Goal: Information Seeking & Learning: Learn about a topic

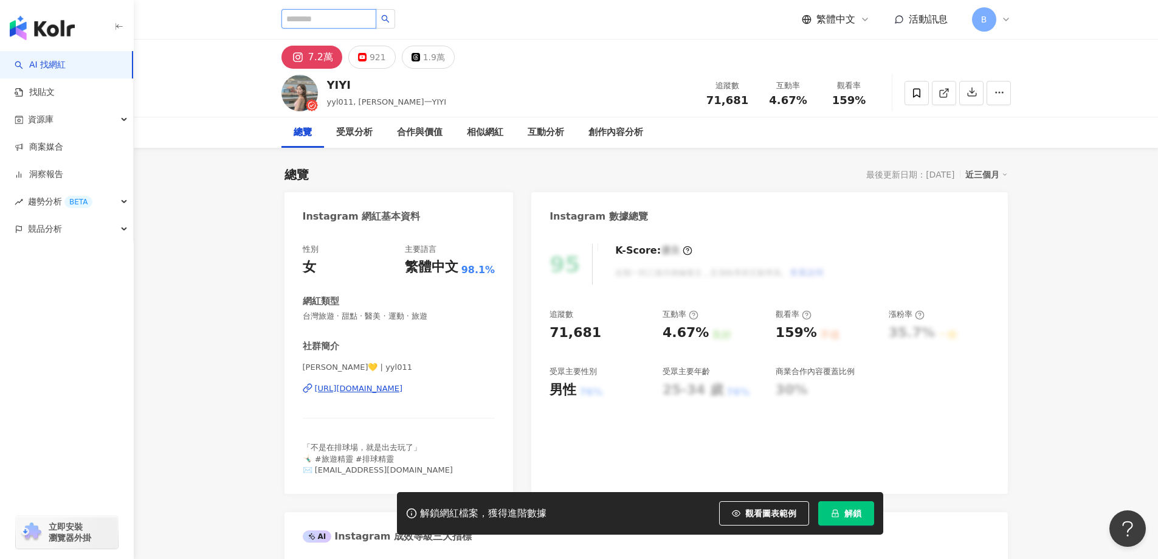
click at [345, 17] on input "search" at bounding box center [328, 18] width 95 height 19
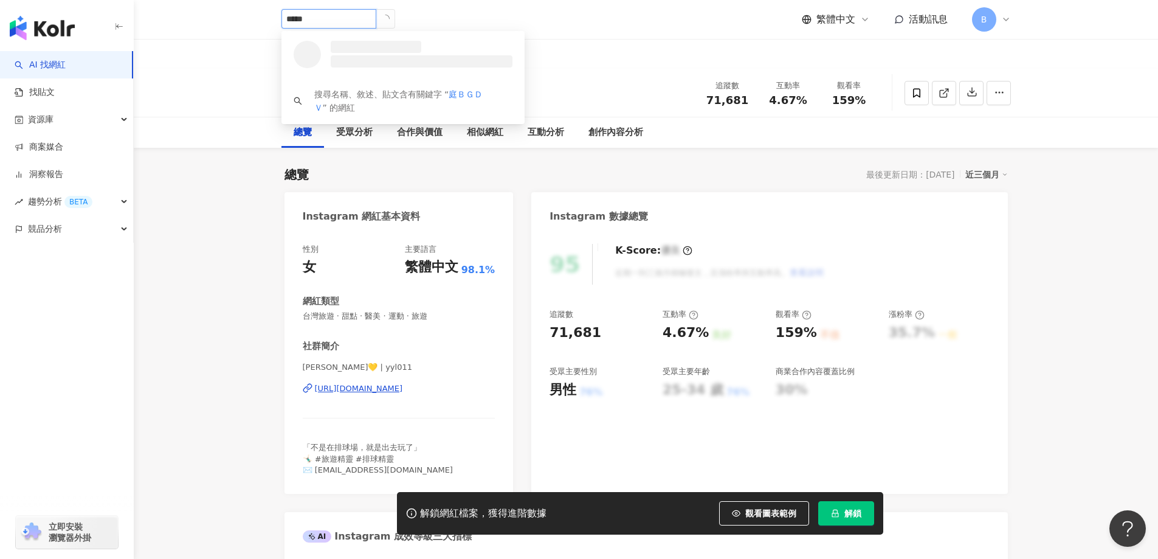
type input "**"
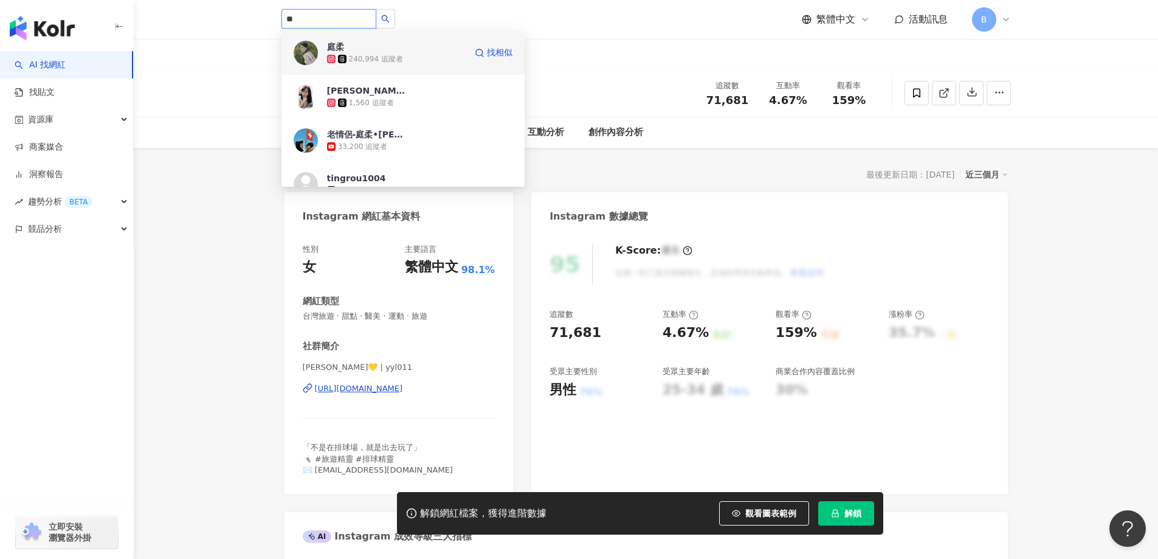
click at [401, 61] on div "240,994 追蹤者" at bounding box center [396, 59] width 139 height 12
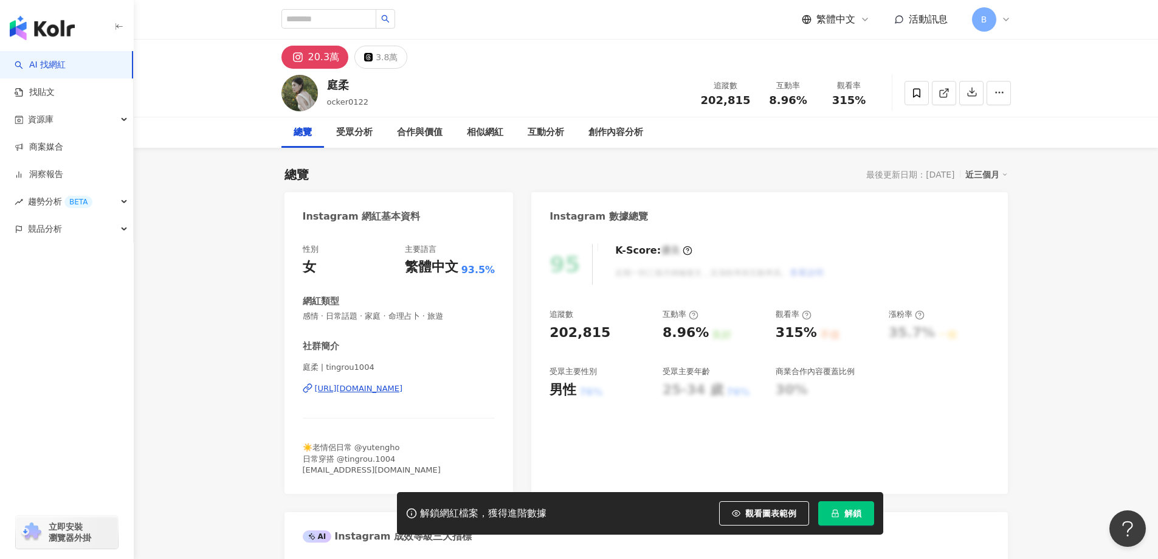
click at [948, 86] on span at bounding box center [943, 92] width 11 height 13
click at [385, 317] on span "感情 · 日常話題 · 家庭 · 命理占卜 · 旅遊" at bounding box center [399, 316] width 193 height 11
click at [385, 316] on span "感情 · 日常話題 · 家庭 · 命理占卜 · 旅遊" at bounding box center [399, 316] width 193 height 11
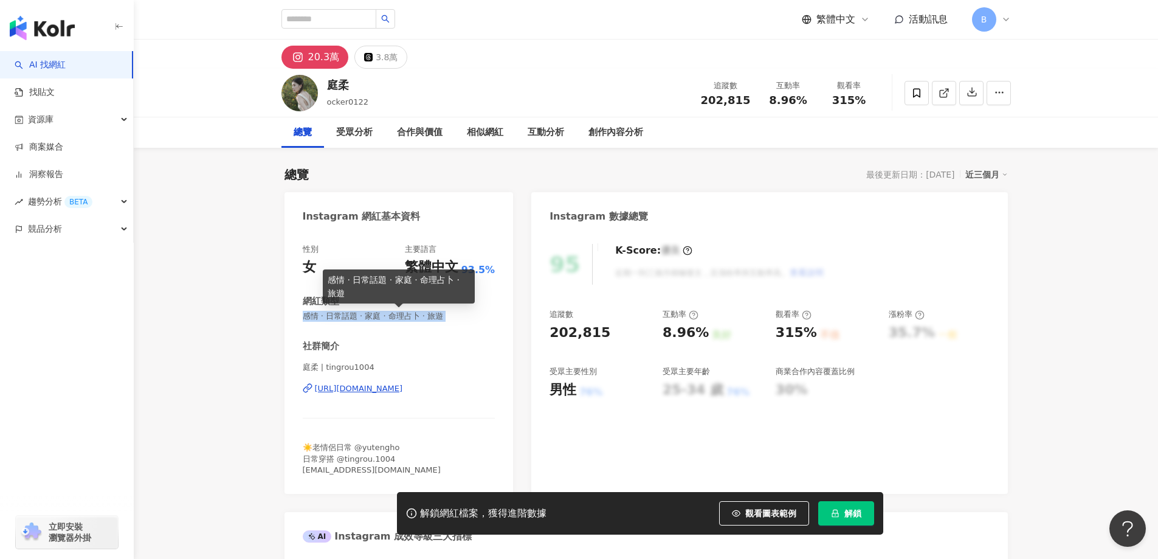
click at [385, 316] on span "感情 · 日常話題 · 家庭 · 命理占卜 · 旅遊" at bounding box center [399, 316] width 193 height 11
copy span "感情 · 日常話題 · 家庭 · 命理占卜 · 旅遊"
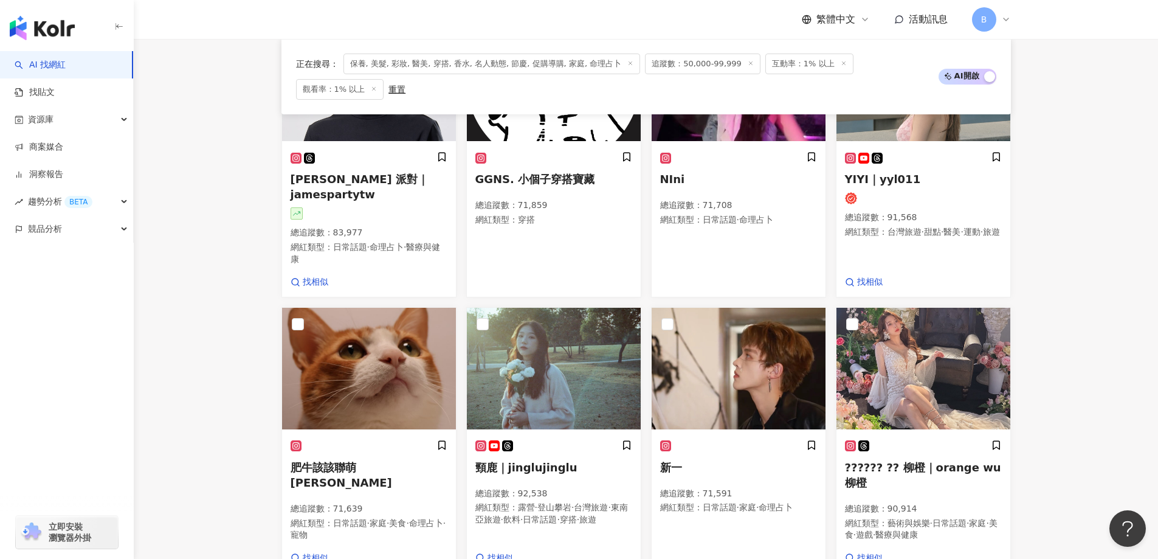
scroll to position [897, 0]
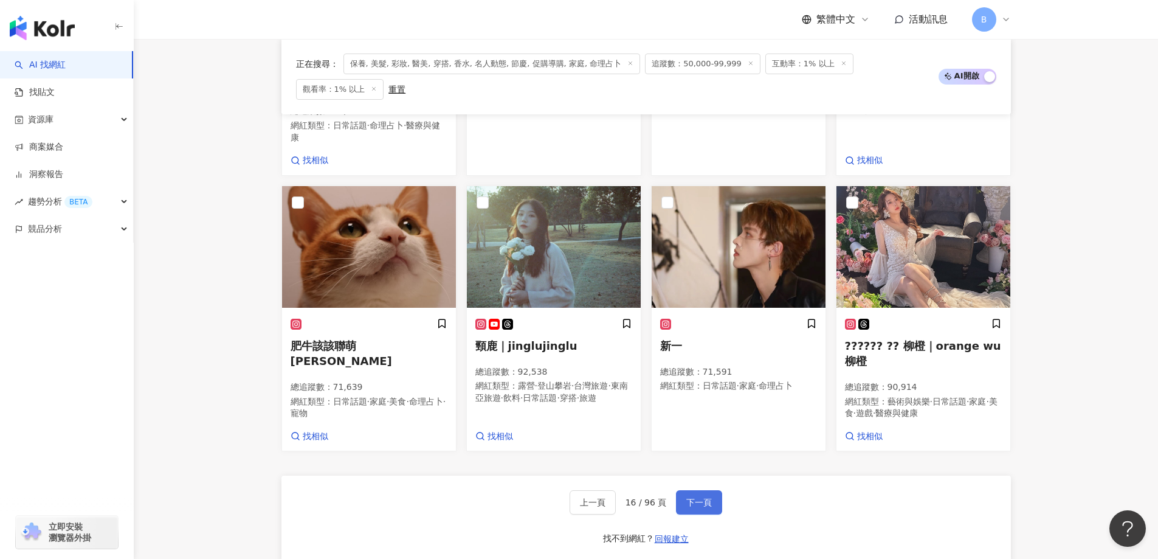
click at [704, 490] on button "下一頁" at bounding box center [699, 502] width 46 height 24
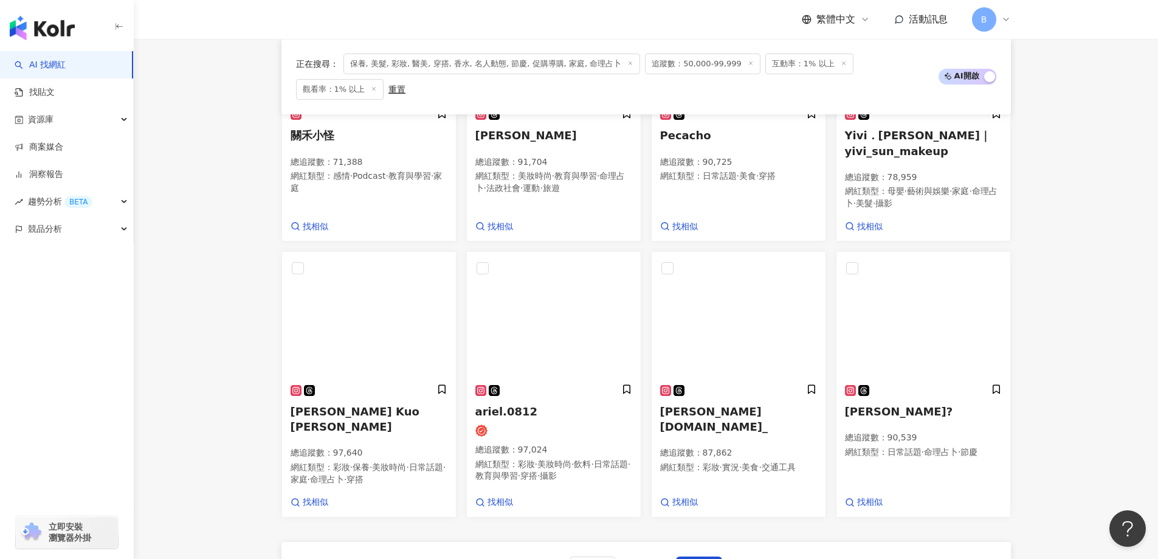
scroll to position [906, 0]
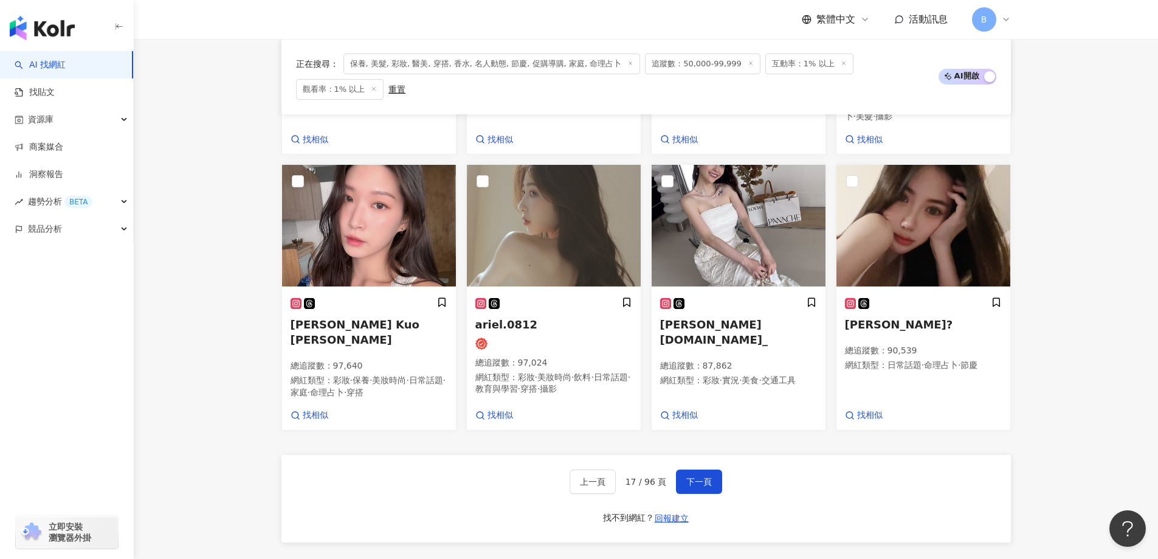
drag, startPoint x: 1135, startPoint y: 239, endPoint x: 1096, endPoint y: 249, distance: 39.4
click at [361, 219] on img at bounding box center [369, 226] width 174 height 122
click at [545, 233] on img at bounding box center [554, 226] width 174 height 122
click at [774, 205] on img at bounding box center [739, 226] width 174 height 122
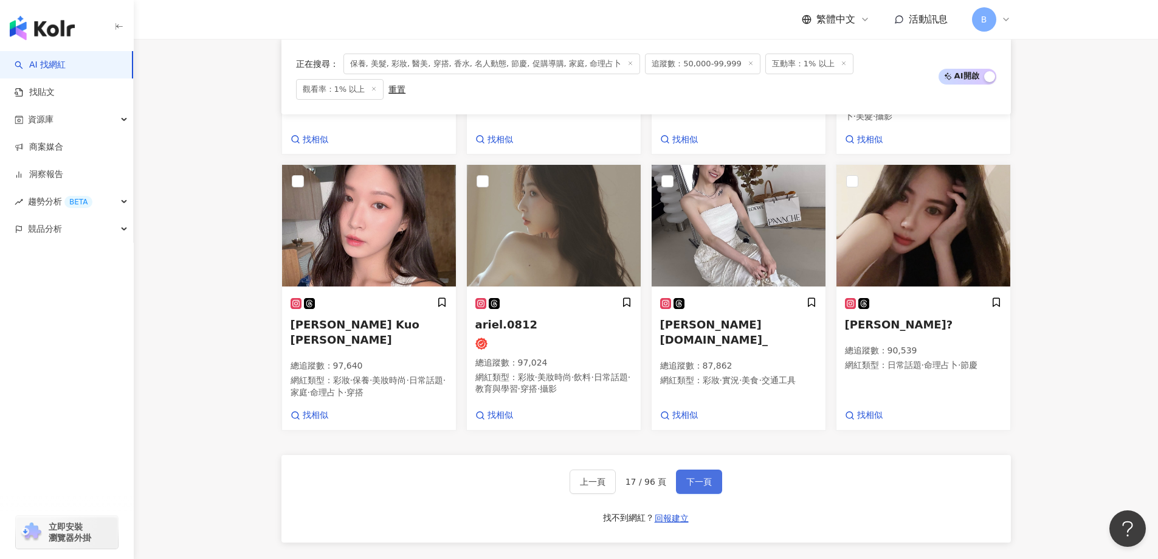
click at [692, 476] on span "下一頁" at bounding box center [699, 481] width 26 height 10
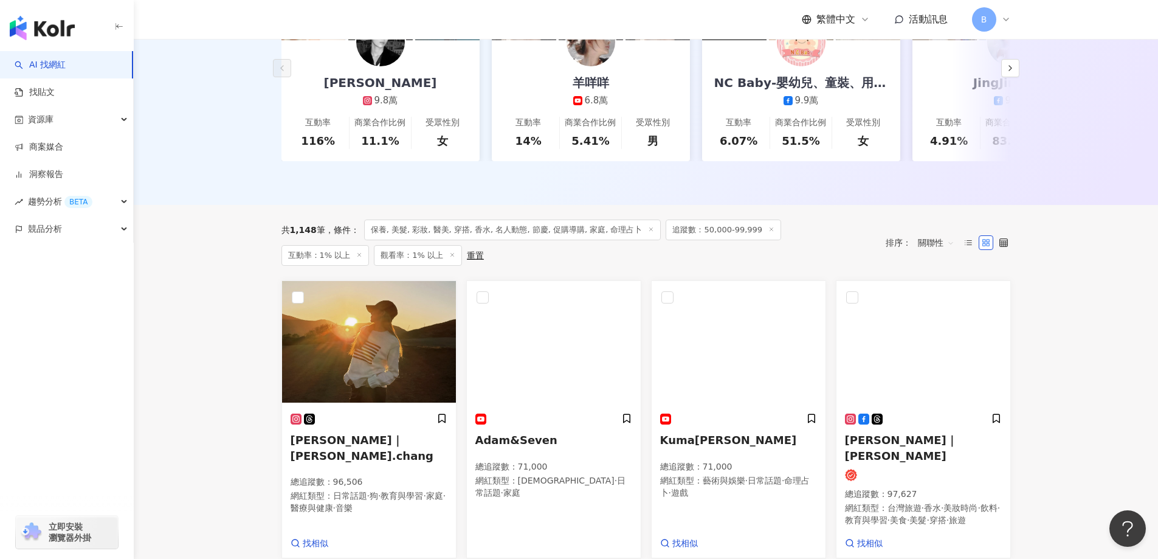
scroll to position [268, 0]
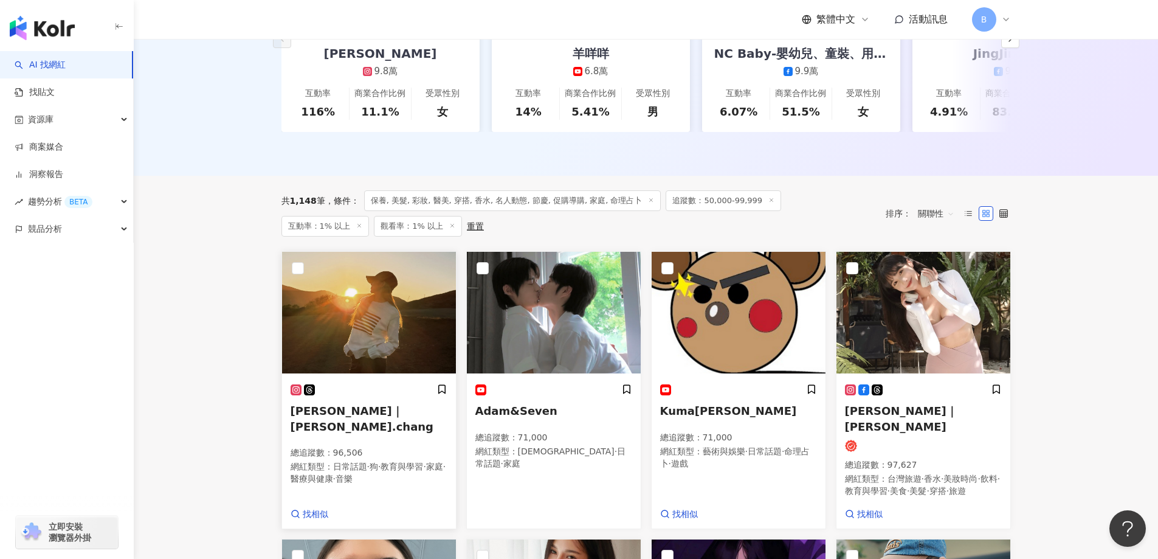
click at [360, 325] on img at bounding box center [369, 313] width 174 height 122
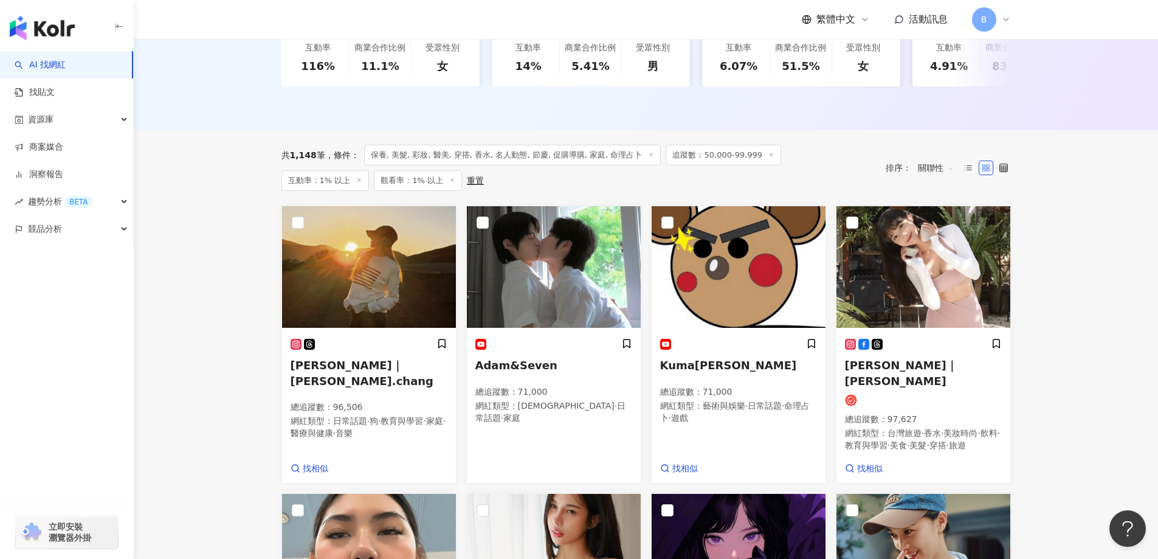
scroll to position [390, 0]
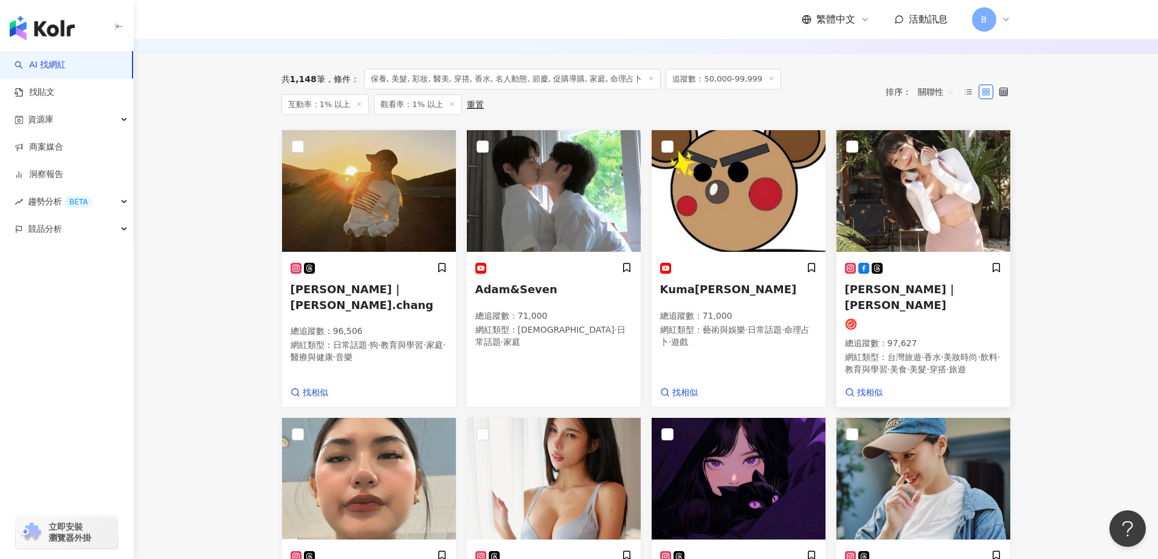
click at [917, 193] on img at bounding box center [923, 191] width 174 height 122
click at [503, 337] on span "·" at bounding box center [502, 342] width 2 height 10
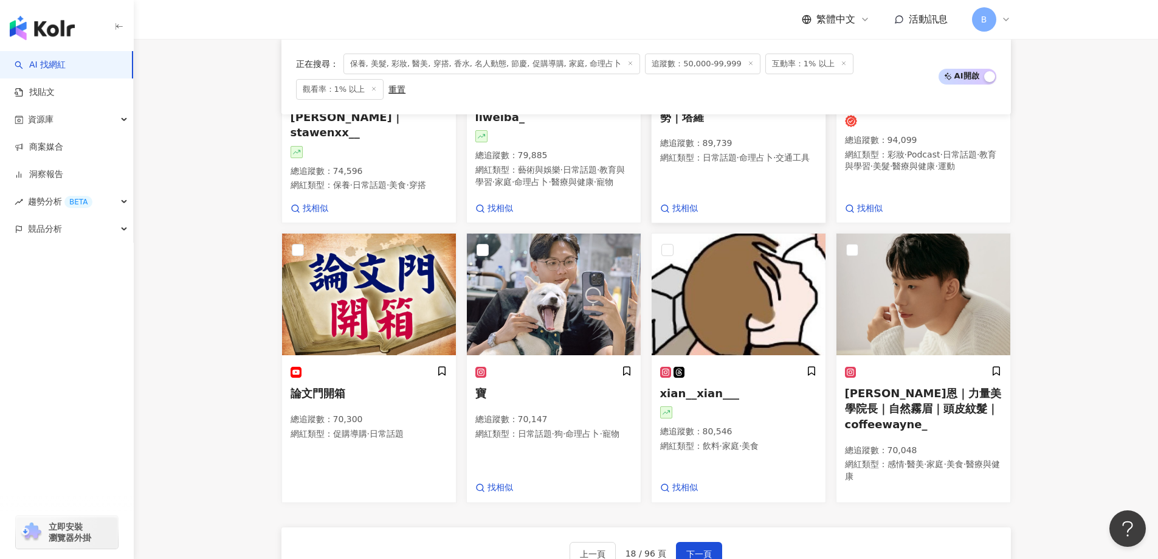
scroll to position [926, 0]
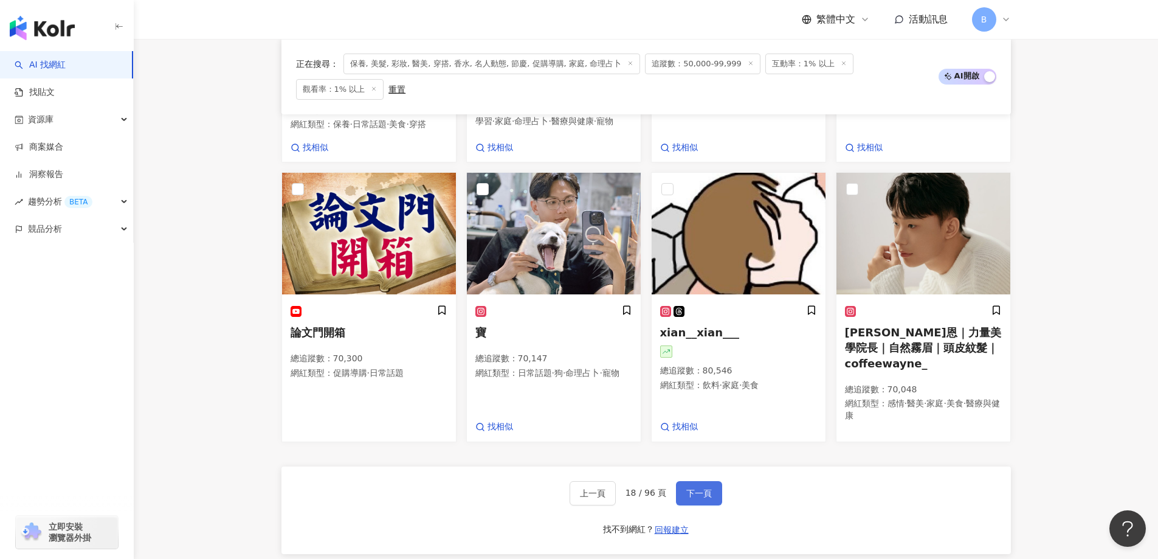
click at [700, 488] on span "下一頁" at bounding box center [699, 493] width 26 height 10
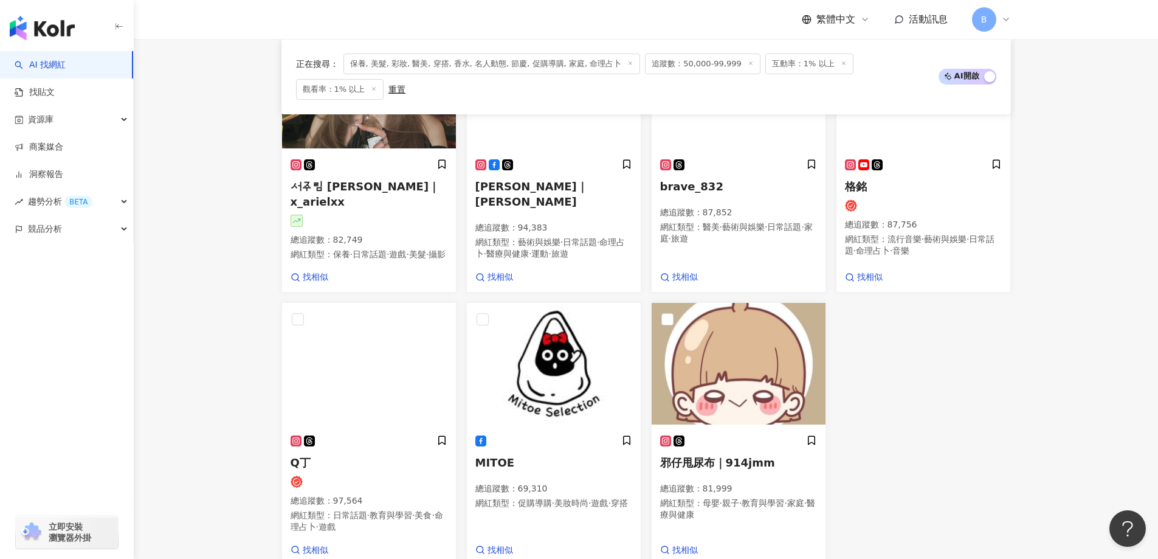
scroll to position [759, 0]
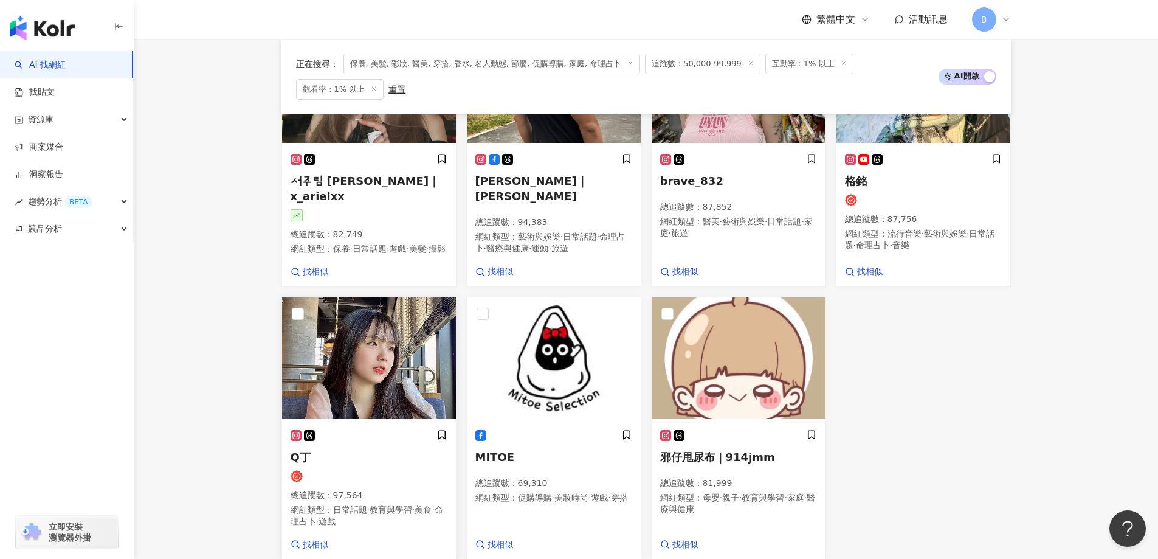
click at [352, 324] on img at bounding box center [369, 358] width 174 height 122
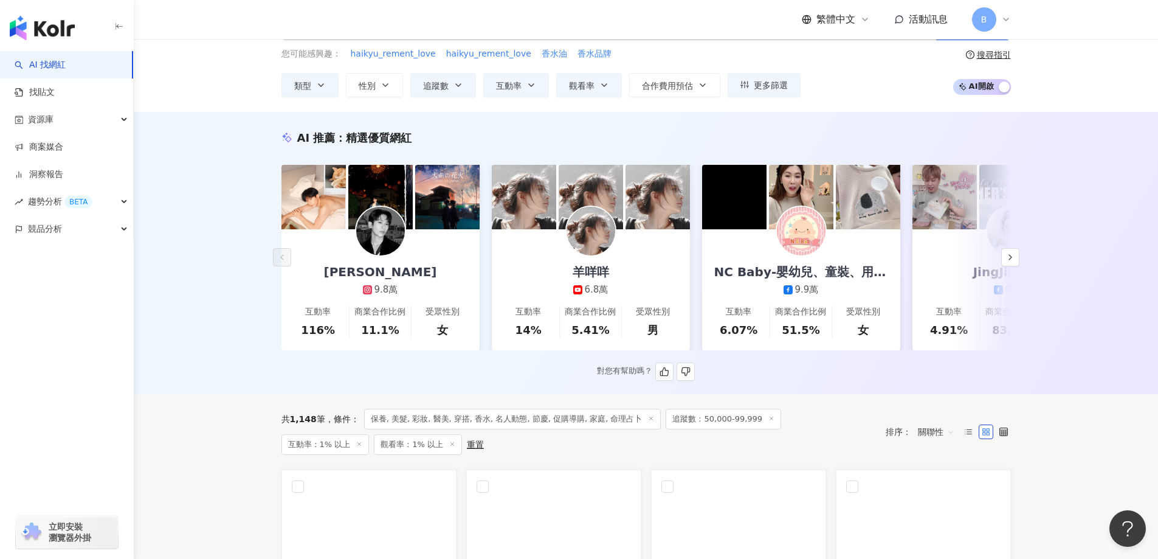
scroll to position [0, 0]
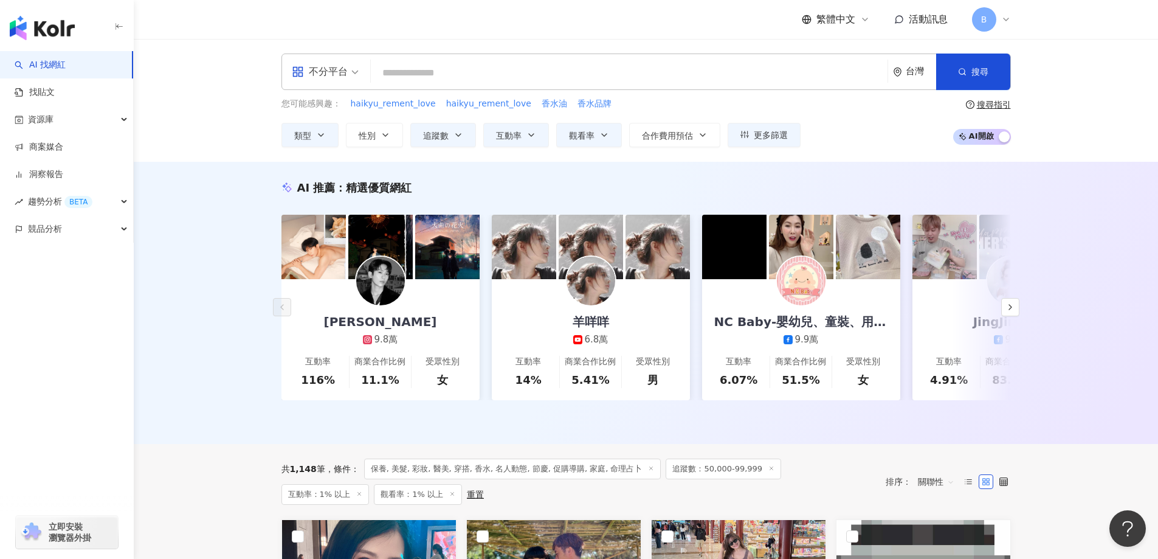
click at [405, 479] on span "保養, 美髮, 彩妝, 醫美, 穿搭, 香水, 名人動態, 節慶, 促購導購, 家庭, 命理占卜" at bounding box center [512, 468] width 297 height 21
click at [301, 136] on span "類型" at bounding box center [302, 136] width 17 height 10
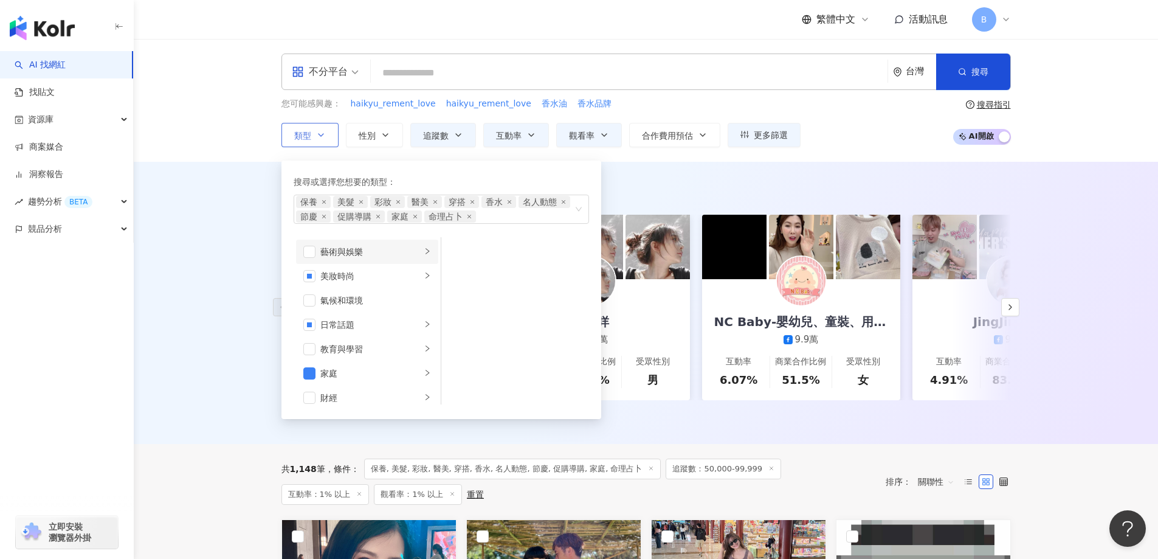
click at [342, 252] on div "藝術與娛樂" at bounding box center [370, 251] width 101 height 13
click at [342, 300] on div "氣候和環境" at bounding box center [375, 300] width 111 height 13
click at [339, 296] on div "氣候和環境" at bounding box center [375, 300] width 111 height 13
click at [339, 318] on div "日常話題" at bounding box center [370, 324] width 101 height 13
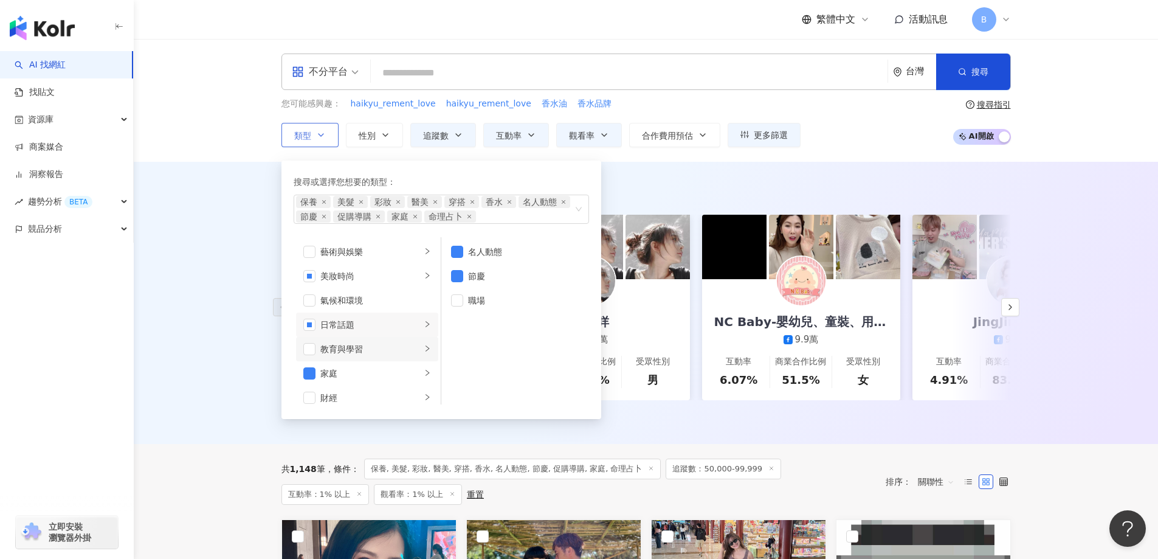
click at [339, 353] on div "教育與學習" at bounding box center [370, 348] width 101 height 13
click at [339, 373] on div "家庭" at bounding box center [370, 372] width 101 height 13
click at [340, 403] on div "財經" at bounding box center [370, 397] width 101 height 13
click at [340, 403] on li "財經" at bounding box center [367, 392] width 142 height 24
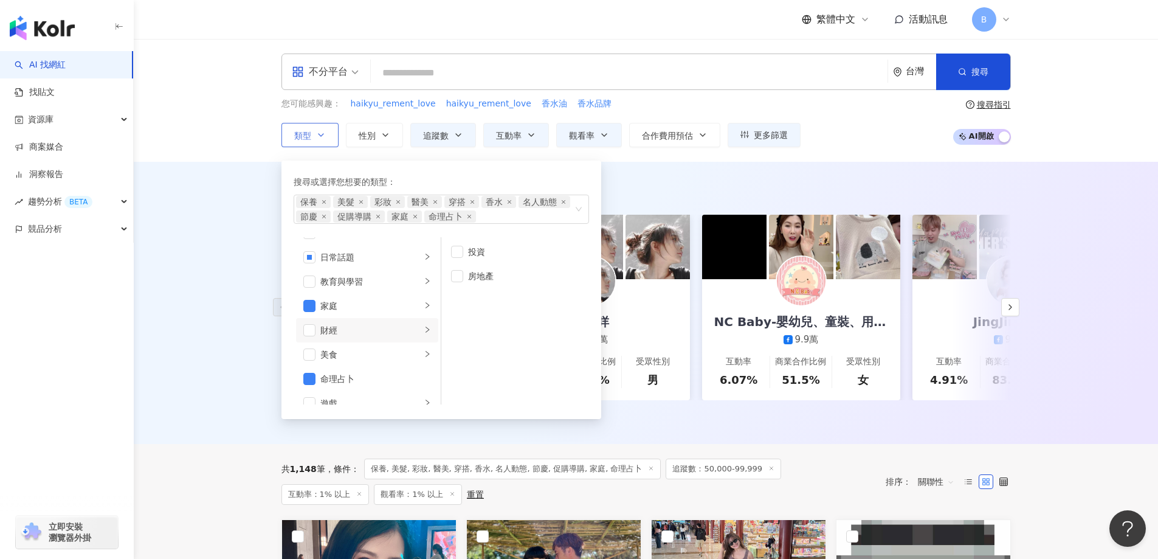
scroll to position [127, 0]
click at [340, 297] on div "美食" at bounding box center [370, 294] width 101 height 13
click at [343, 396] on div "生活風格" at bounding box center [370, 391] width 101 height 13
click at [337, 357] on div "影視娛樂" at bounding box center [370, 355] width 101 height 13
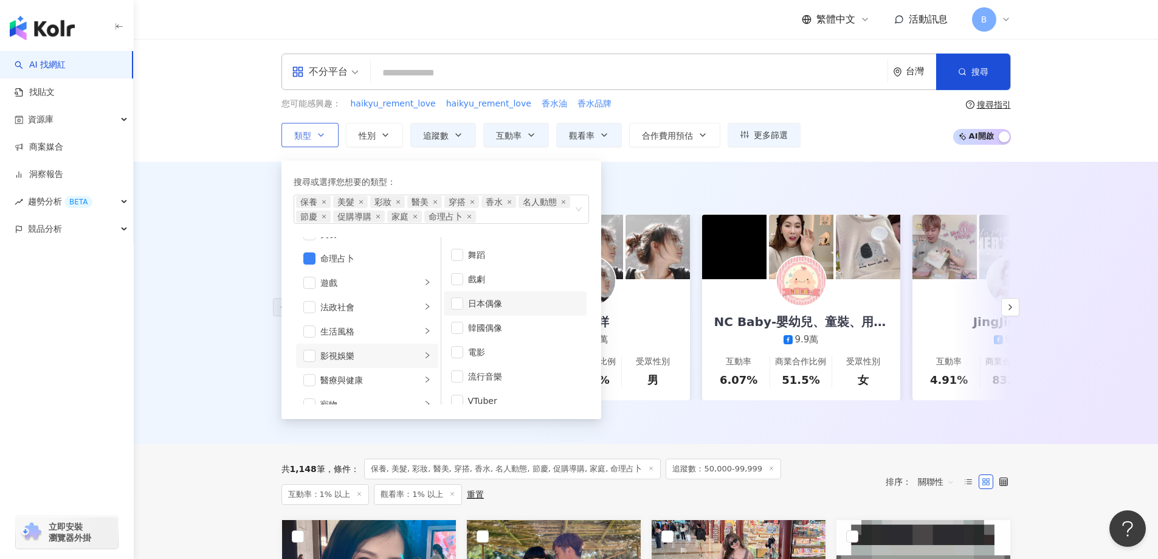
scroll to position [32, 0]
click at [355, 381] on div "醫療與健康" at bounding box center [370, 379] width 101 height 13
click at [348, 332] on div "感情" at bounding box center [370, 331] width 101 height 13
click at [309, 332] on span "button" at bounding box center [309, 331] width 12 height 12
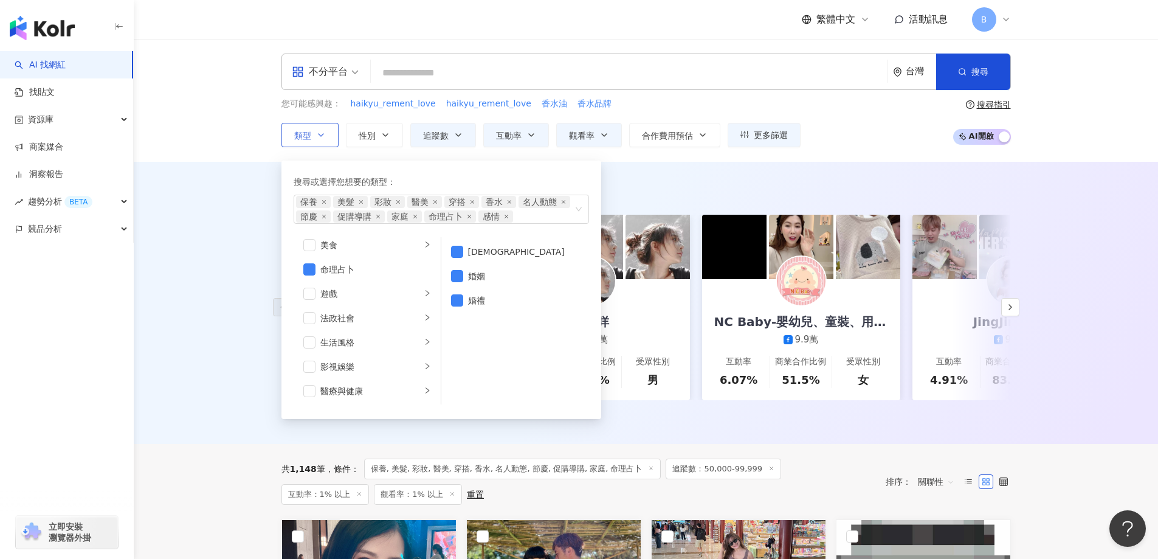
scroll to position [57, 0]
click at [342, 243] on div "氣候和環境" at bounding box center [375, 243] width 111 height 13
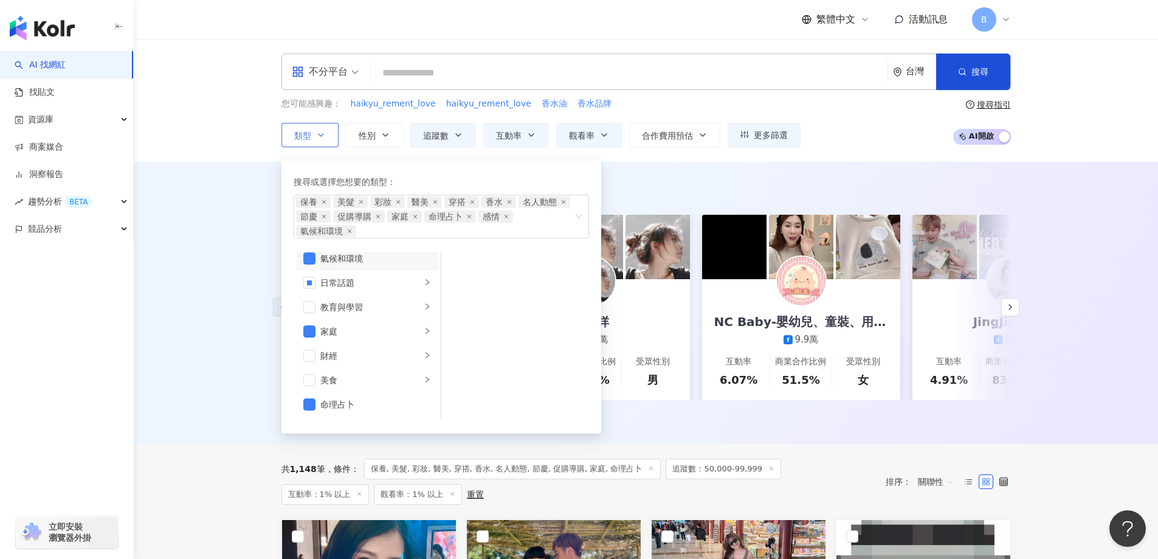
scroll to position [51, 0]
click at [340, 260] on div "氣候和環境" at bounding box center [375, 263] width 111 height 13
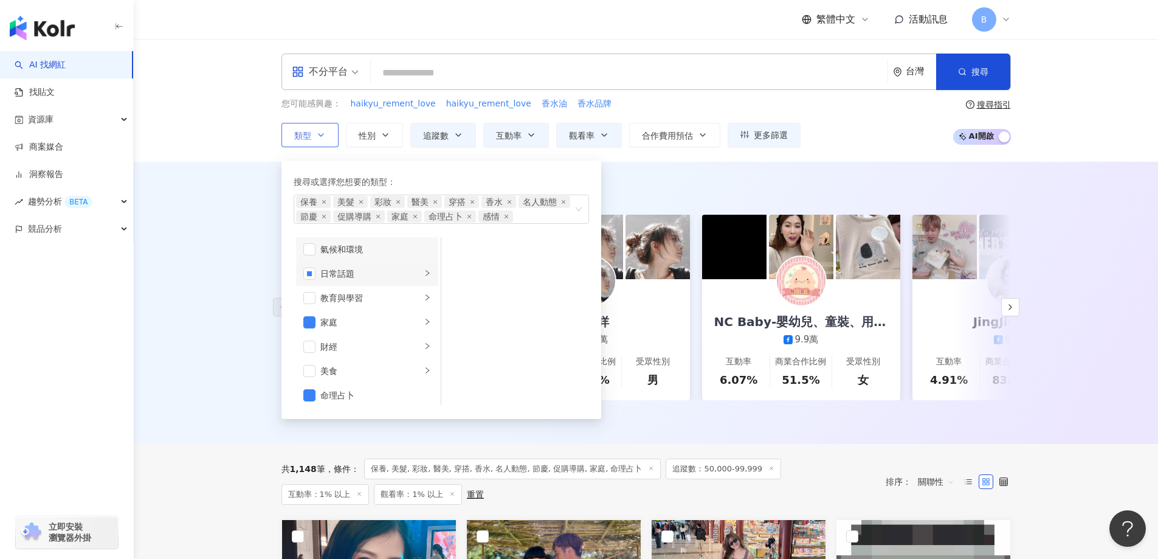
click at [343, 275] on div "日常話題" at bounding box center [370, 273] width 101 height 13
click at [343, 299] on div "教育與學習" at bounding box center [370, 297] width 101 height 13
click at [335, 328] on div "家庭" at bounding box center [370, 321] width 101 height 13
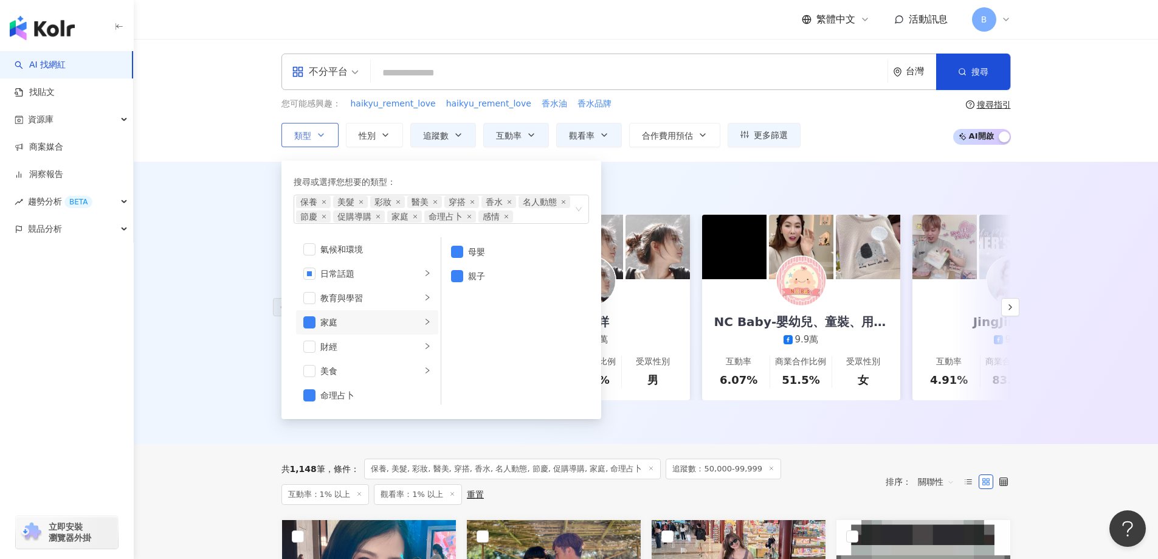
click at [335, 328] on div "家庭" at bounding box center [370, 321] width 101 height 13
click at [339, 350] on div "生活風格" at bounding box center [370, 346] width 101 height 13
click at [341, 375] on div "影視娛樂" at bounding box center [370, 370] width 101 height 13
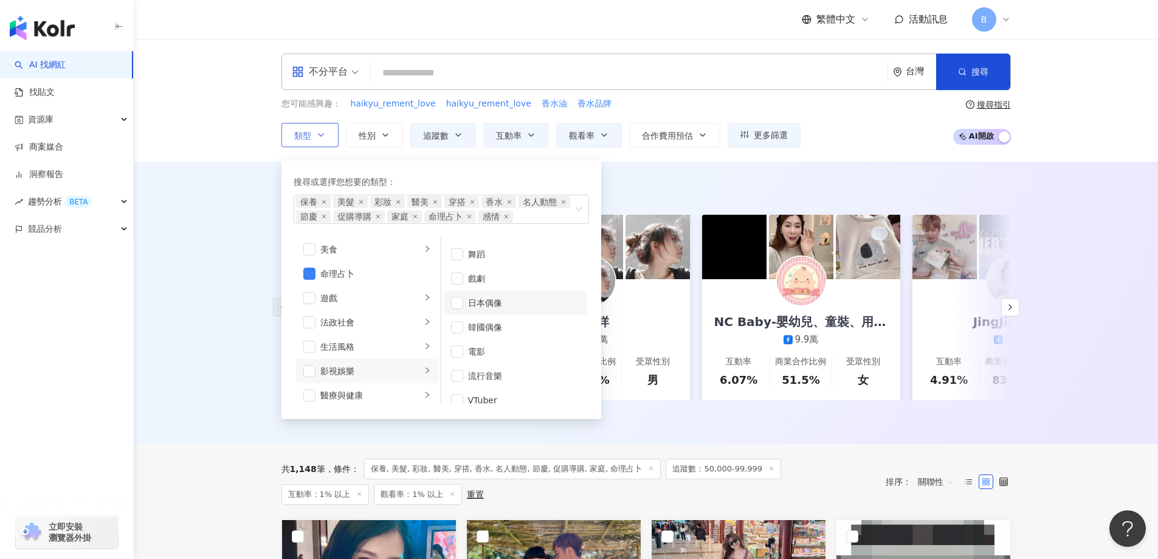
scroll to position [32, 0]
click at [348, 394] on div "醫療與健康" at bounding box center [370, 394] width 101 height 13
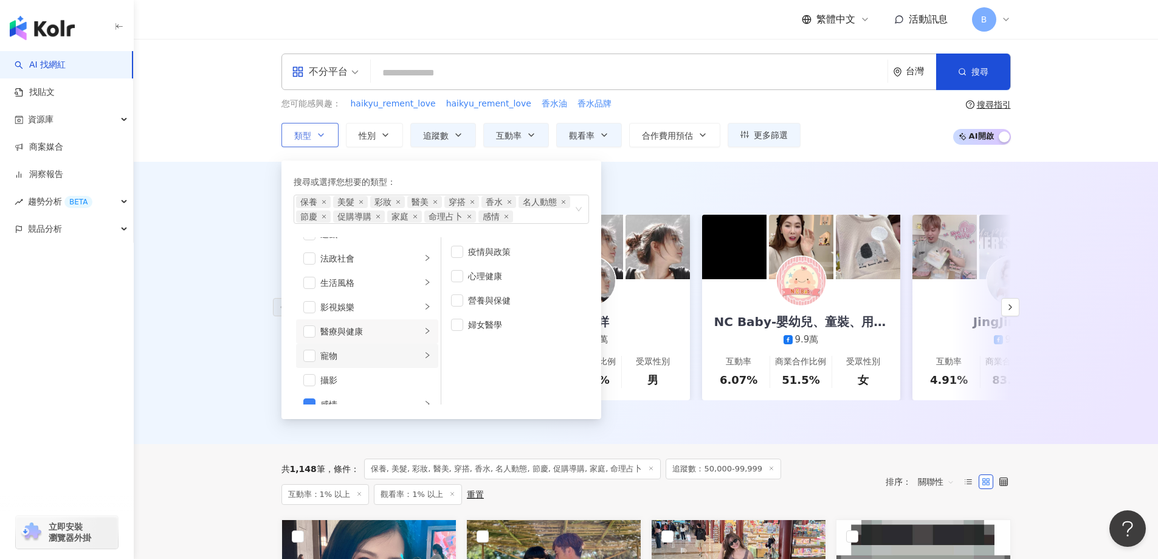
click at [350, 354] on div "寵物" at bounding box center [370, 355] width 101 height 13
click at [339, 376] on div "攝影" at bounding box center [375, 379] width 111 height 13
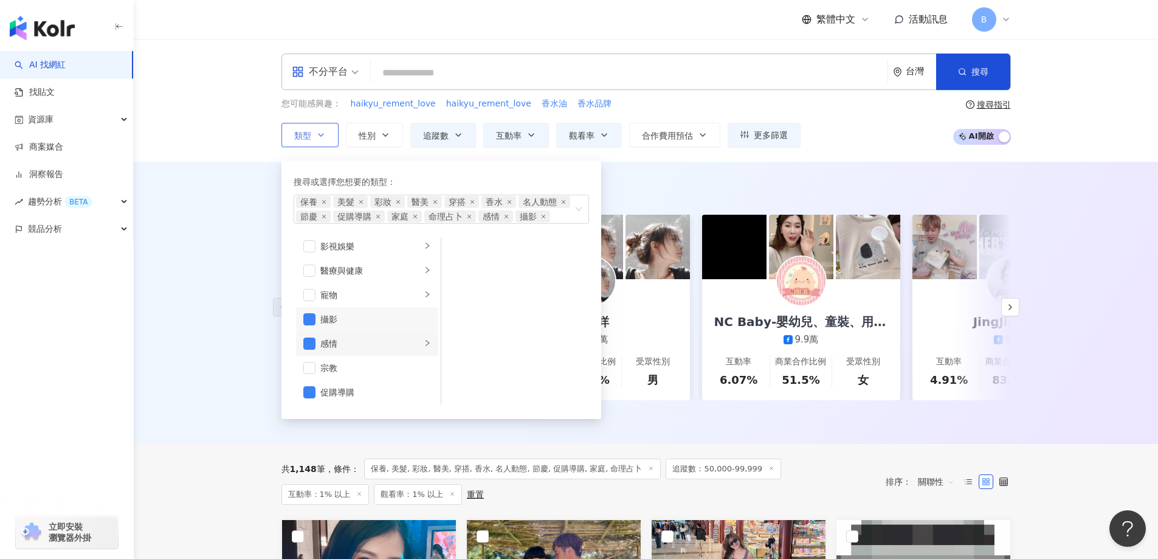
click at [410, 345] on div "感情" at bounding box center [370, 343] width 101 height 13
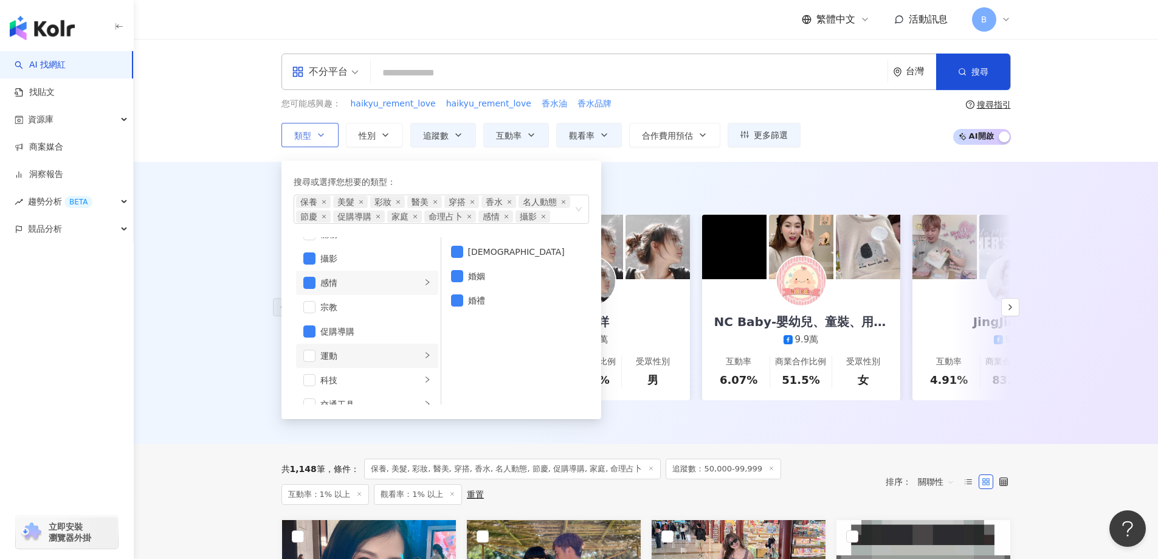
click at [399, 355] on div "運動" at bounding box center [370, 355] width 101 height 13
click at [378, 382] on div "科技" at bounding box center [370, 379] width 101 height 13
click at [378, 340] on div "交通工具" at bounding box center [370, 343] width 101 height 13
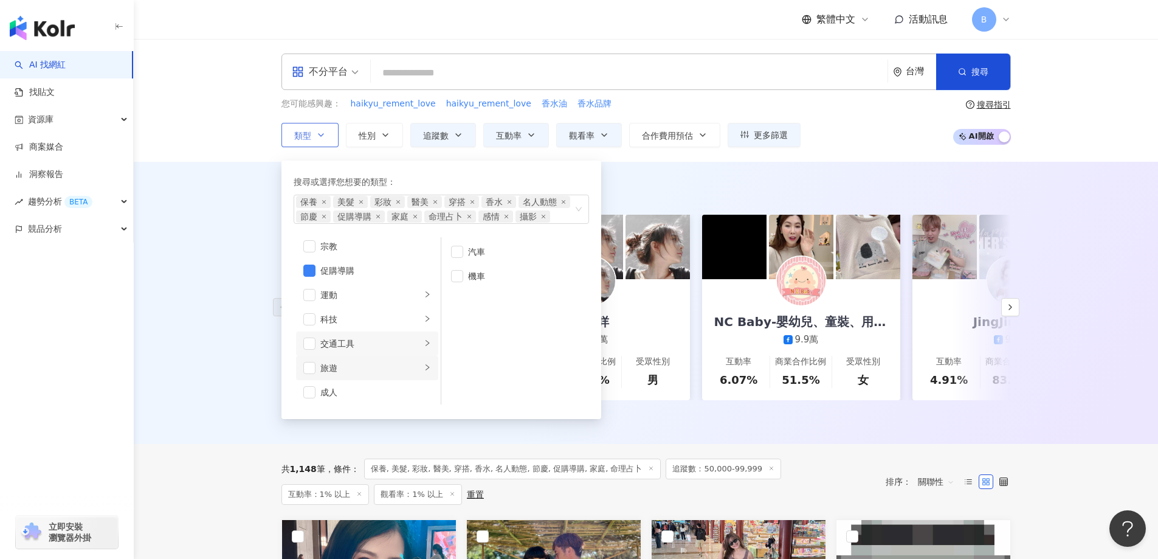
click at [378, 371] on div "旅遊" at bounding box center [370, 367] width 101 height 13
click at [311, 370] on span "button" at bounding box center [309, 368] width 12 height 12
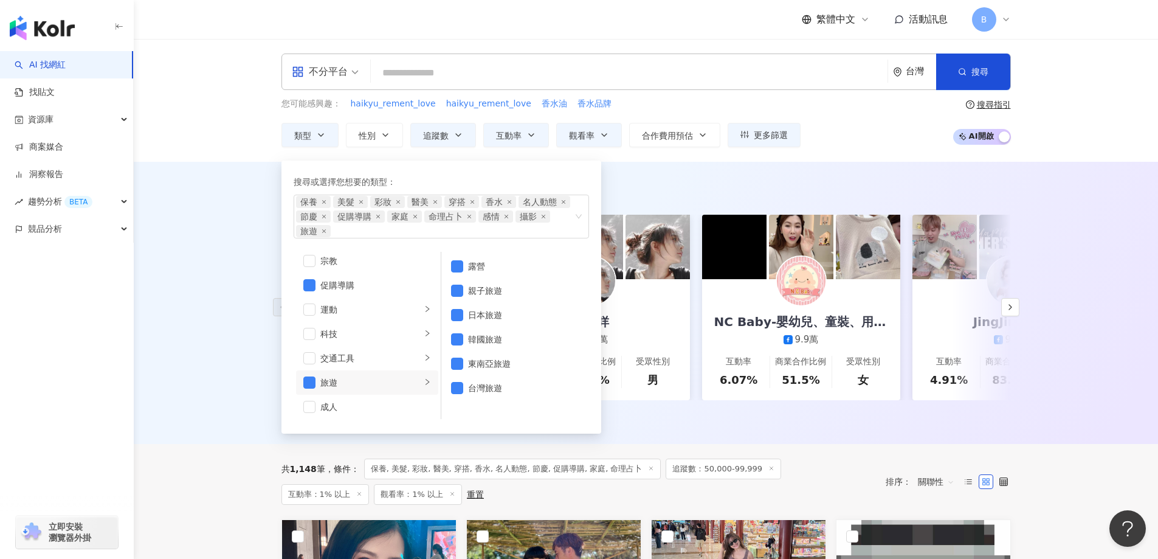
click at [208, 356] on div "AI 推薦 ： 精選優質網紅 Leiro Lai 9.8萬 互動率 116% 商業合作比例 11.1% 受眾性別 女 羊咩咩 6.8萬 互動率 14% 商業合…" at bounding box center [646, 303] width 1024 height 282
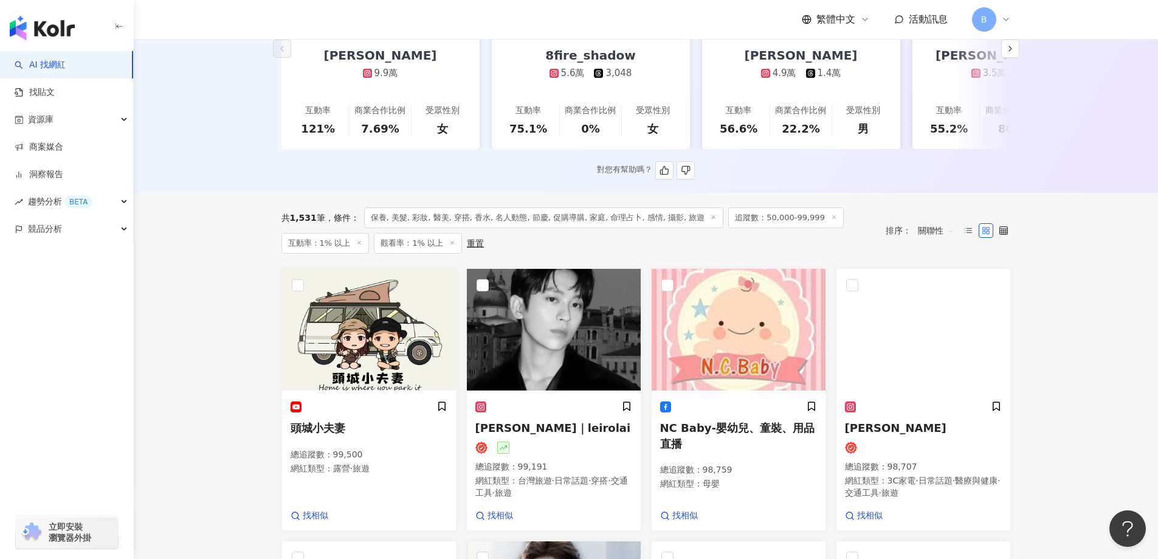
scroll to position [365, 0]
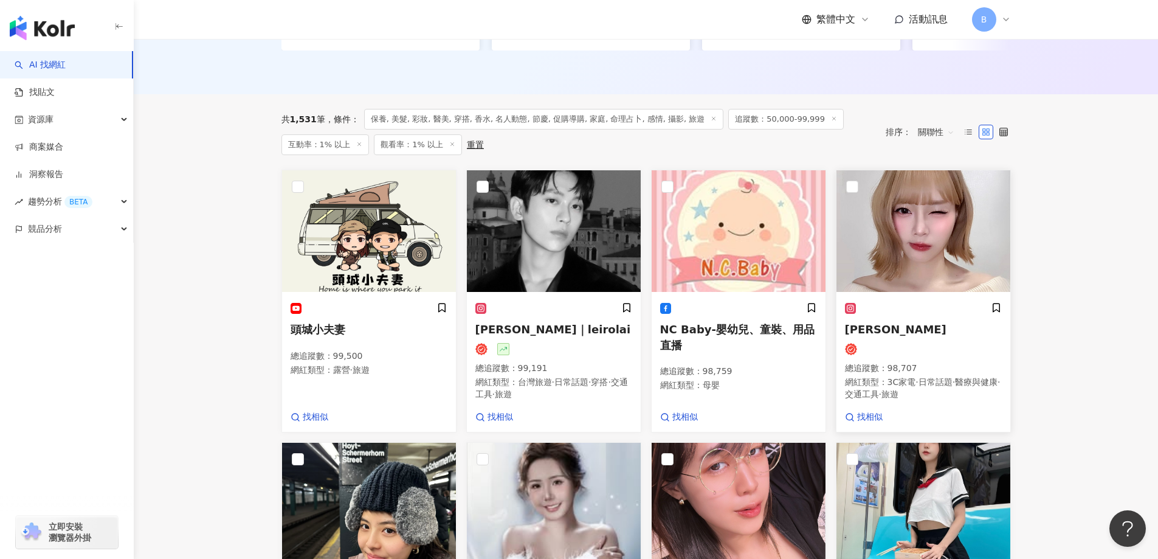
click at [924, 213] on img at bounding box center [923, 231] width 174 height 122
click at [565, 223] on img at bounding box center [554, 231] width 174 height 122
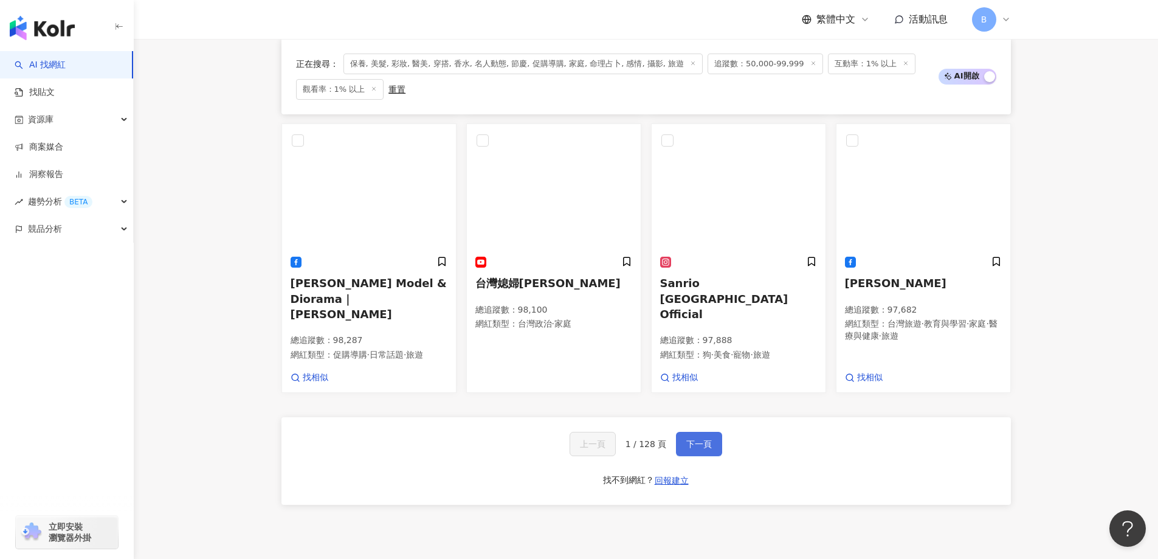
scroll to position [972, 0]
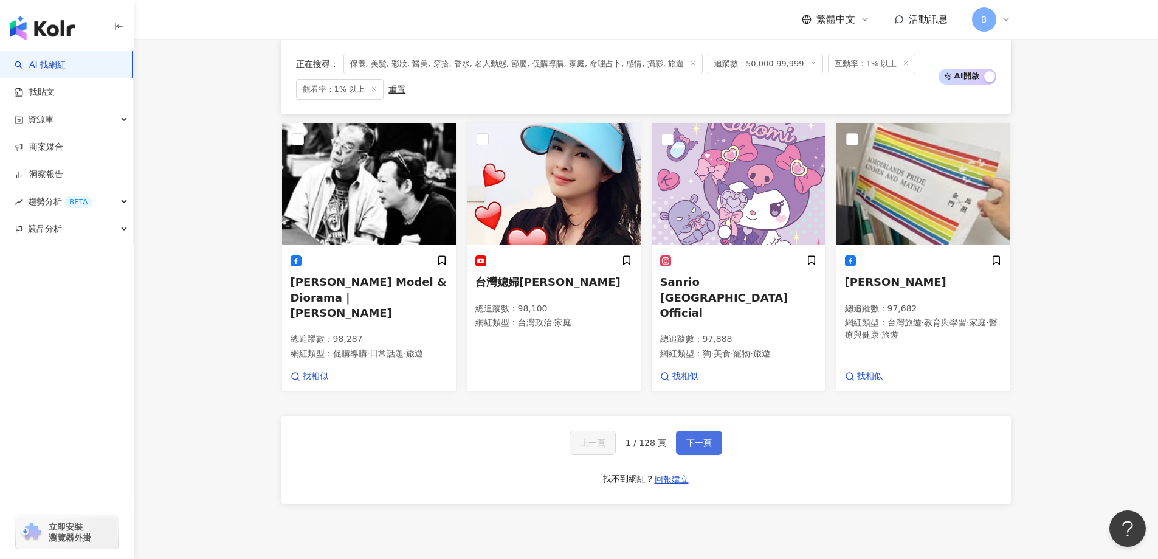
click at [704, 438] on span "下一頁" at bounding box center [699, 443] width 26 height 10
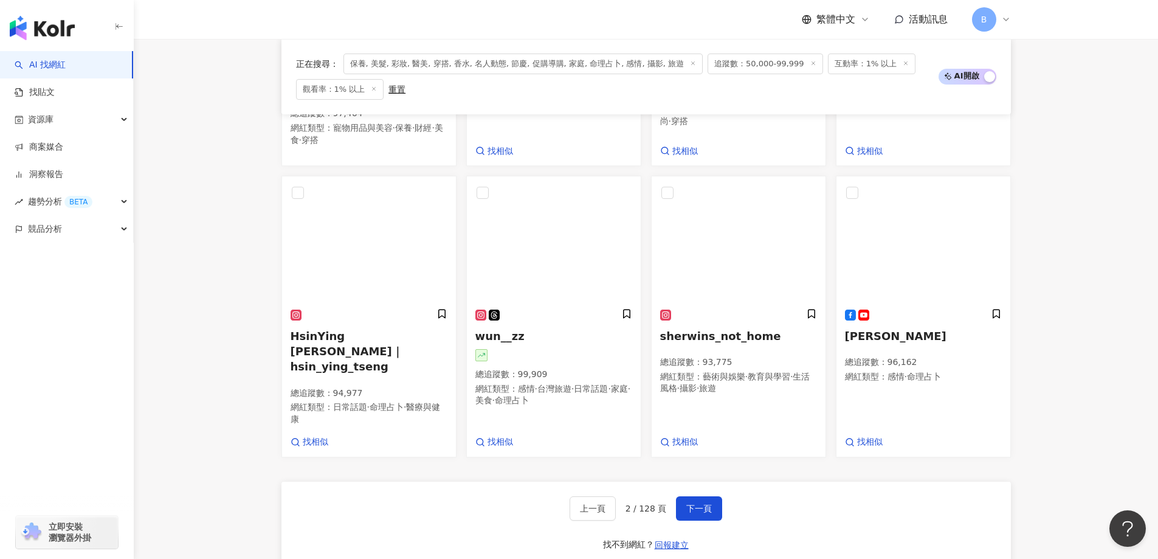
scroll to position [979, 0]
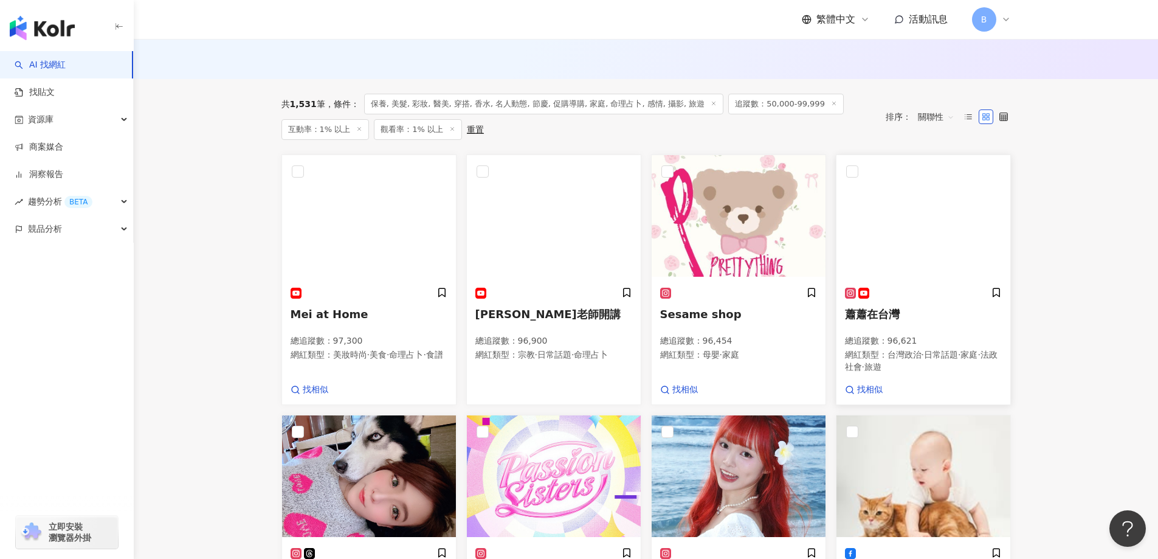
scroll to position [311, 0]
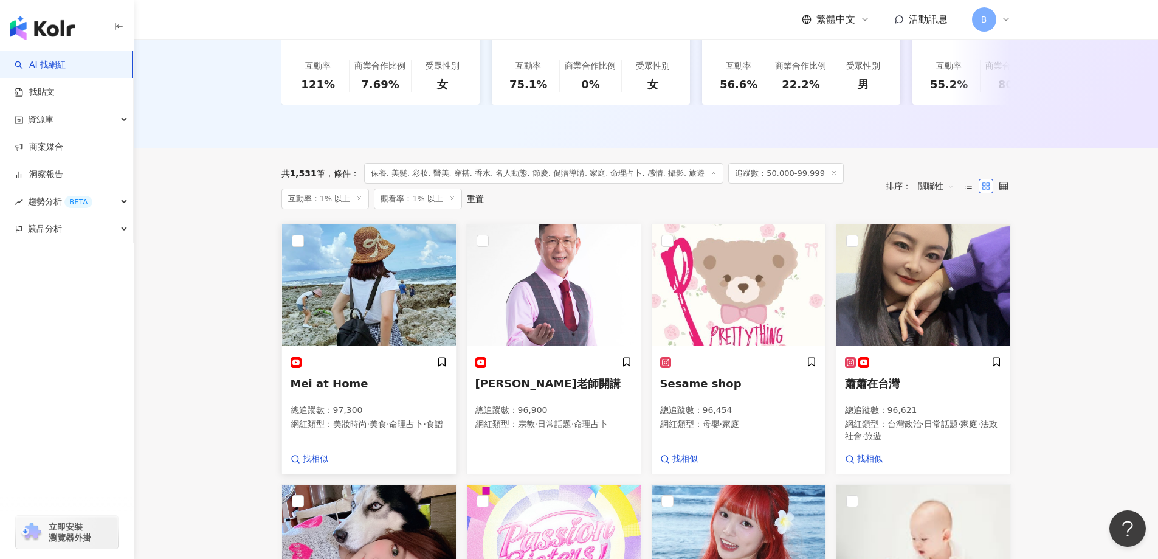
click at [367, 275] on img at bounding box center [369, 285] width 174 height 122
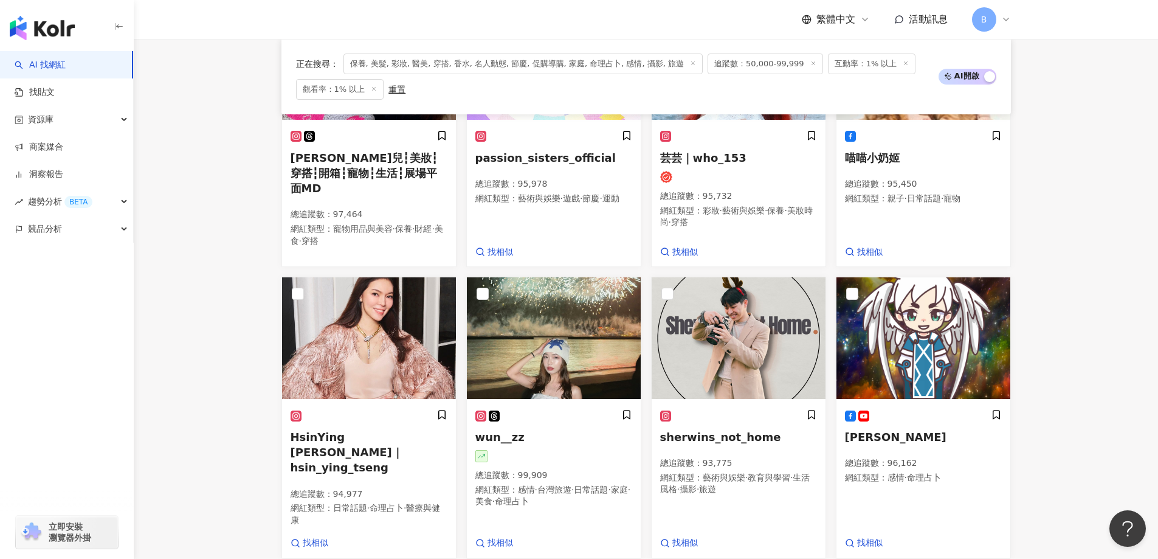
scroll to position [858, 0]
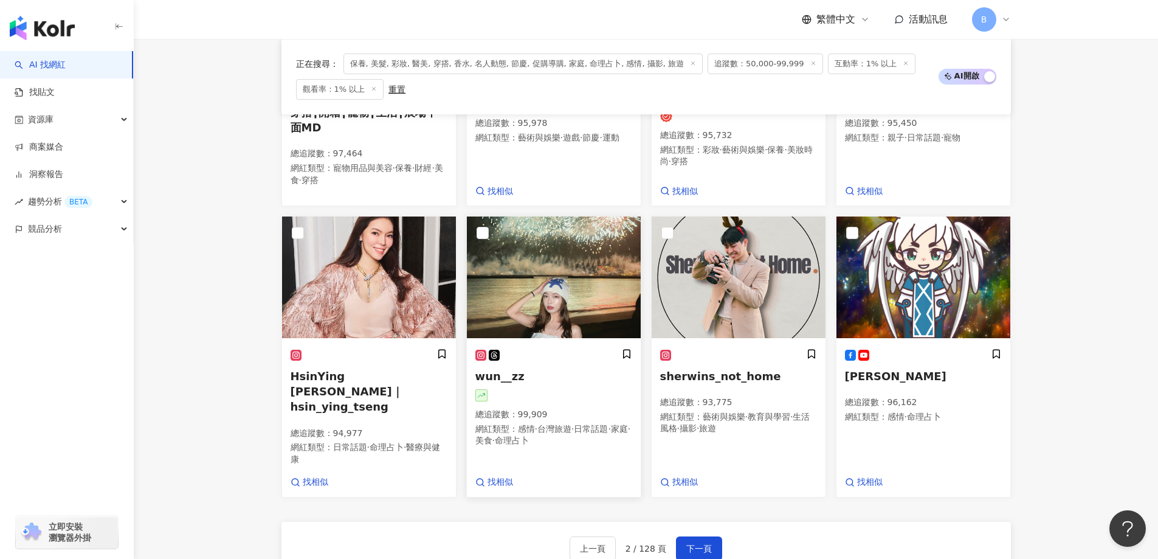
click at [552, 283] on img at bounding box center [554, 277] width 174 height 122
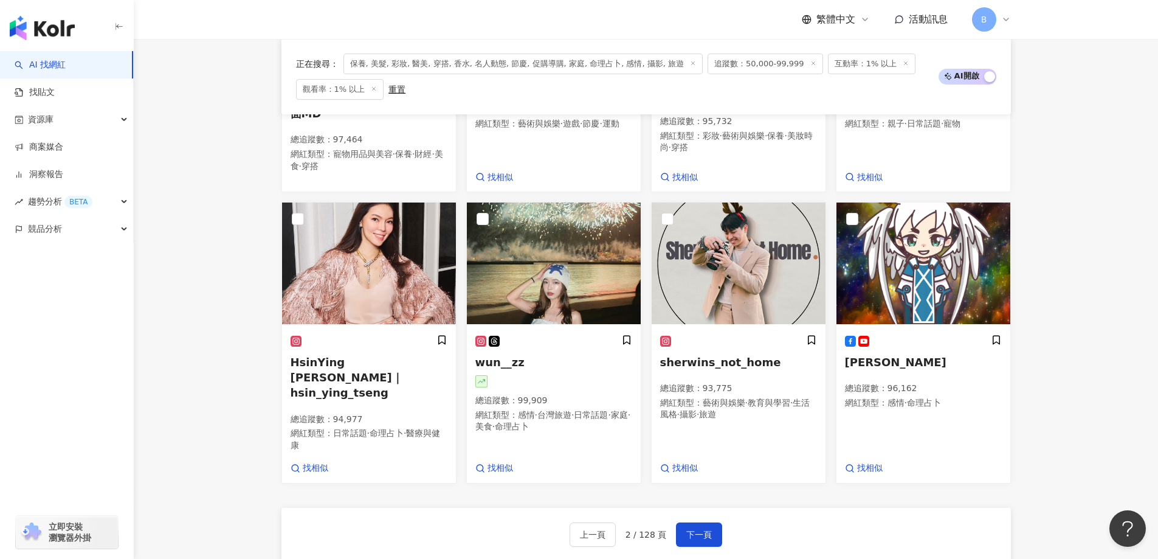
scroll to position [918, 0]
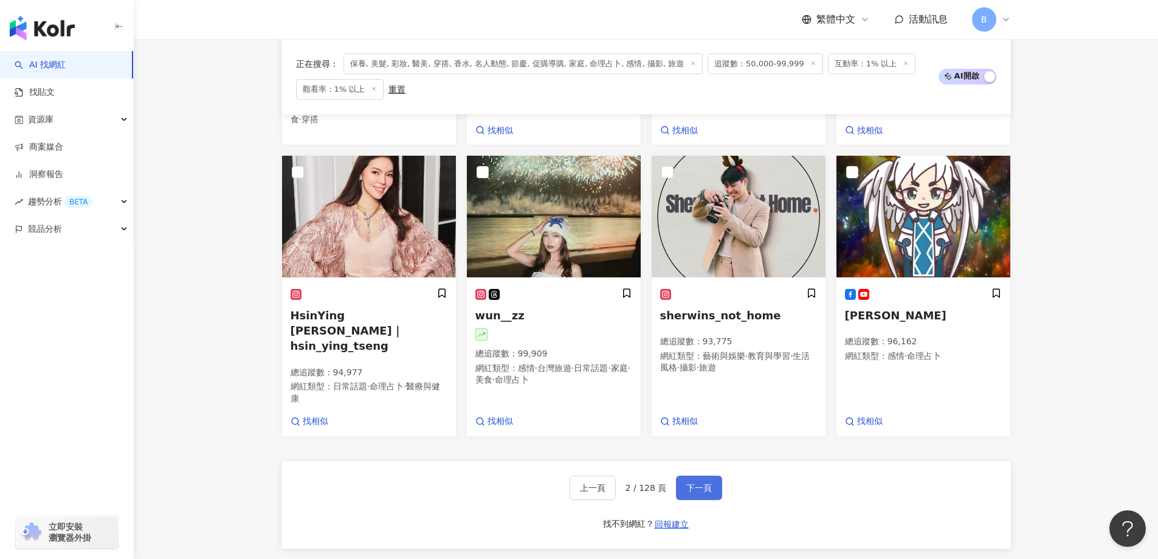
click at [701, 486] on button "下一頁" at bounding box center [699, 487] width 46 height 24
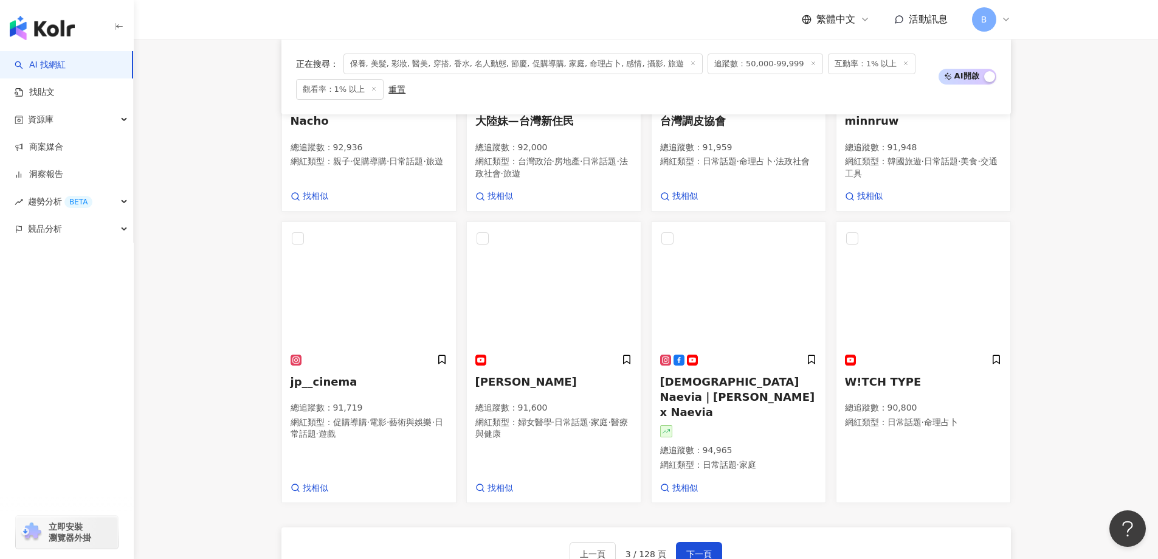
scroll to position [900, 0]
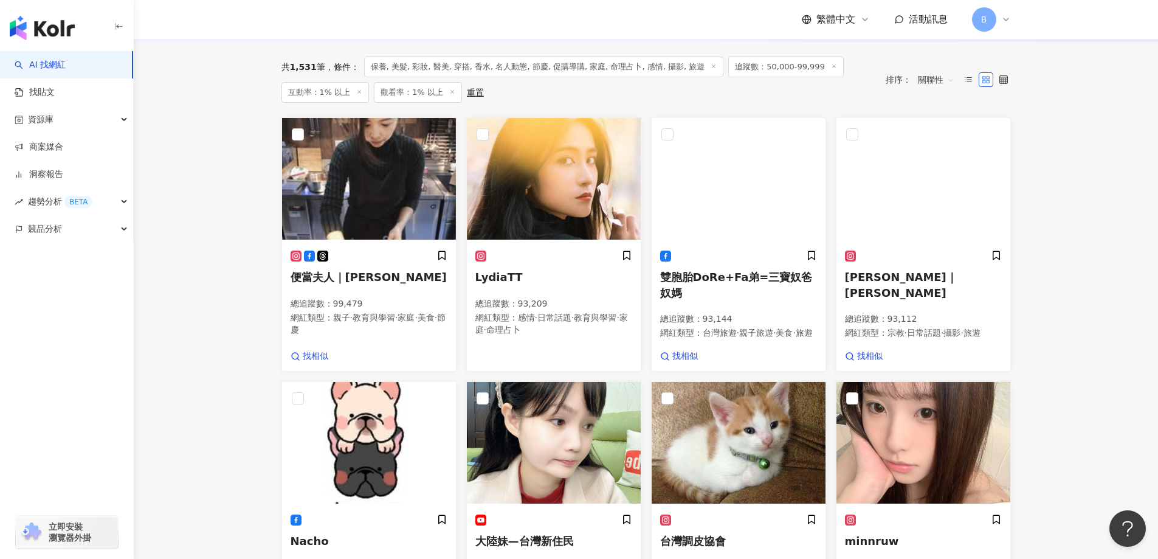
scroll to position [413, 0]
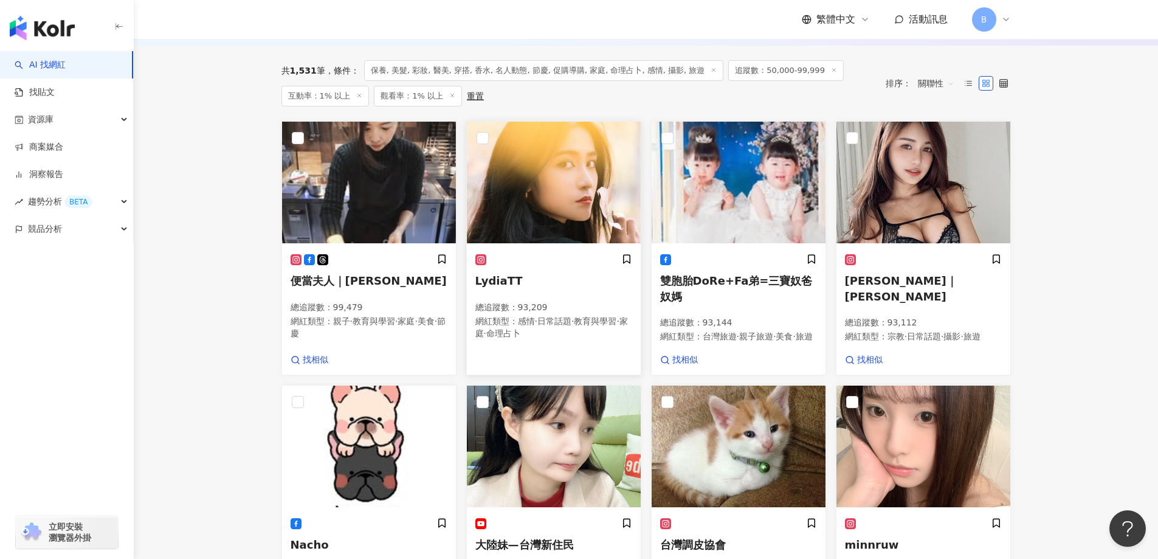
click at [556, 212] on img at bounding box center [554, 183] width 174 height 122
click at [895, 196] on img at bounding box center [923, 183] width 174 height 122
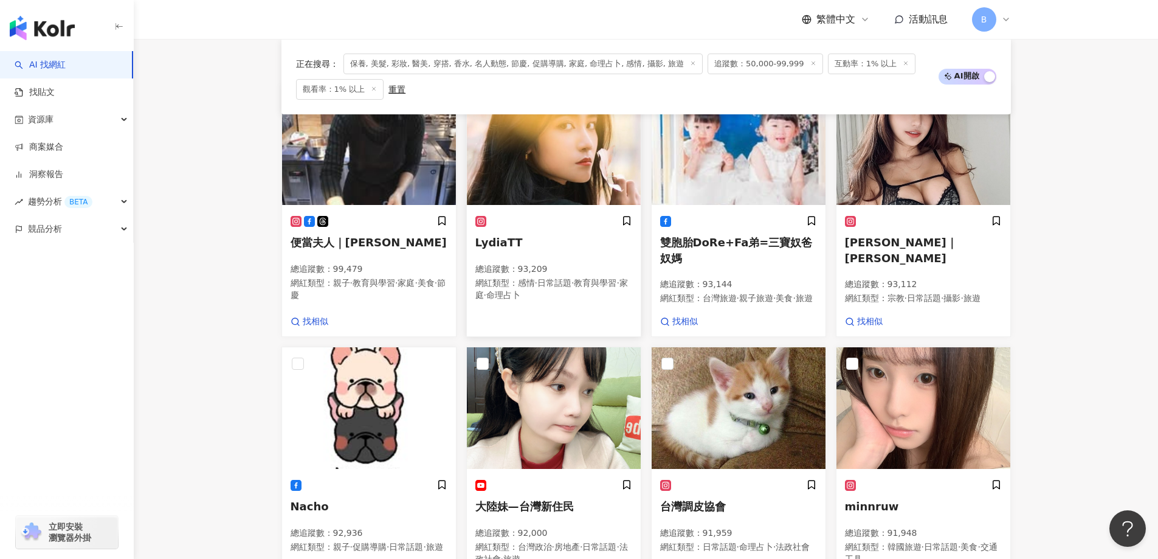
scroll to position [535, 0]
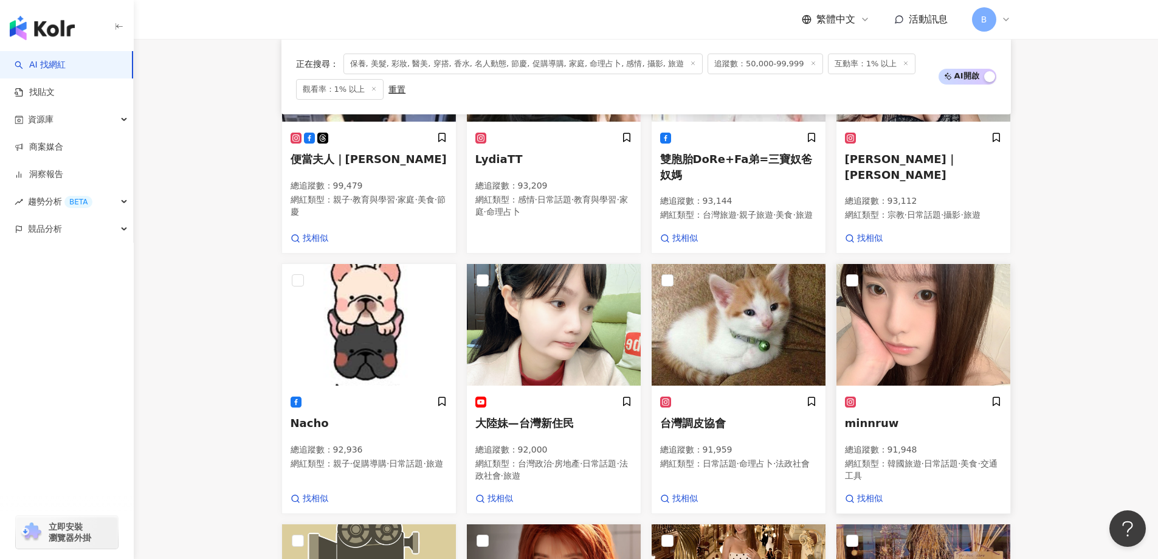
click at [940, 329] on img at bounding box center [923, 325] width 174 height 122
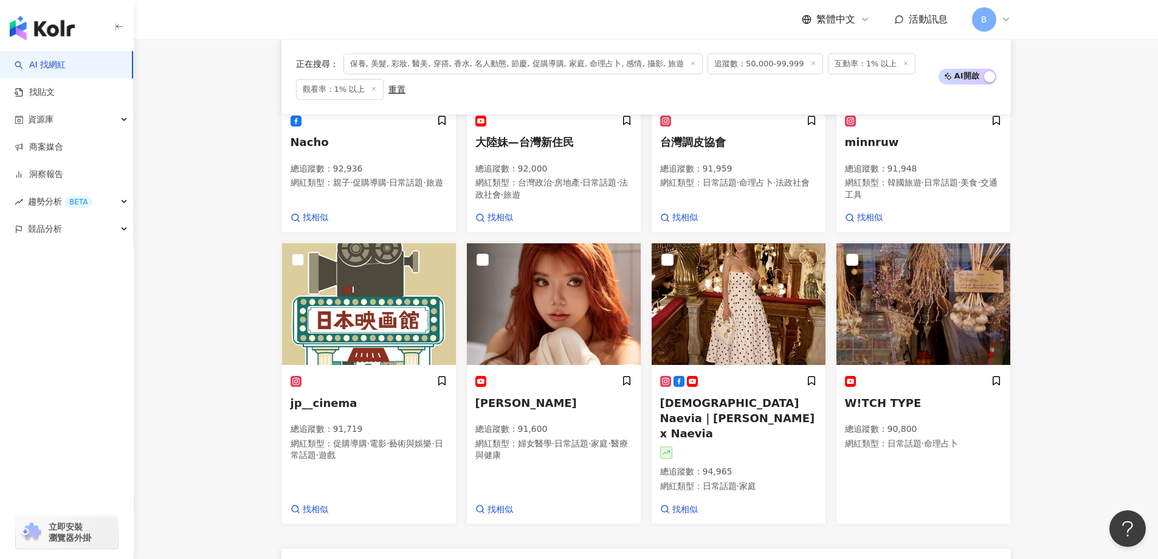
scroll to position [839, 0]
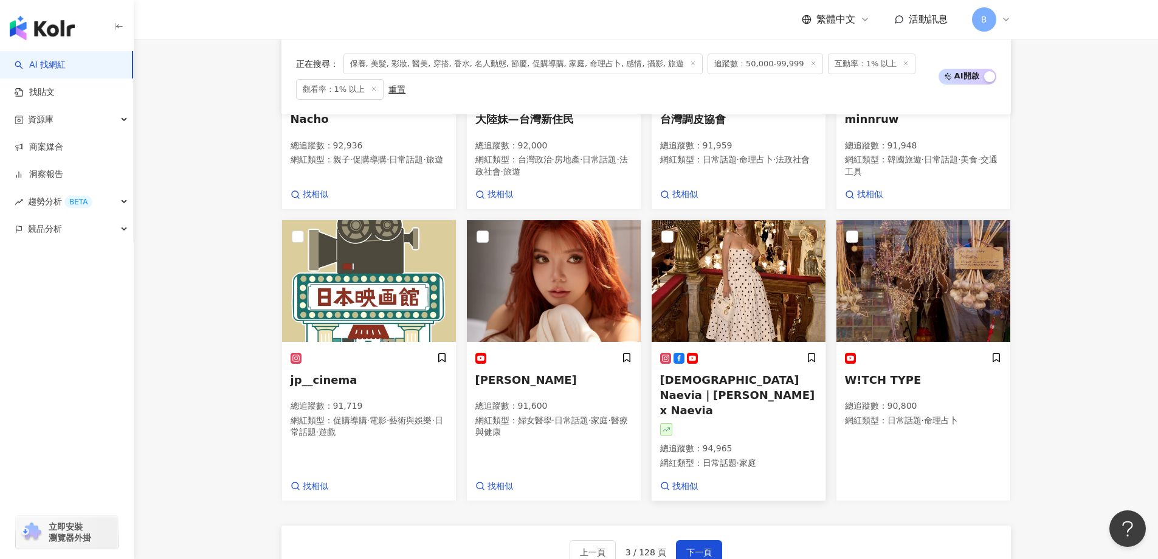
click at [743, 272] on img at bounding box center [739, 281] width 174 height 122
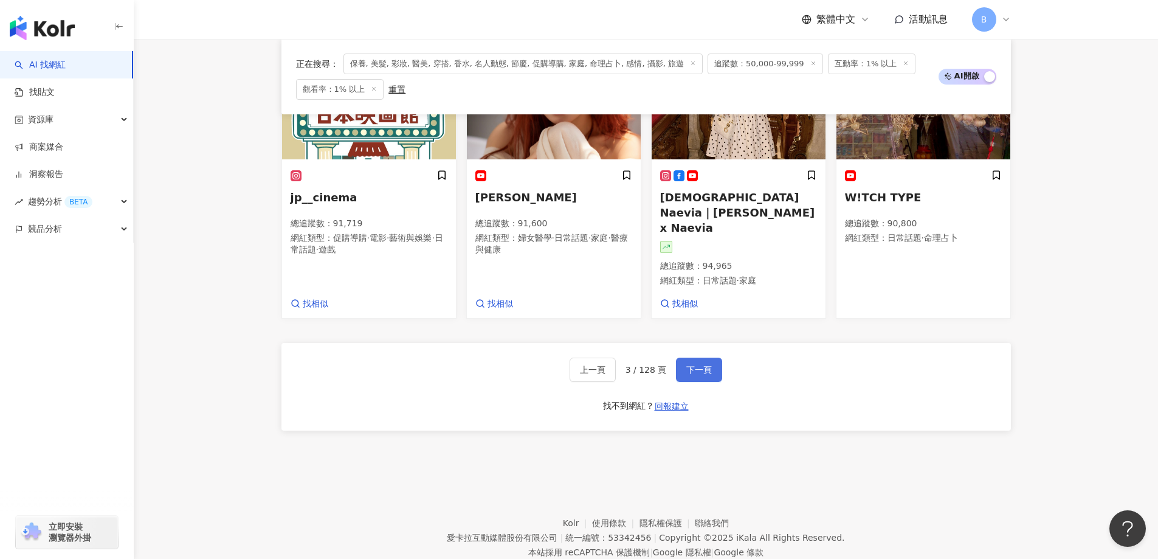
click at [700, 365] on span "下一頁" at bounding box center [699, 370] width 26 height 10
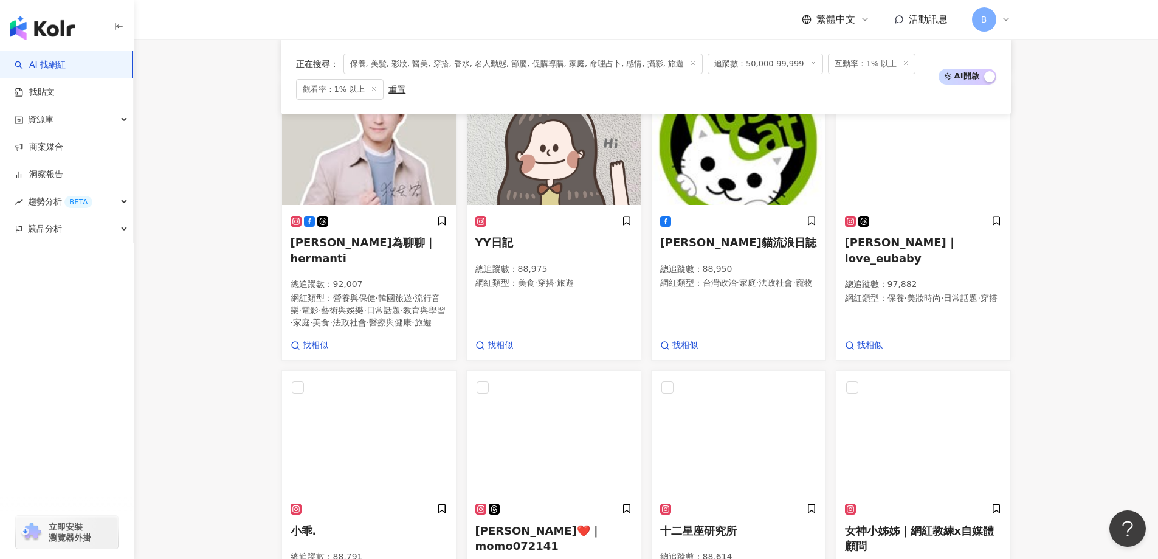
scroll to position [290, 0]
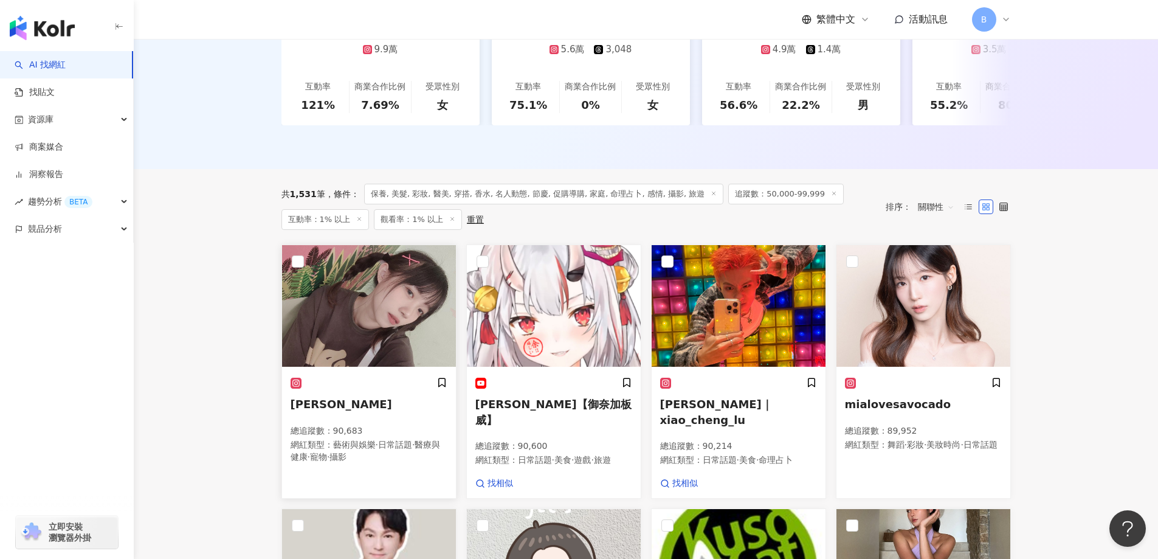
click at [391, 289] on img at bounding box center [369, 306] width 174 height 122
click at [907, 343] on img at bounding box center [923, 306] width 174 height 122
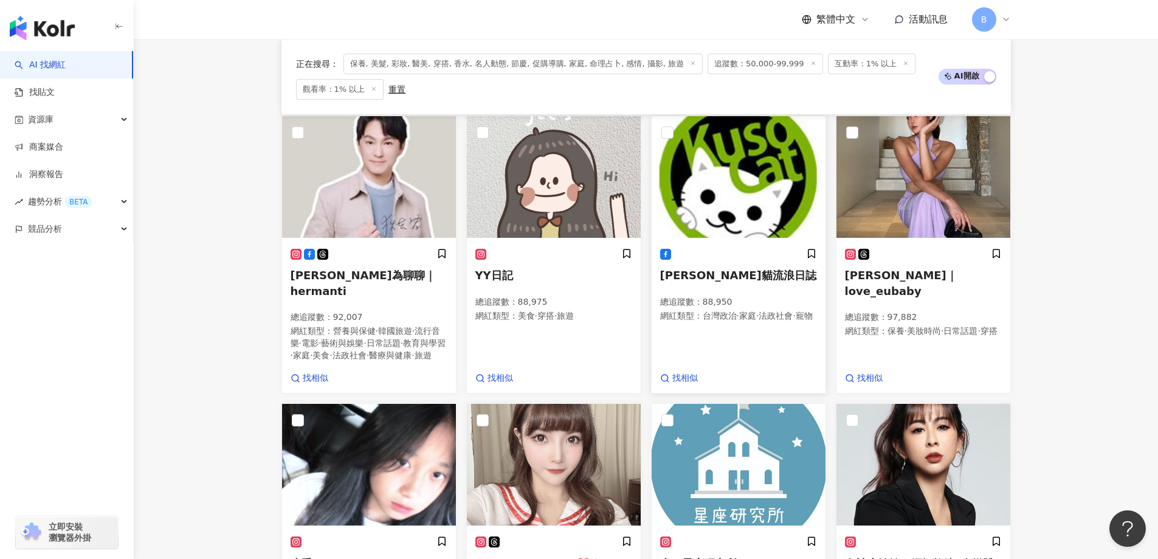
scroll to position [655, 0]
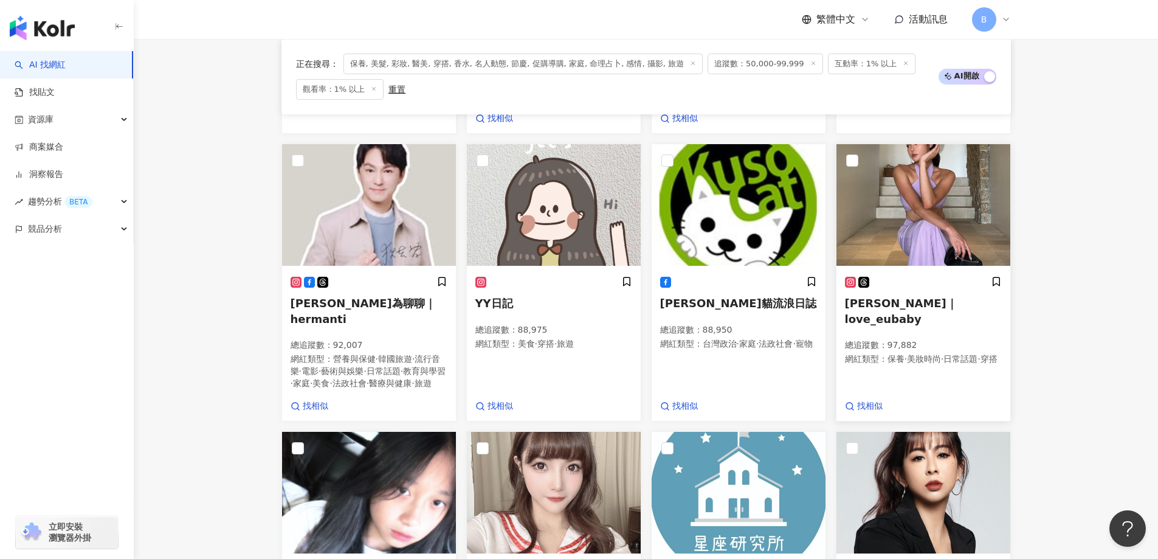
click at [946, 221] on img at bounding box center [923, 205] width 174 height 122
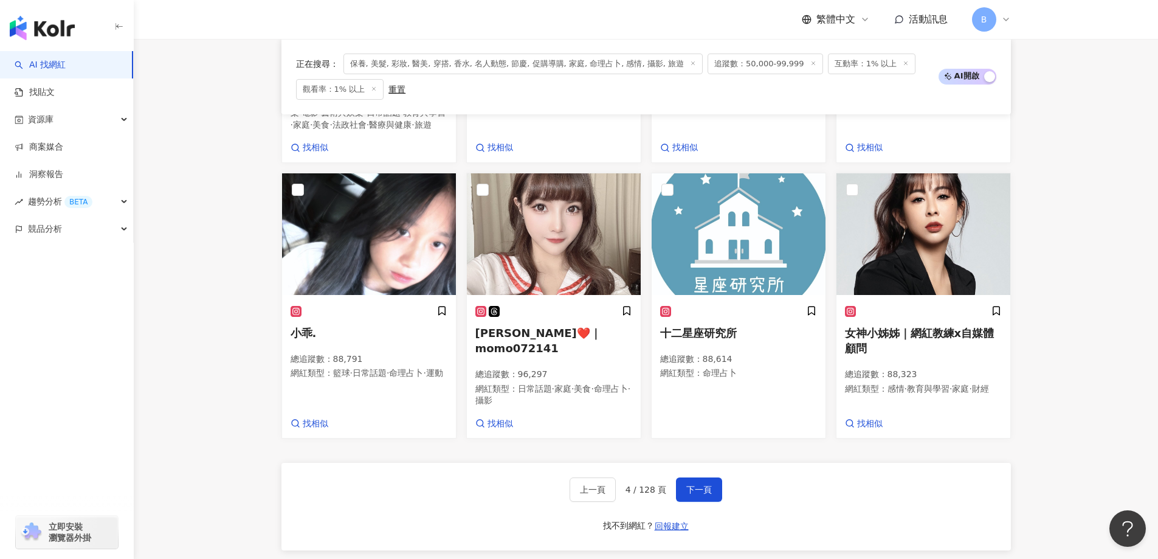
scroll to position [1019, 0]
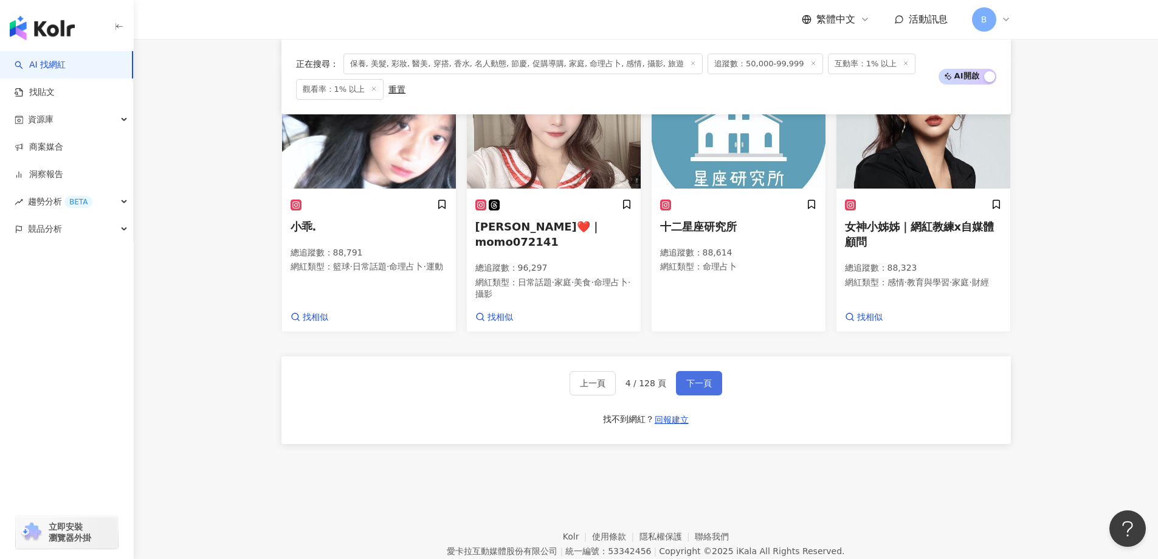
click at [693, 390] on button "下一頁" at bounding box center [699, 383] width 46 height 24
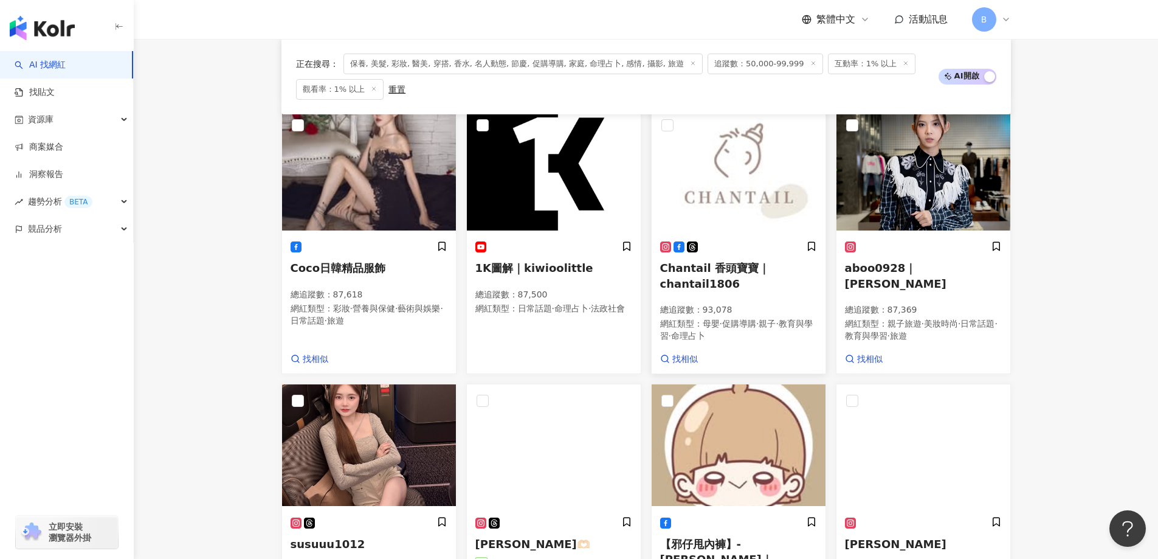
scroll to position [844, 0]
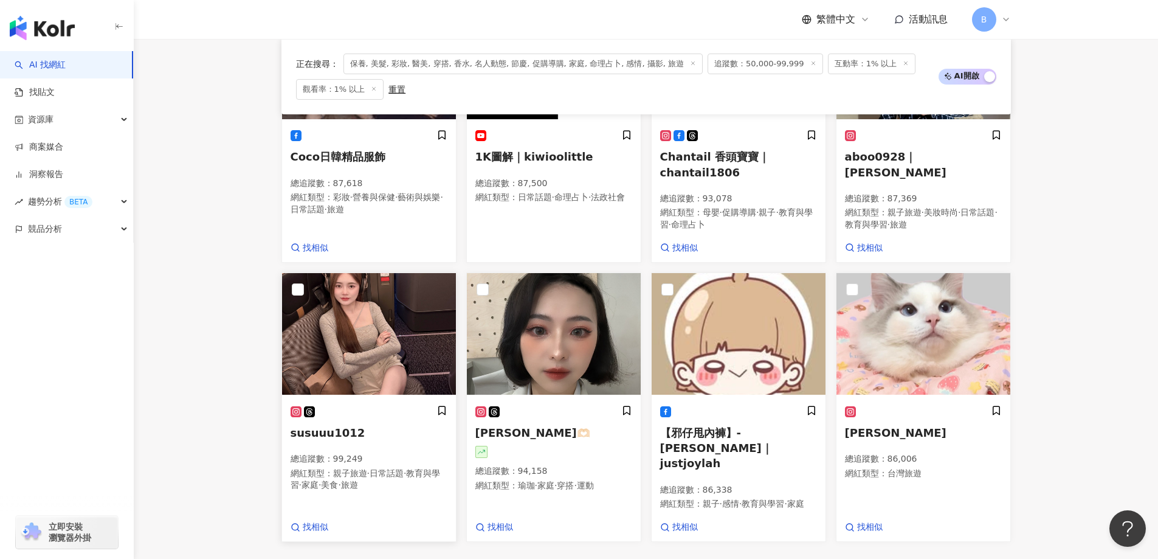
click at [390, 308] on img at bounding box center [369, 334] width 174 height 122
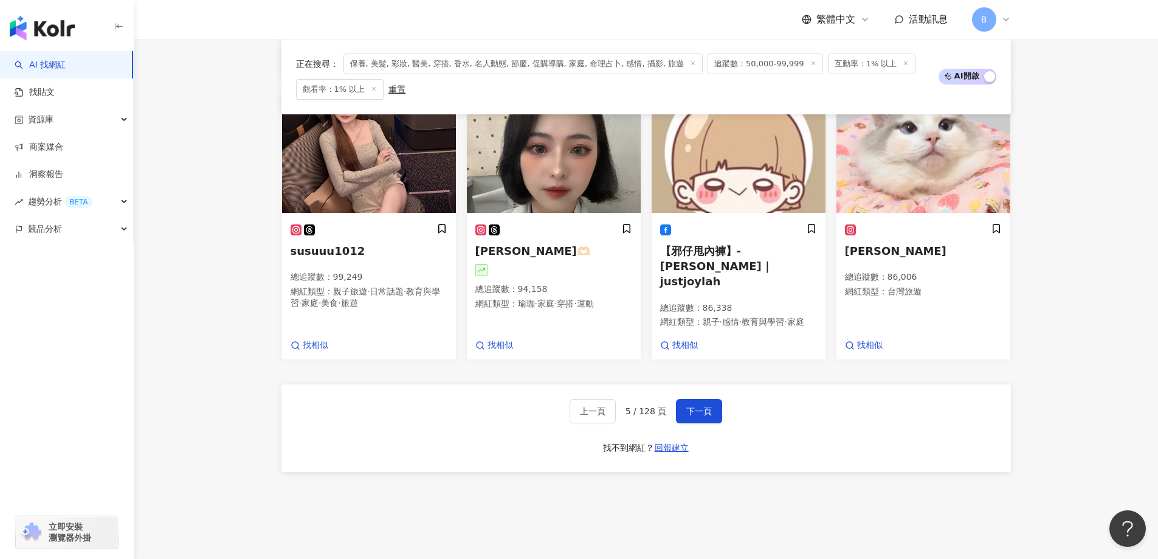
scroll to position [1026, 0]
click at [692, 405] on span "下一頁" at bounding box center [699, 410] width 26 height 10
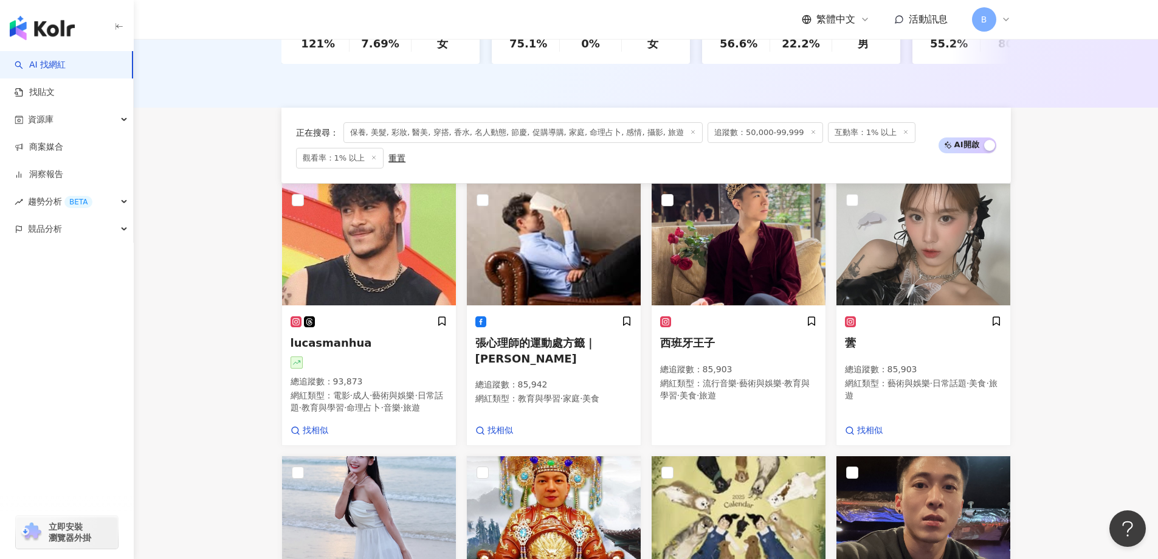
scroll to position [594, 0]
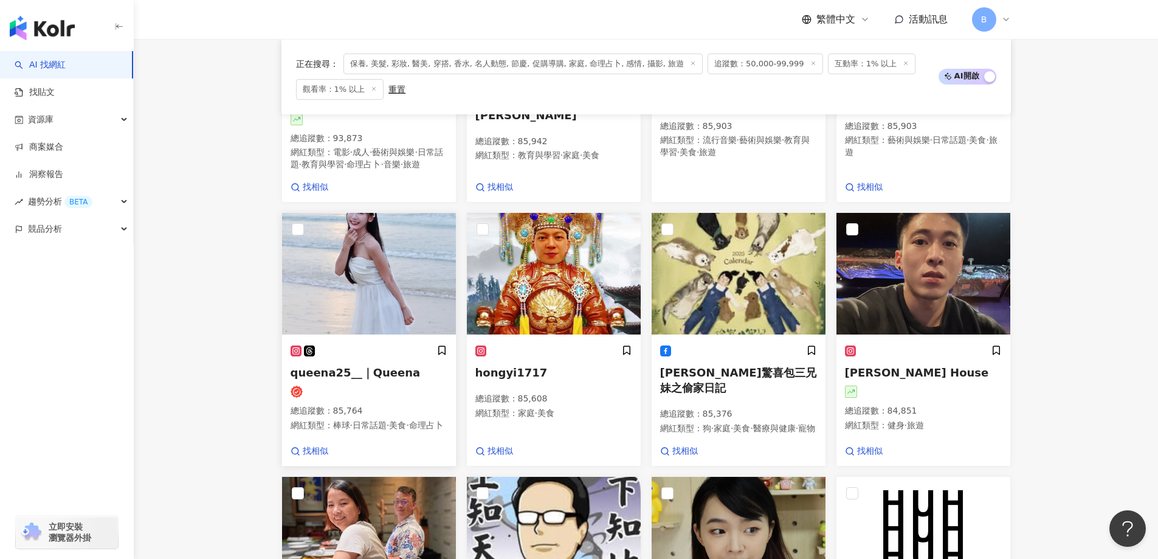
click at [368, 248] on img at bounding box center [369, 274] width 174 height 122
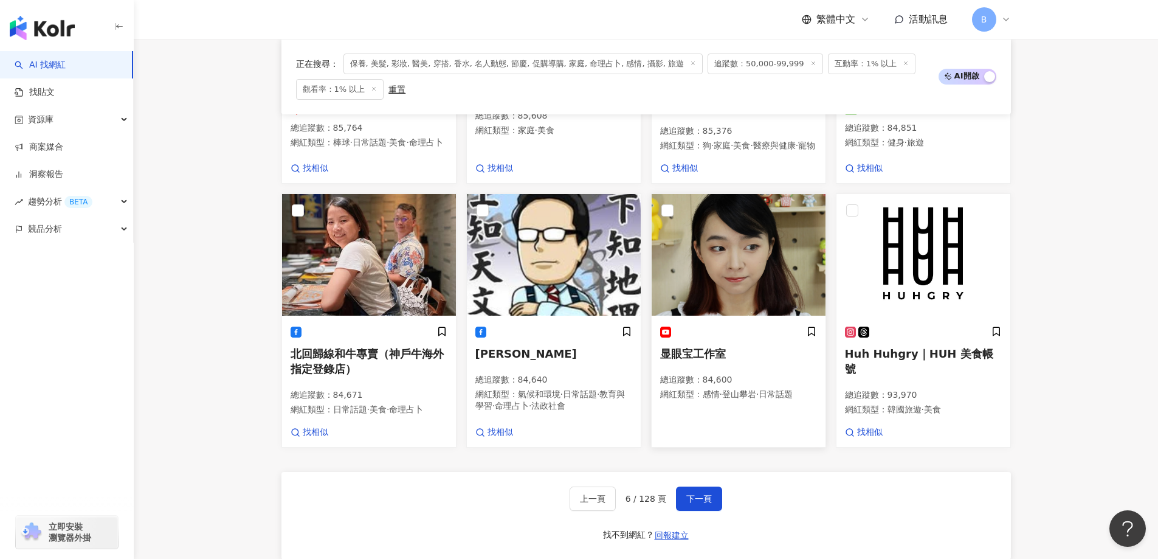
scroll to position [898, 0]
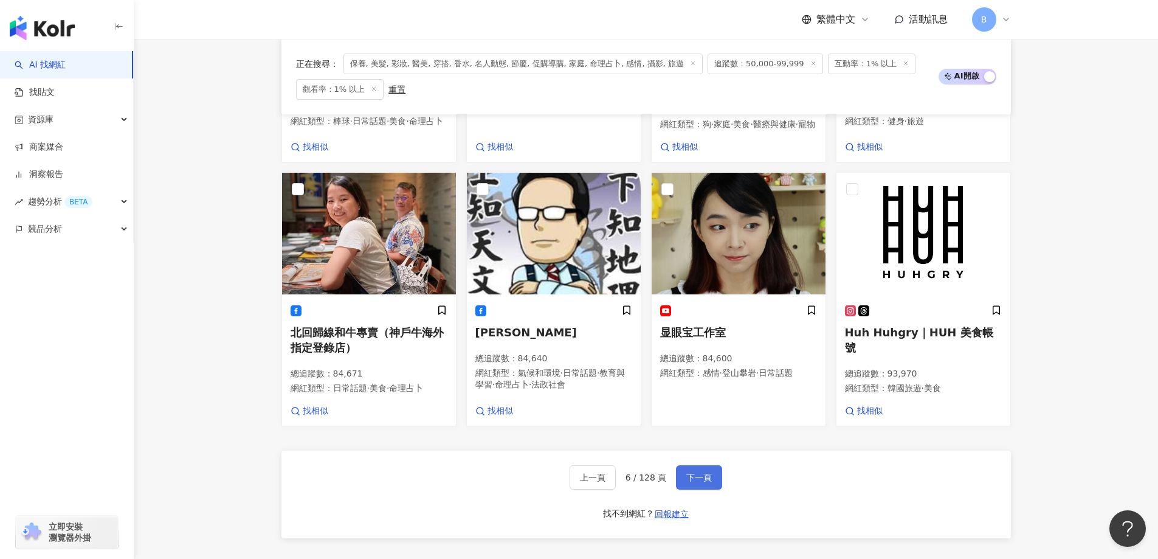
click at [709, 482] on span "下一頁" at bounding box center [699, 477] width 26 height 10
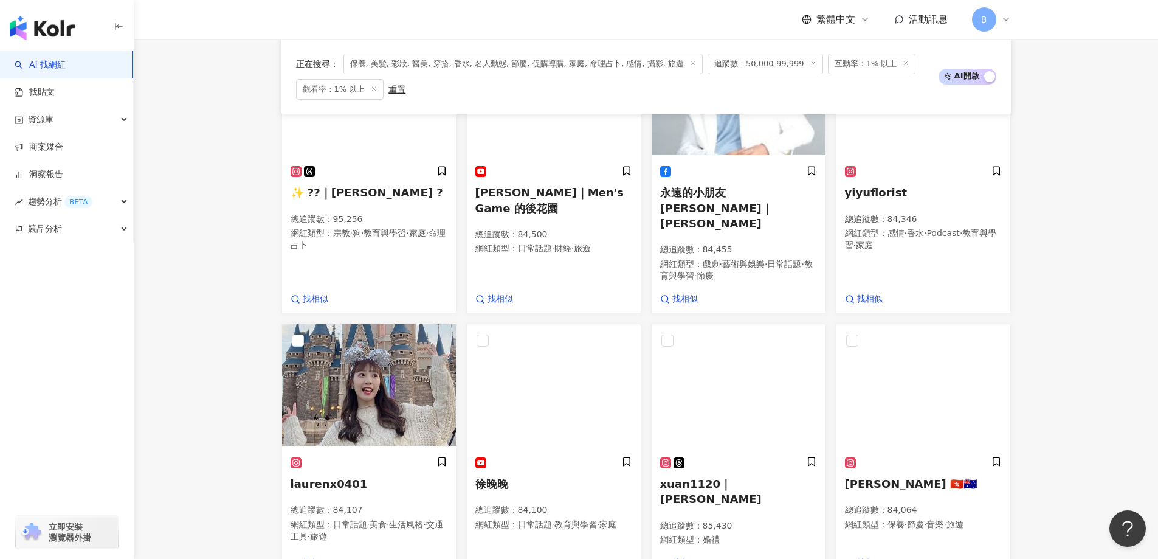
scroll to position [507, 0]
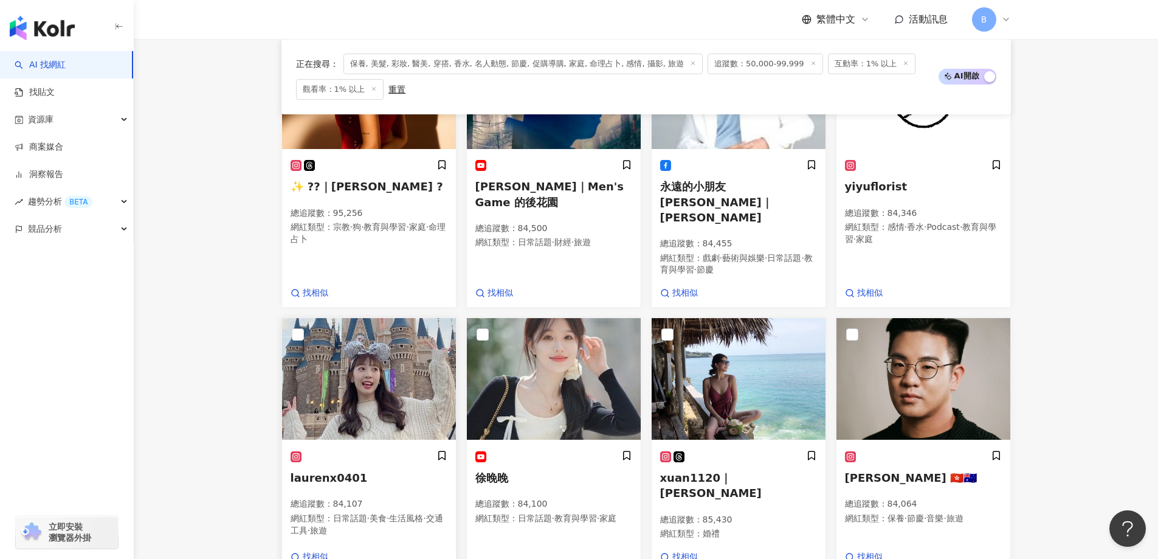
click at [362, 377] on img at bounding box center [369, 379] width 174 height 122
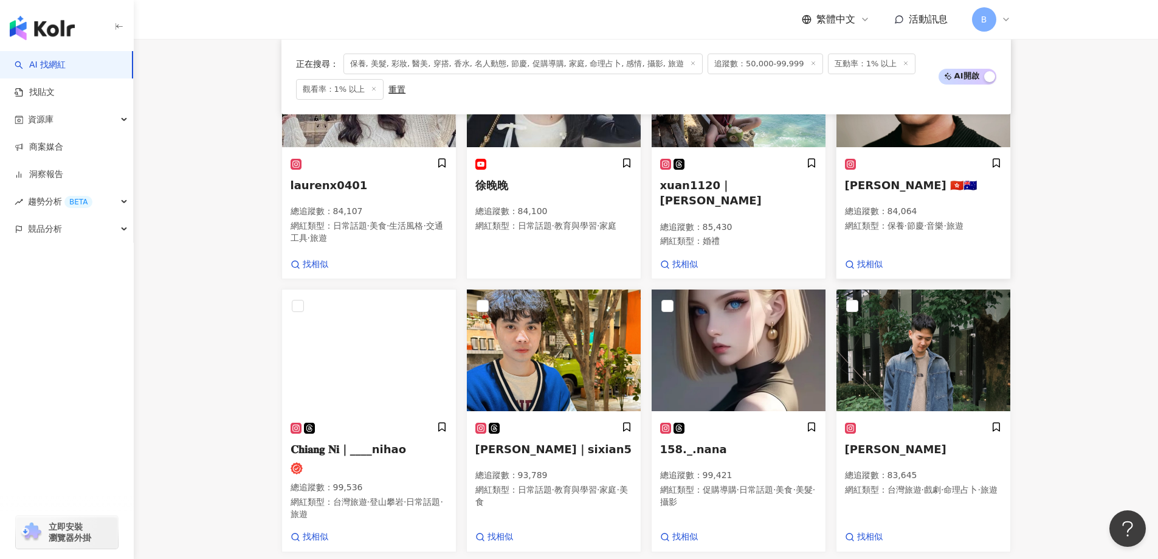
scroll to position [811, 0]
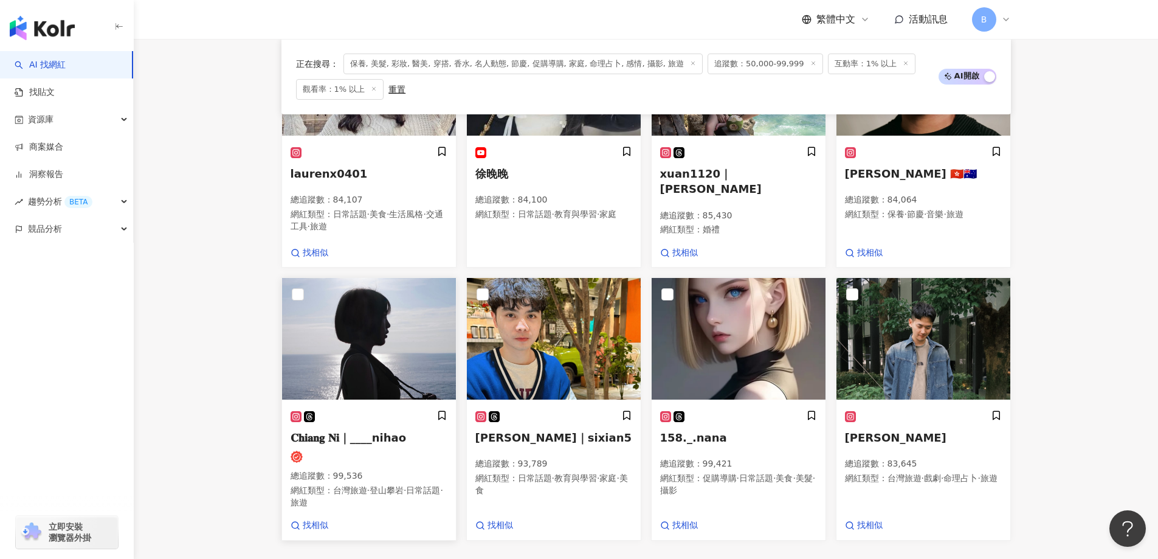
click at [374, 298] on img at bounding box center [369, 339] width 174 height 122
click at [904, 208] on div "Josh Lam 🇭🇰🇦🇺 總追蹤數 ： 84,064 網紅類型 ： 保養 · 節慶 · 音樂 · 旅遊" at bounding box center [923, 188] width 157 height 85
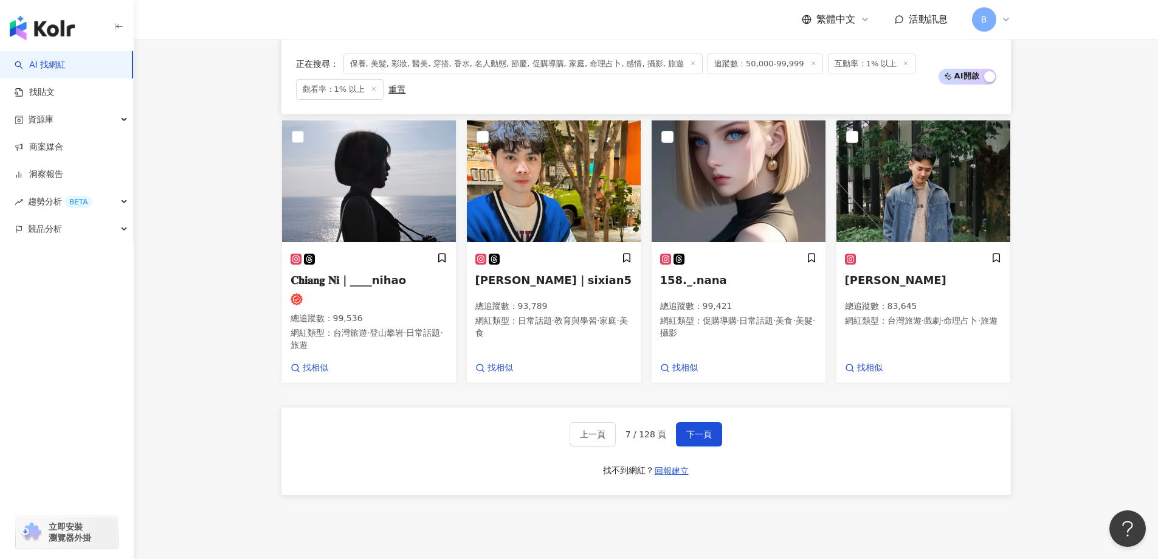
scroll to position [1047, 0]
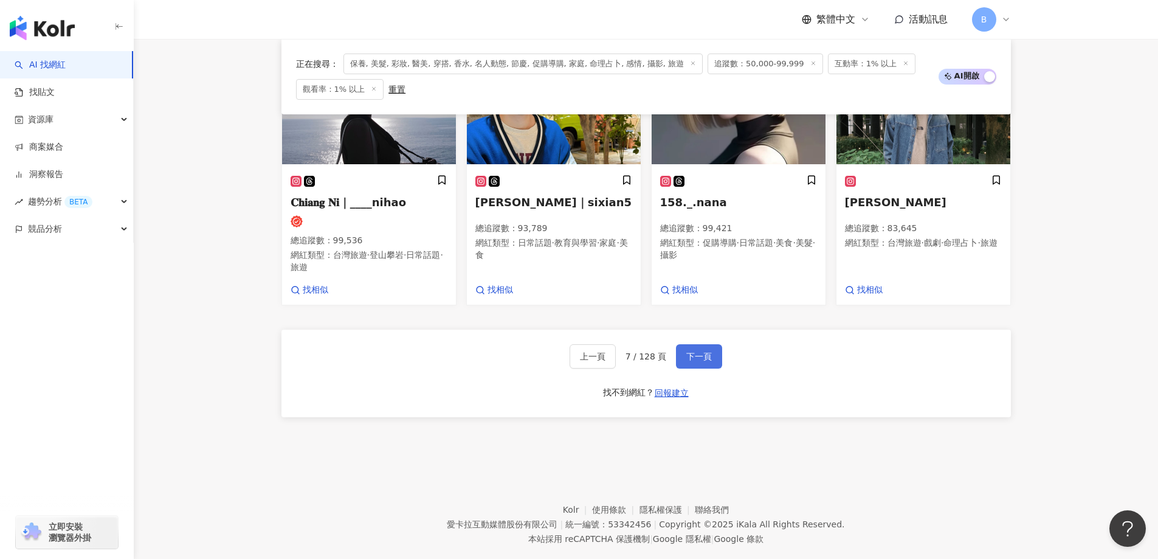
click at [693, 351] on span "下一頁" at bounding box center [699, 356] width 26 height 10
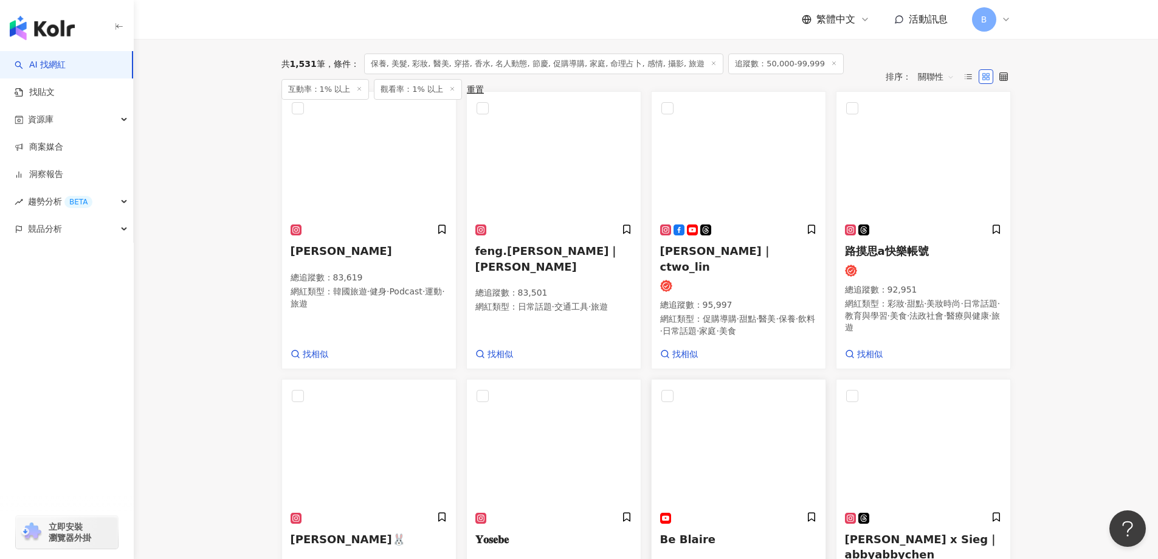
scroll to position [341, 0]
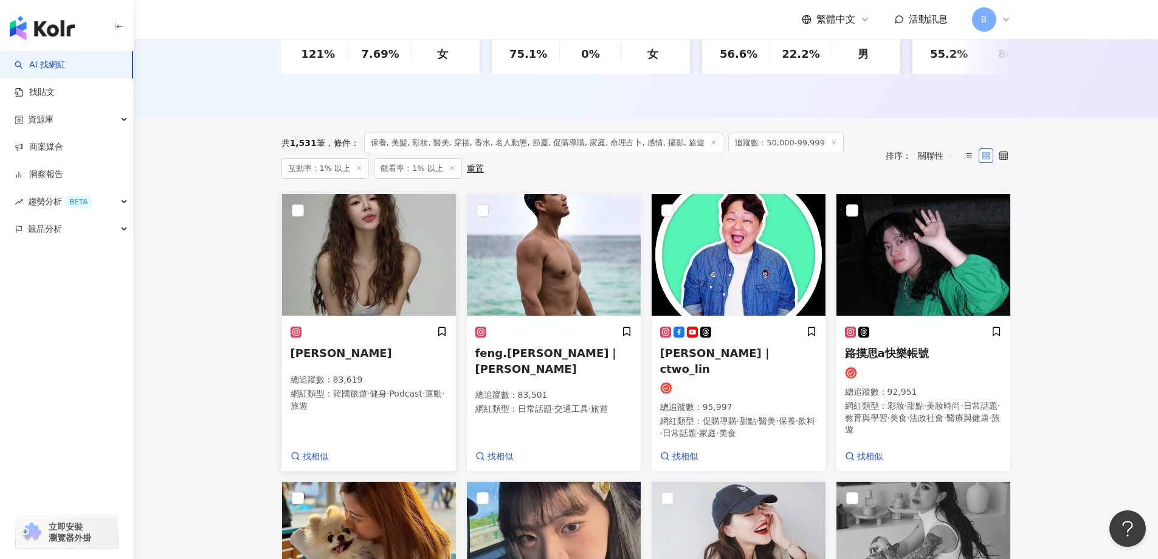
click at [352, 236] on img at bounding box center [369, 255] width 174 height 122
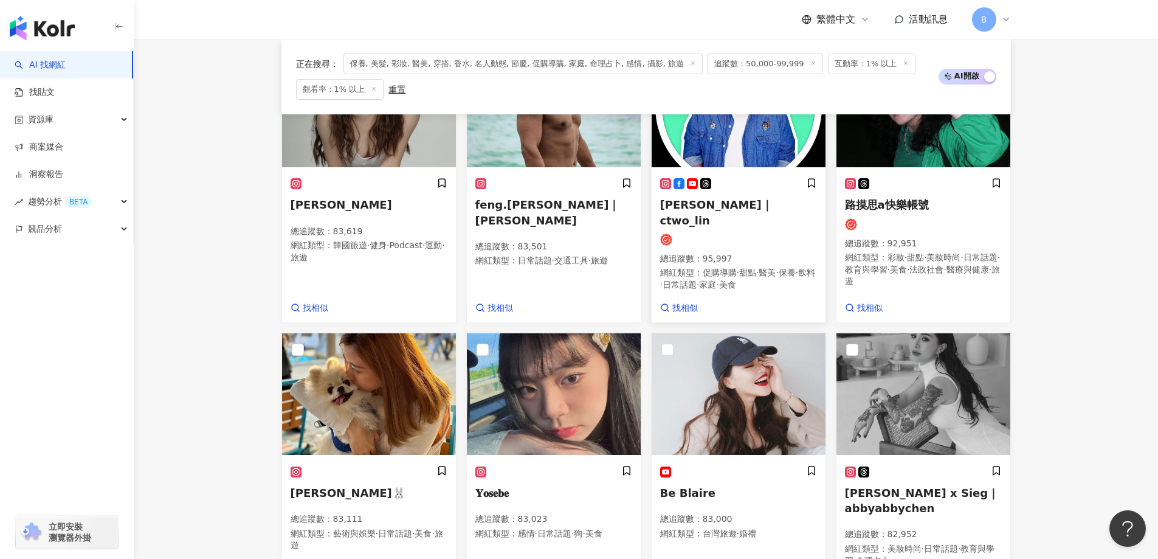
scroll to position [584, 0]
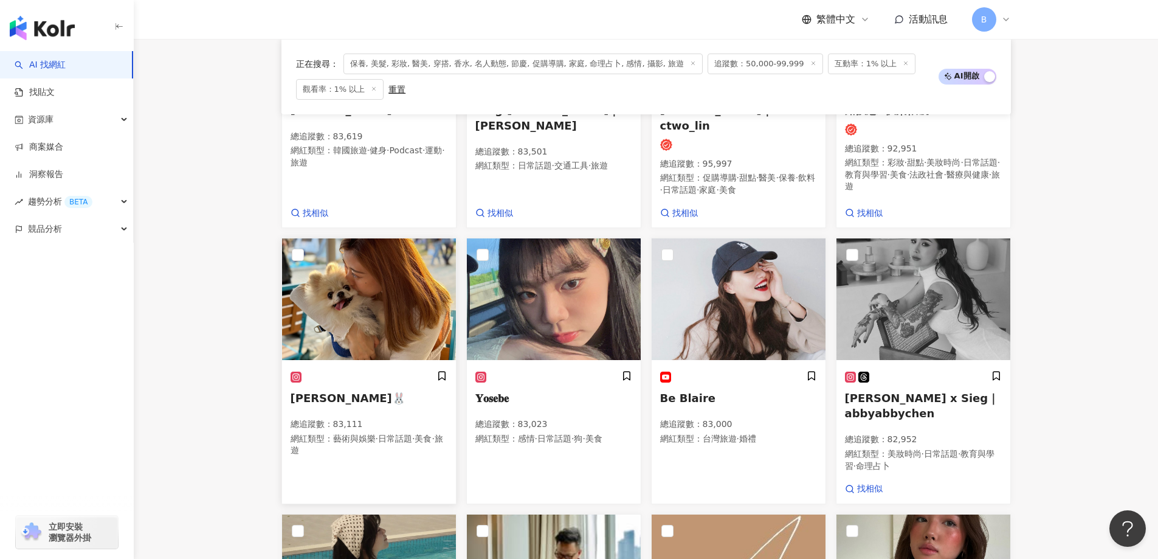
click at [384, 309] on img at bounding box center [369, 299] width 174 height 122
click at [569, 295] on img at bounding box center [554, 299] width 174 height 122
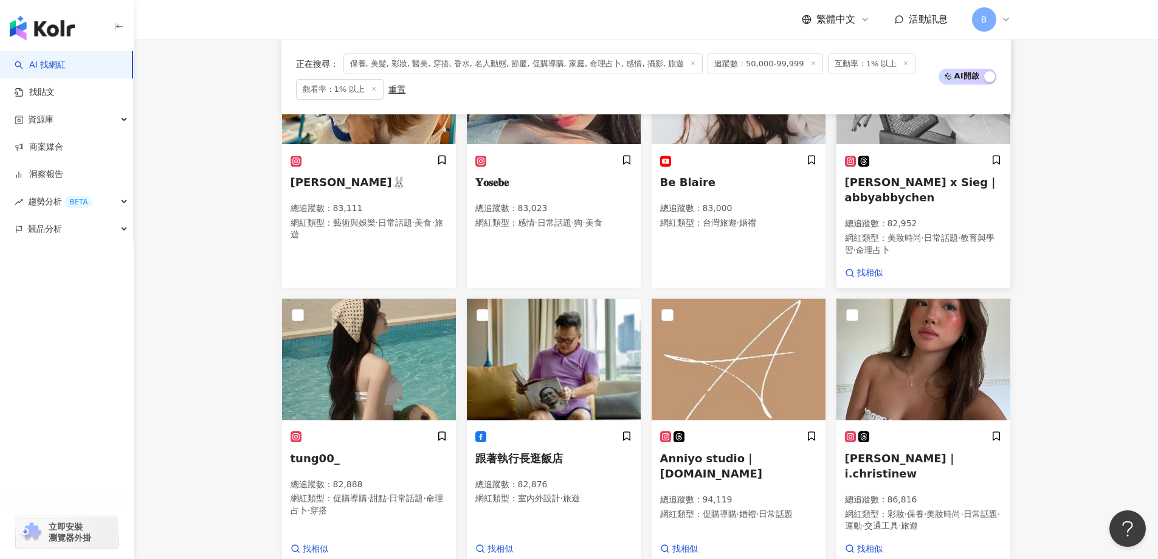
scroll to position [827, 0]
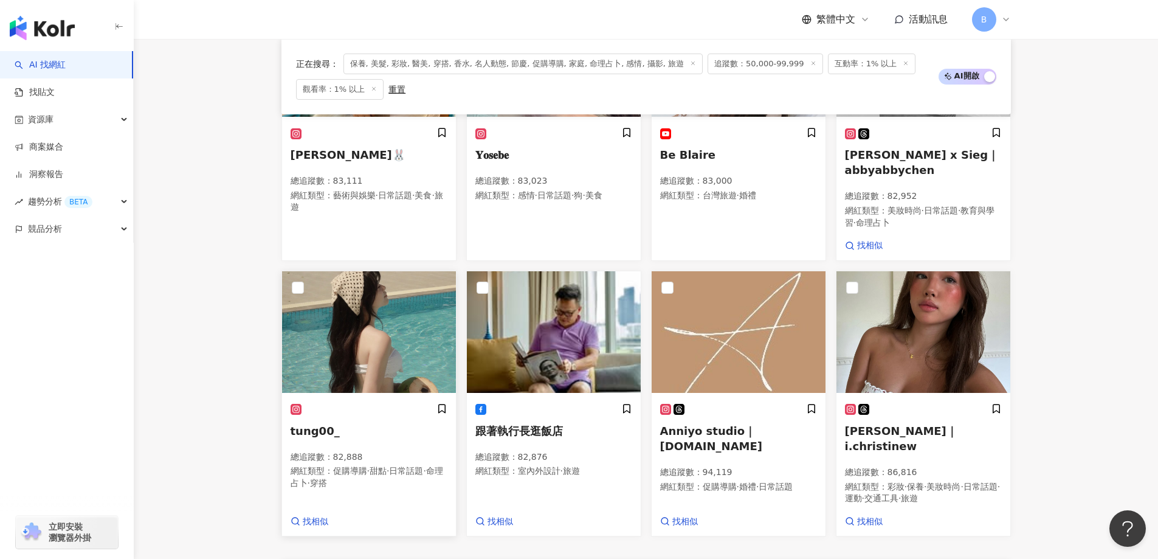
click at [359, 357] on img at bounding box center [369, 332] width 174 height 122
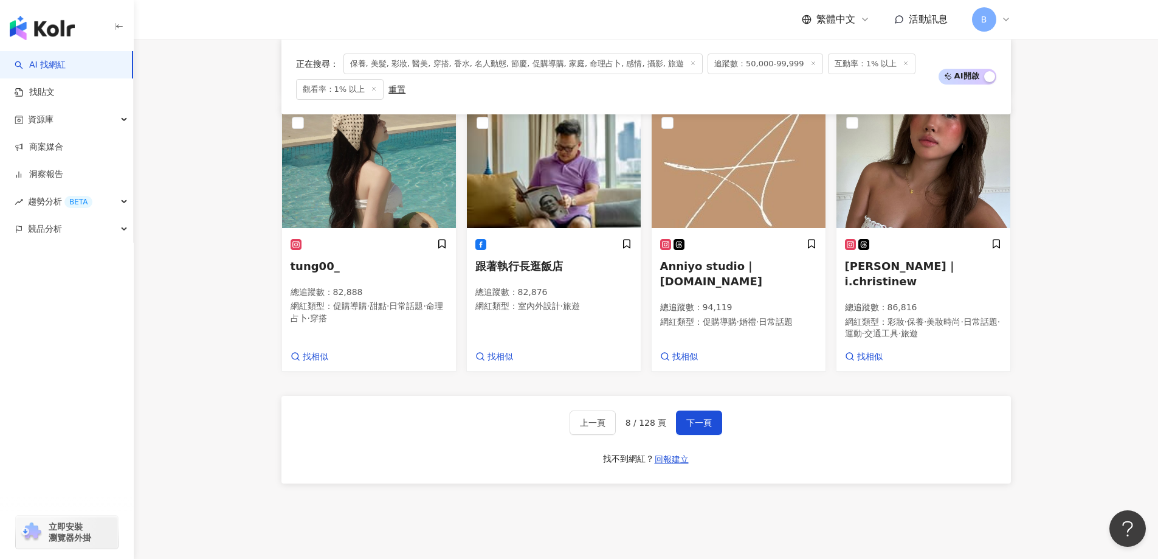
scroll to position [1010, 0]
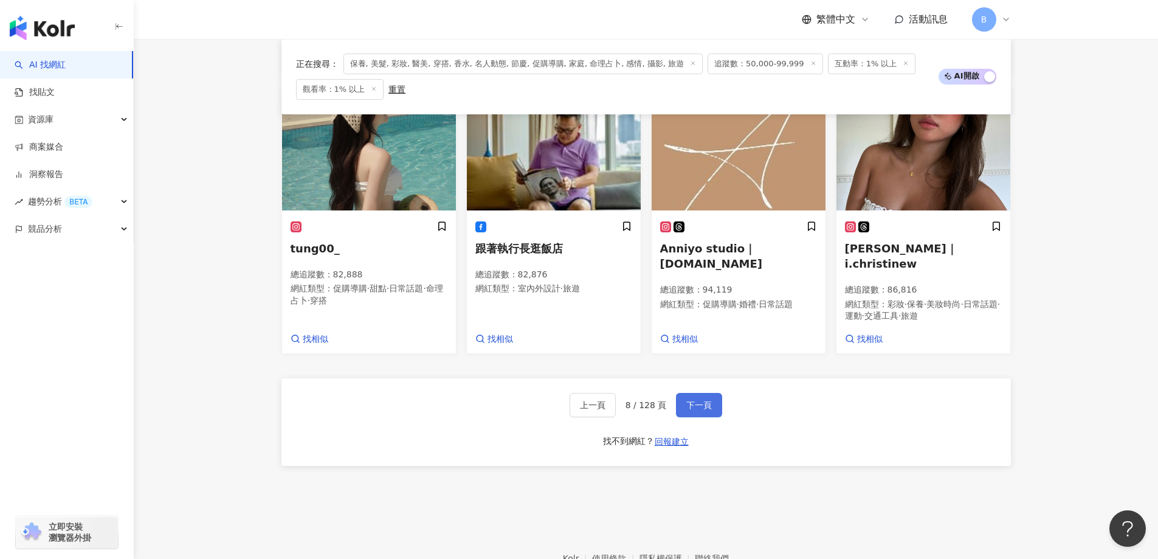
click at [688, 402] on button "下一頁" at bounding box center [699, 405] width 46 height 24
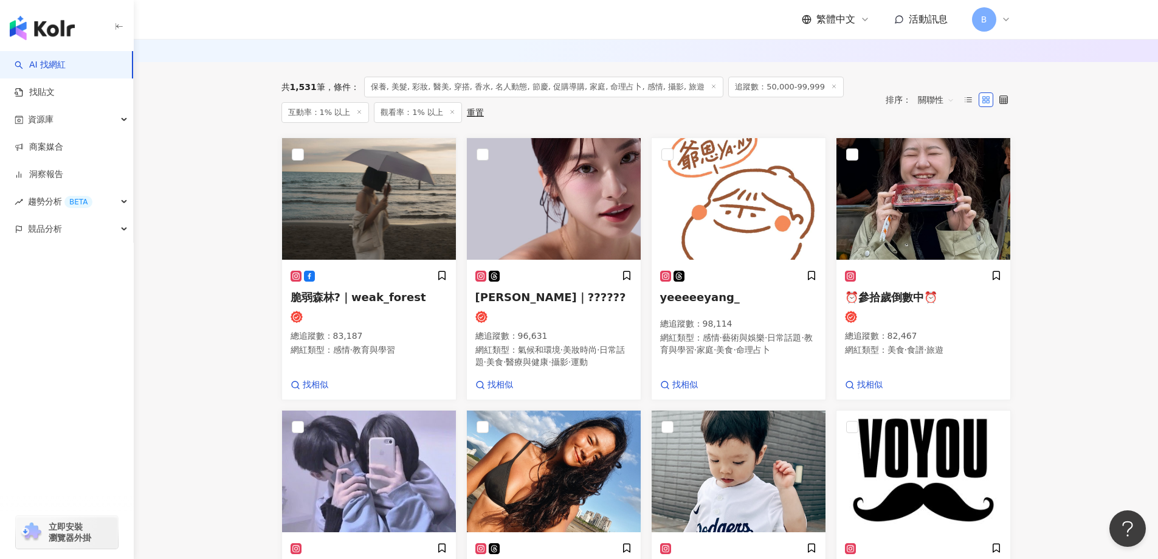
scroll to position [289, 0]
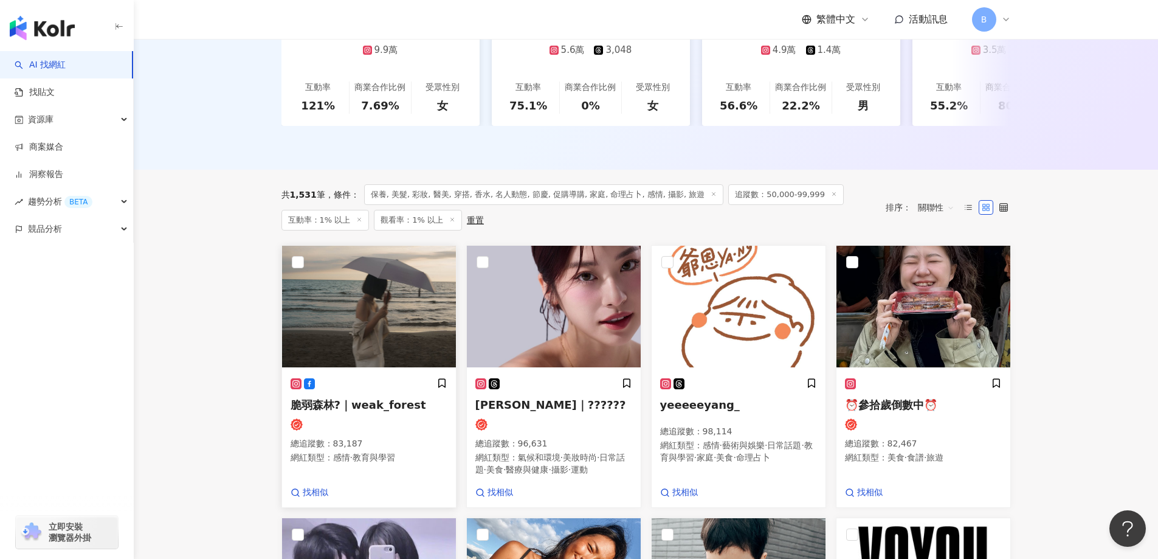
click at [377, 300] on img at bounding box center [369, 307] width 174 height 122
click at [574, 277] on img at bounding box center [554, 307] width 174 height 122
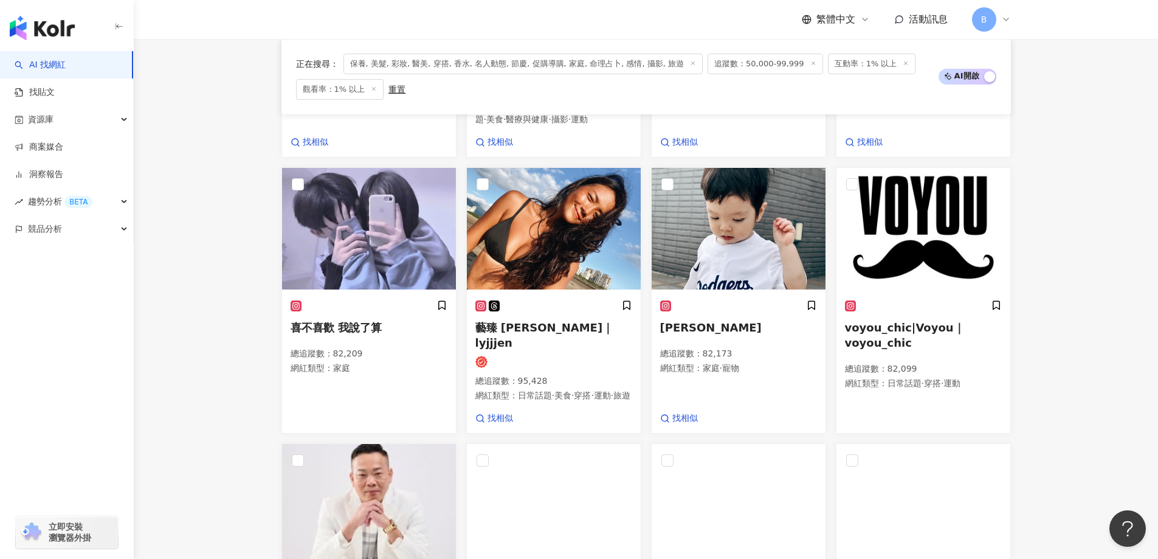
scroll to position [654, 0]
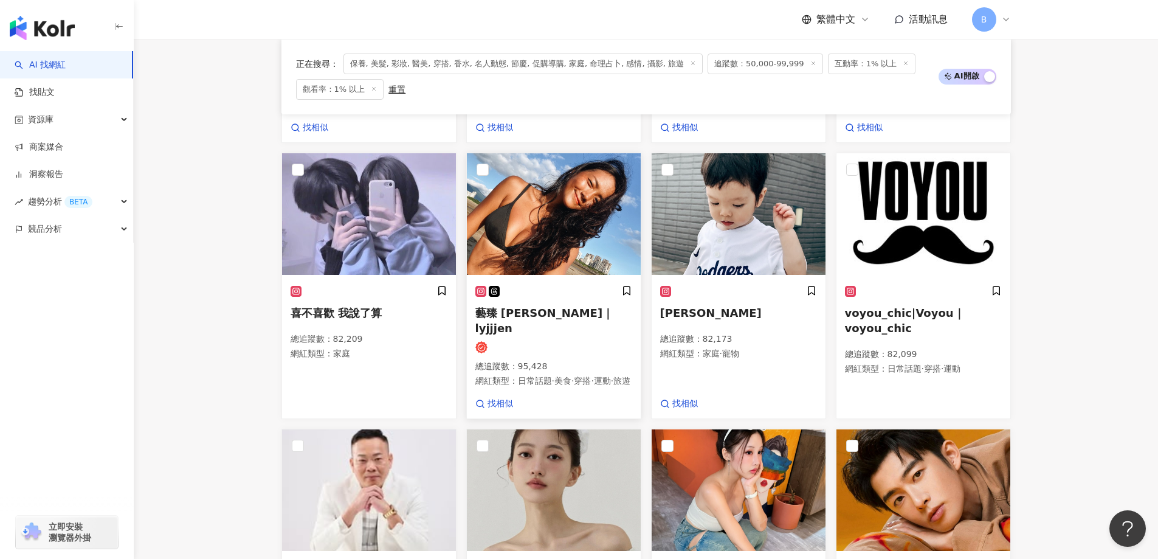
click at [552, 237] on img at bounding box center [554, 214] width 174 height 122
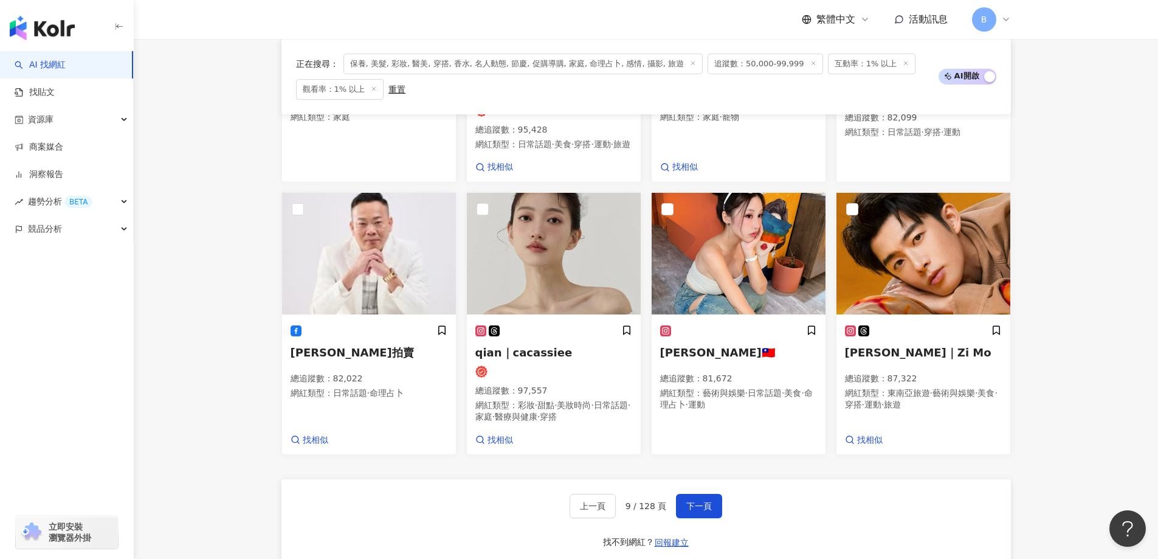
scroll to position [897, 0]
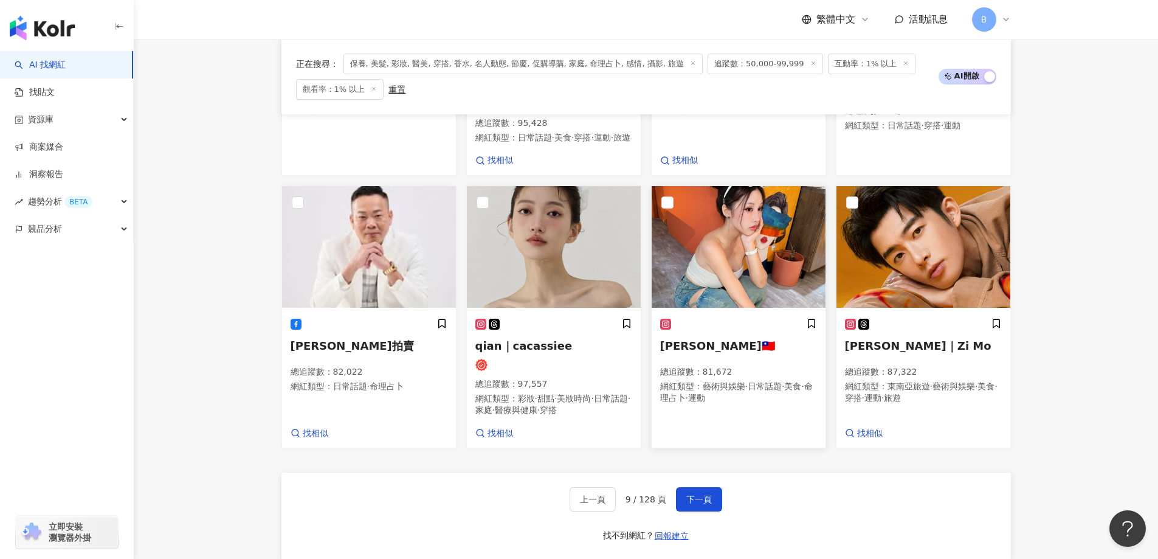
click at [723, 280] on img at bounding box center [739, 247] width 174 height 122
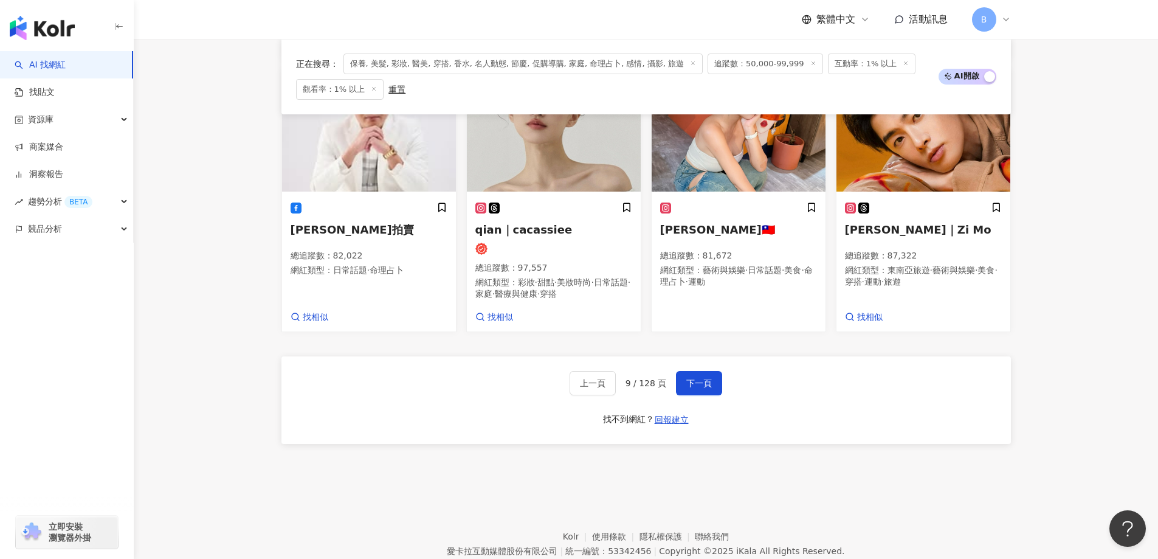
scroll to position [1019, 0]
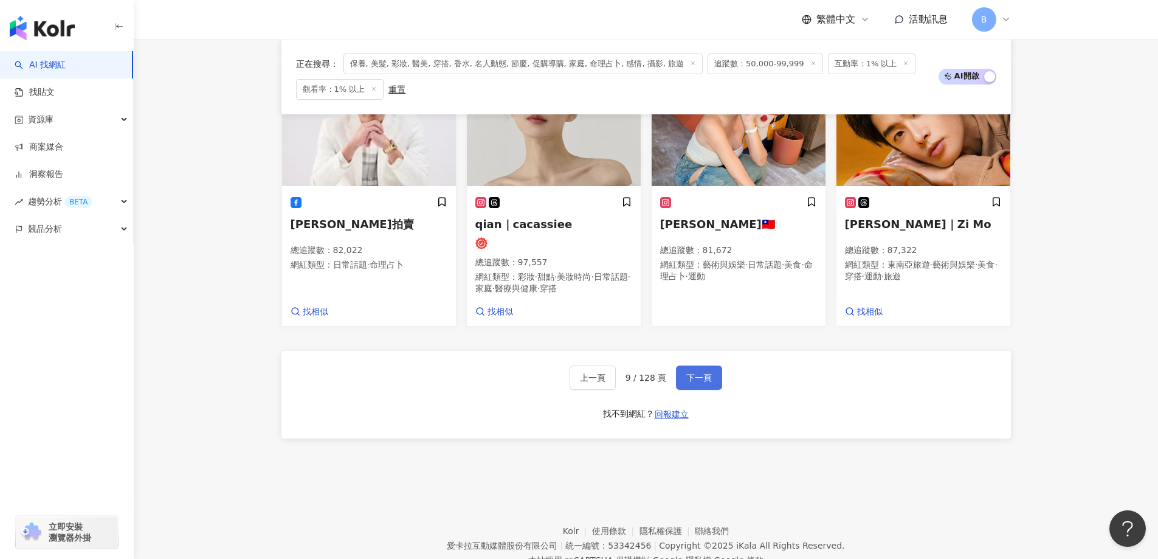
click at [694, 382] on span "下一頁" at bounding box center [699, 378] width 26 height 10
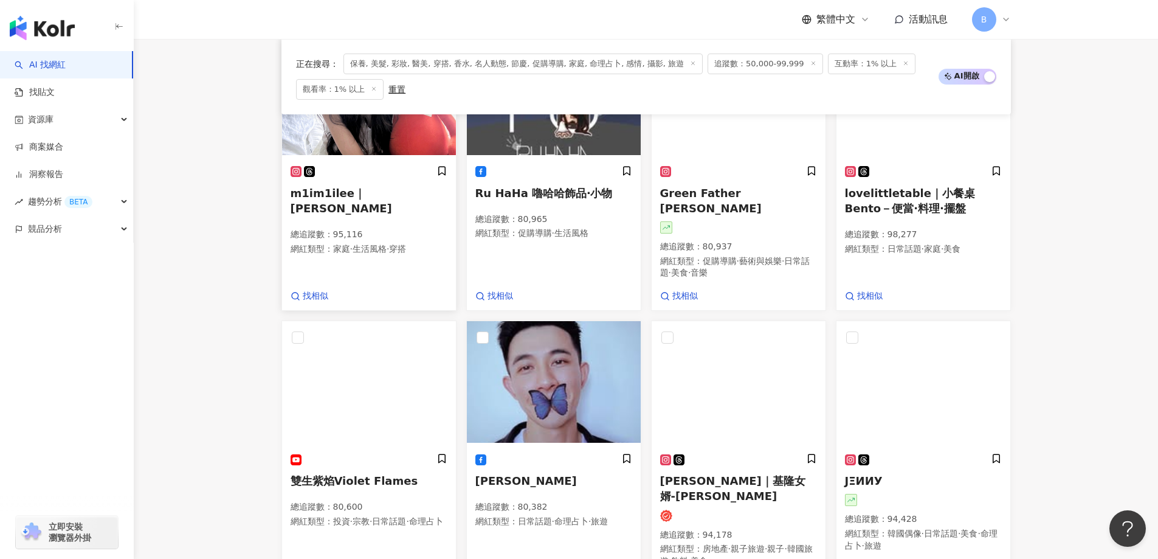
scroll to position [802, 0]
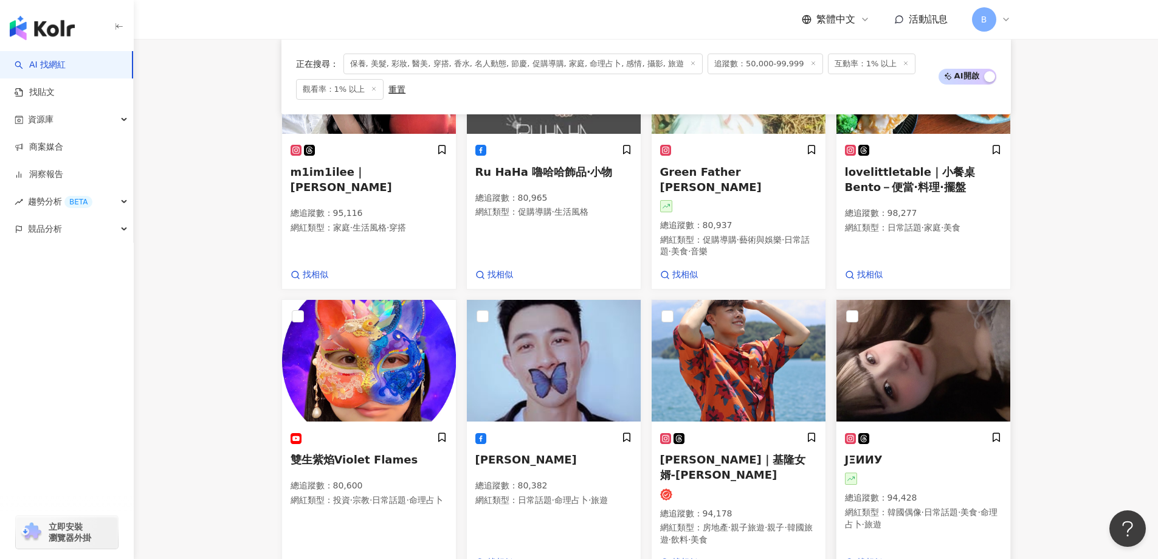
click at [885, 326] on img at bounding box center [923, 361] width 174 height 122
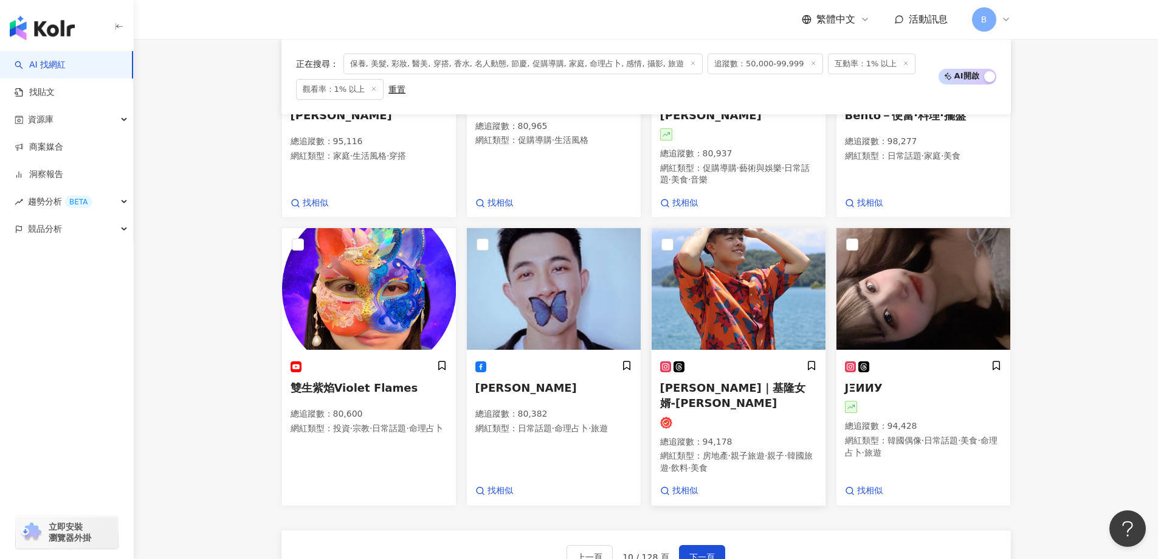
scroll to position [984, 0]
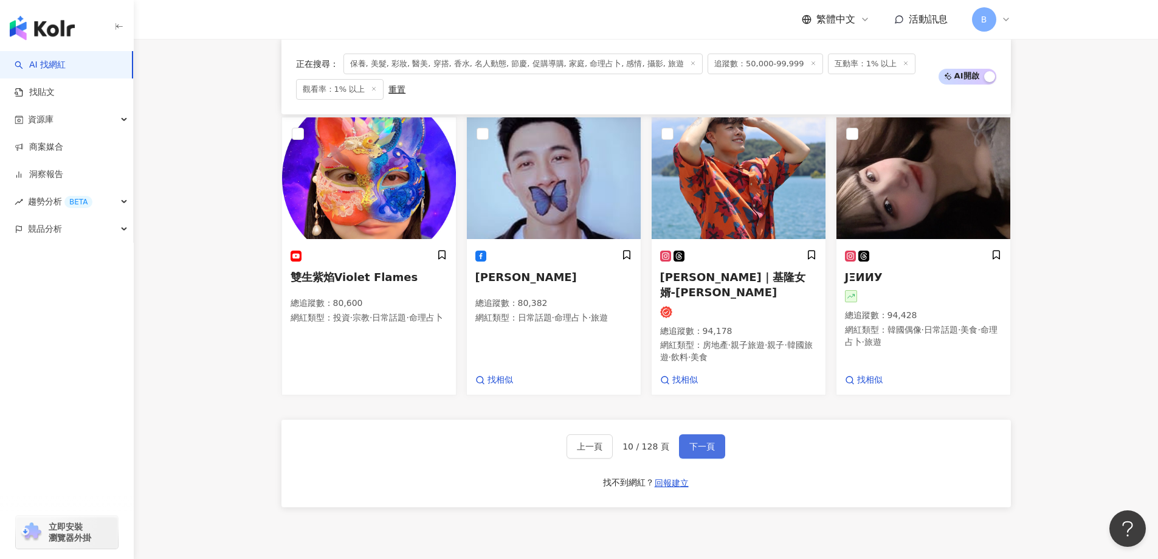
click at [700, 441] on span "下一頁" at bounding box center [702, 446] width 26 height 10
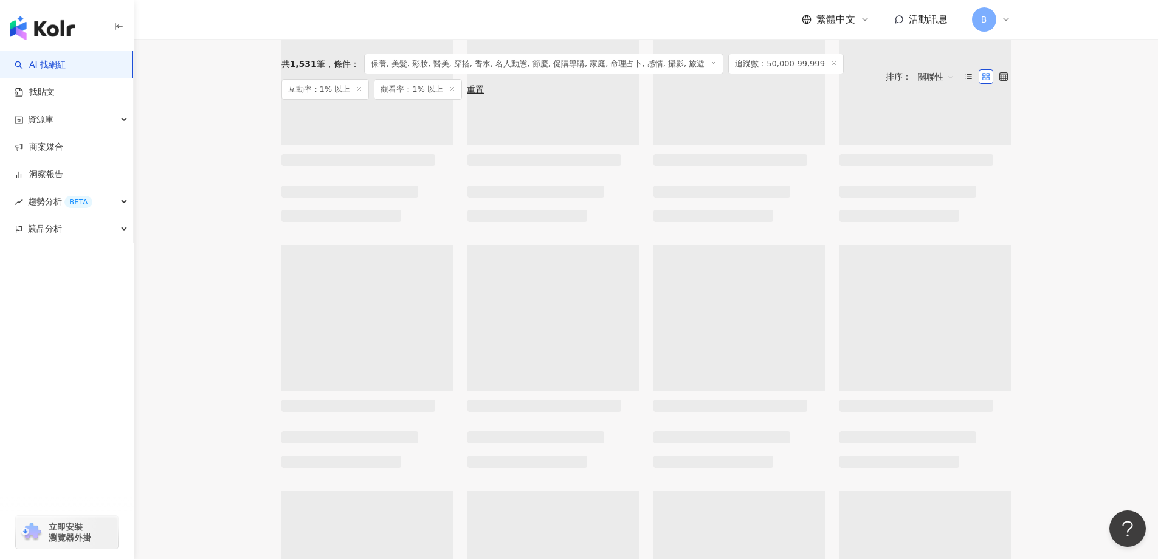
scroll to position [414, 0]
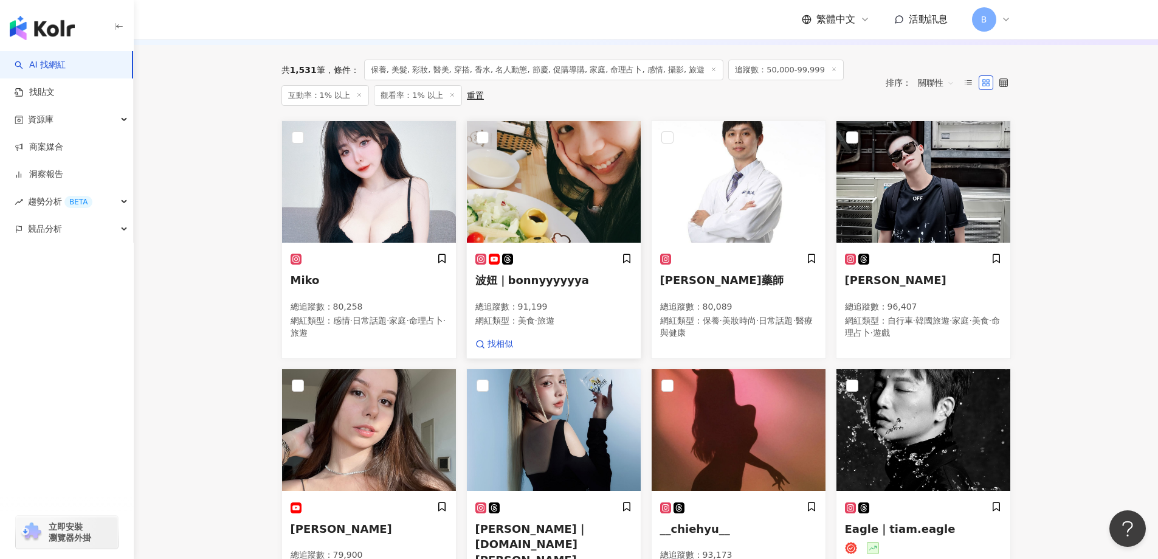
click at [579, 162] on img at bounding box center [554, 182] width 174 height 122
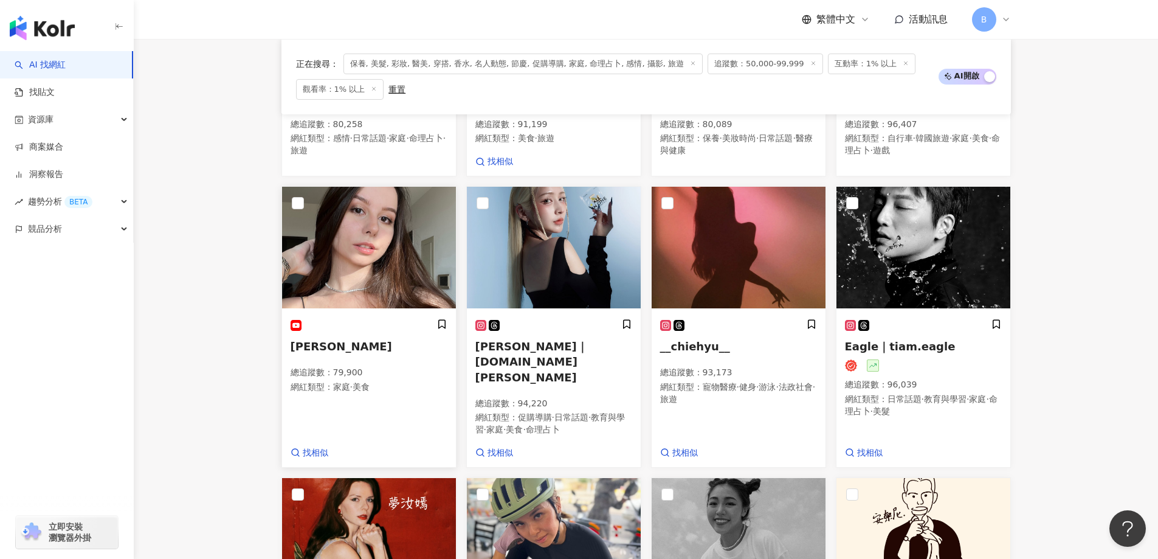
click at [381, 233] on img at bounding box center [369, 248] width 174 height 122
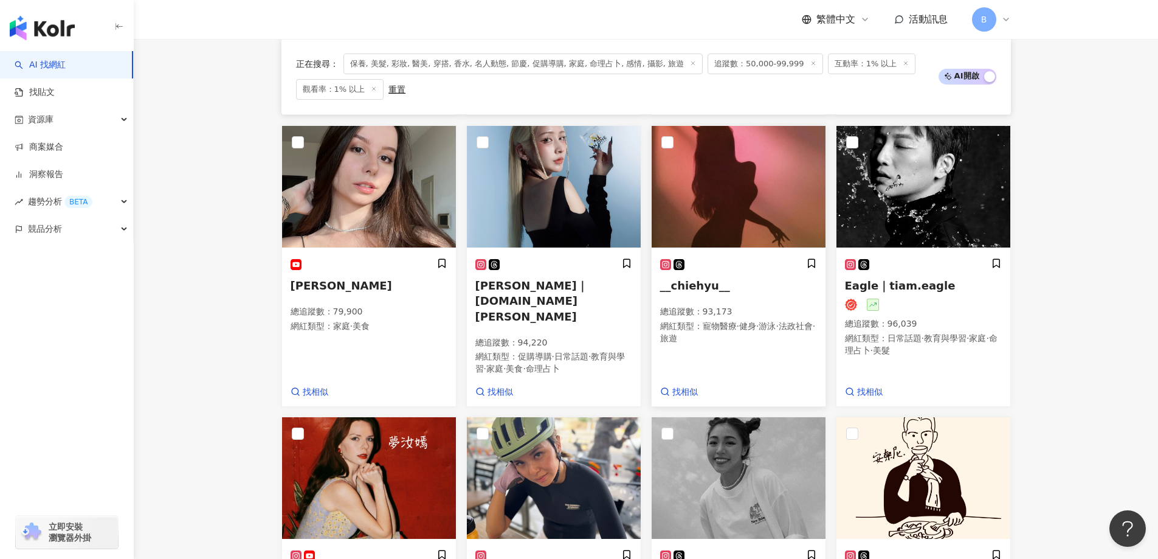
click at [756, 217] on img at bounding box center [739, 187] width 174 height 122
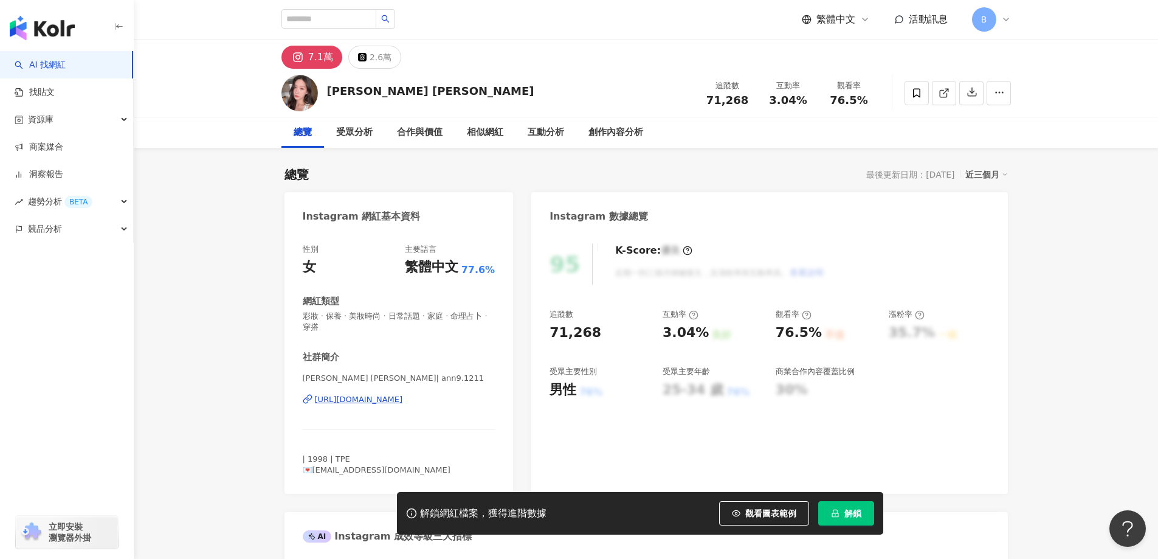
drag, startPoint x: 1063, startPoint y: 358, endPoint x: 940, endPoint y: 130, distance: 258.9
click at [948, 91] on polyline at bounding box center [946, 90] width 3 height 3
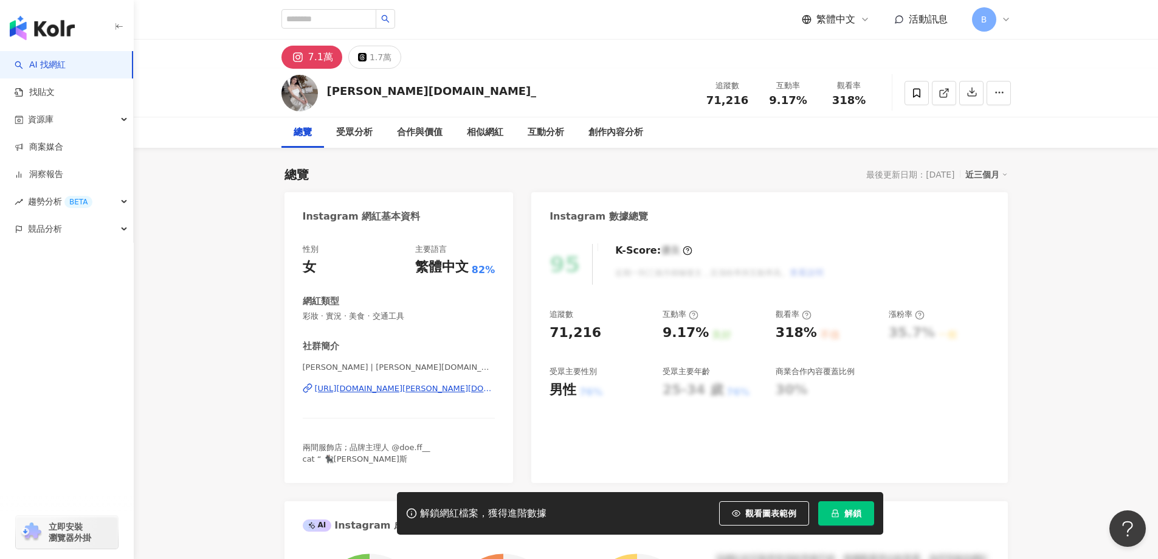
click at [940, 91] on icon at bounding box center [943, 93] width 7 height 7
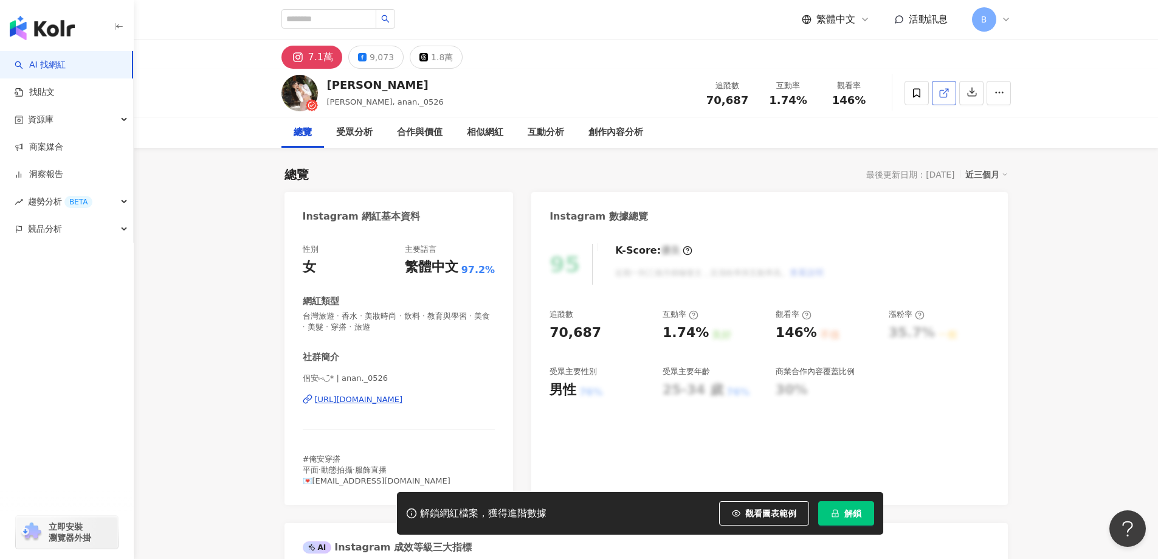
click at [941, 97] on icon at bounding box center [943, 93] width 7 height 7
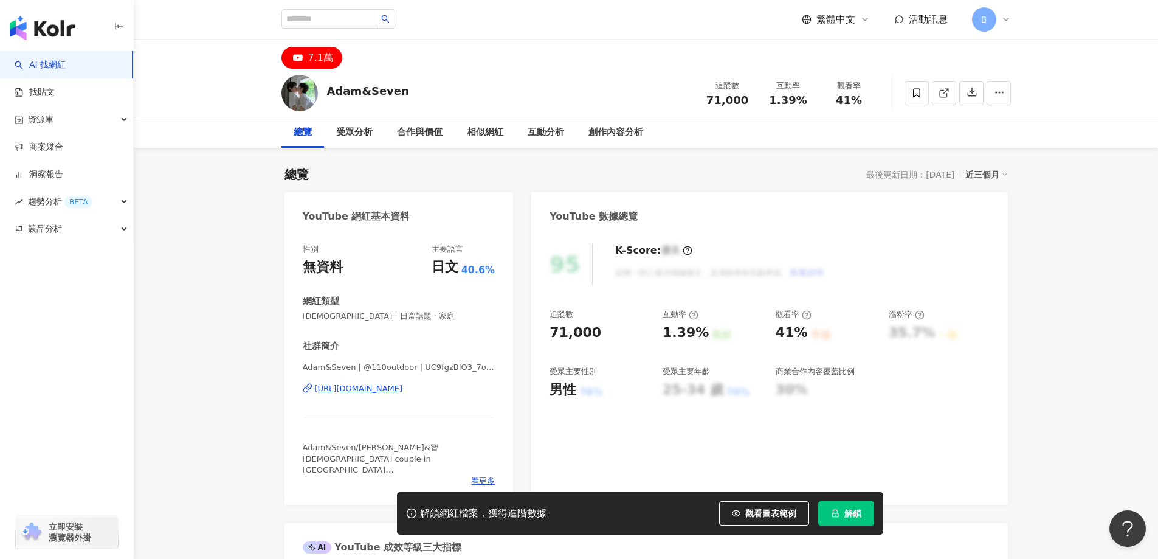
click at [943, 91] on icon at bounding box center [943, 93] width 11 height 11
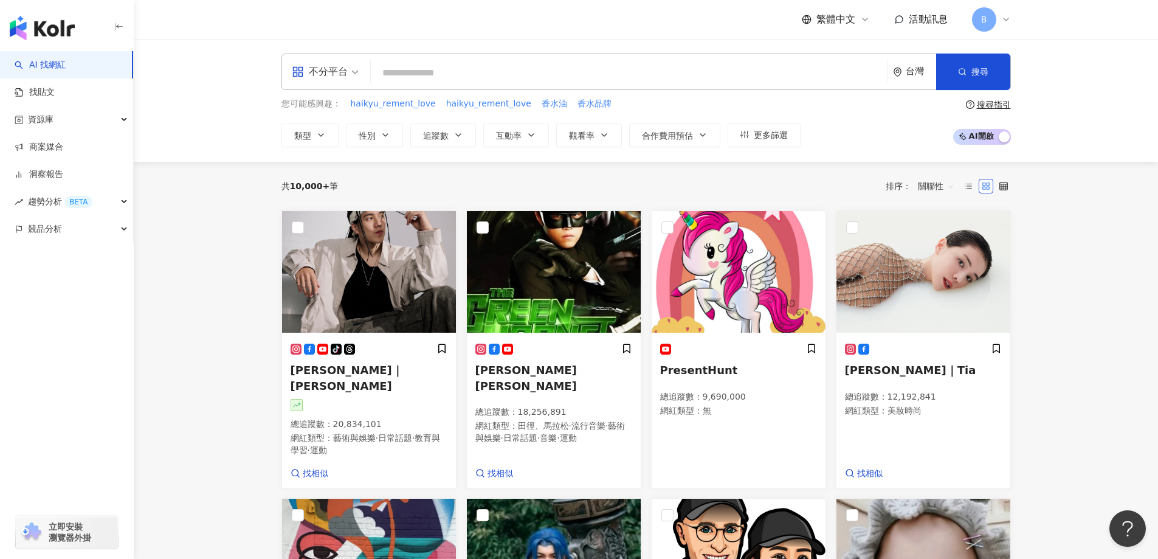
drag, startPoint x: 1061, startPoint y: 191, endPoint x: 972, endPoint y: 167, distance: 92.6
click at [585, 71] on input "search" at bounding box center [629, 72] width 507 height 23
paste input "**********"
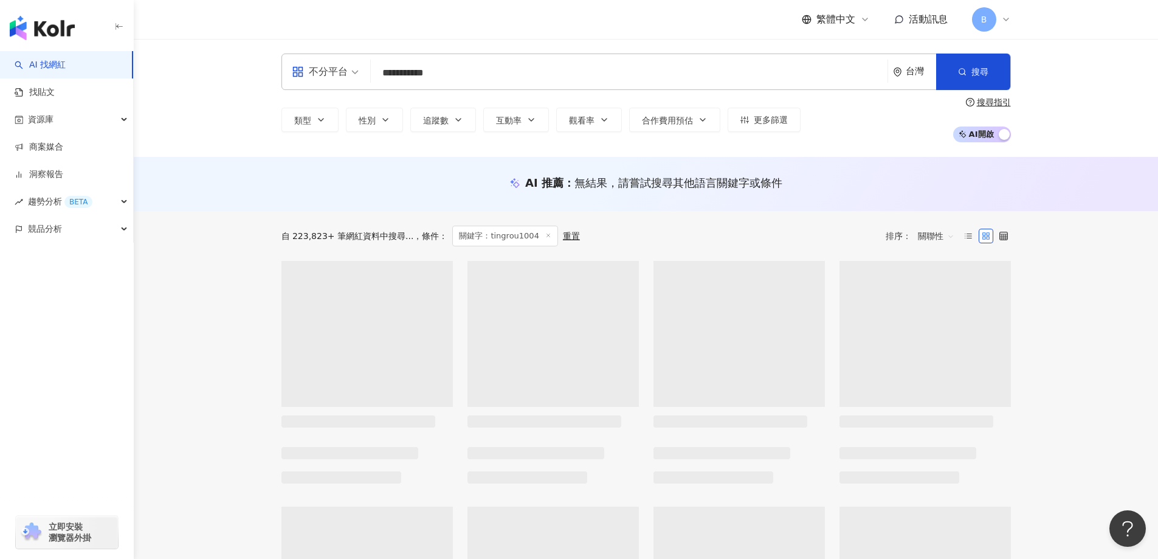
type input "**********"
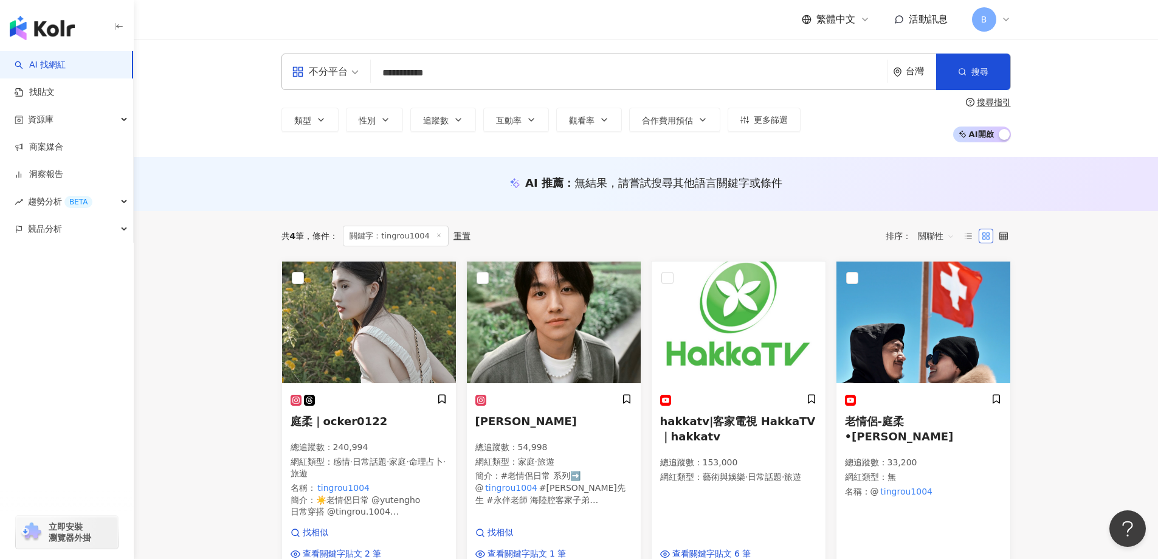
click at [1077, 217] on main "**********" at bounding box center [646, 563] width 1024 height 1048
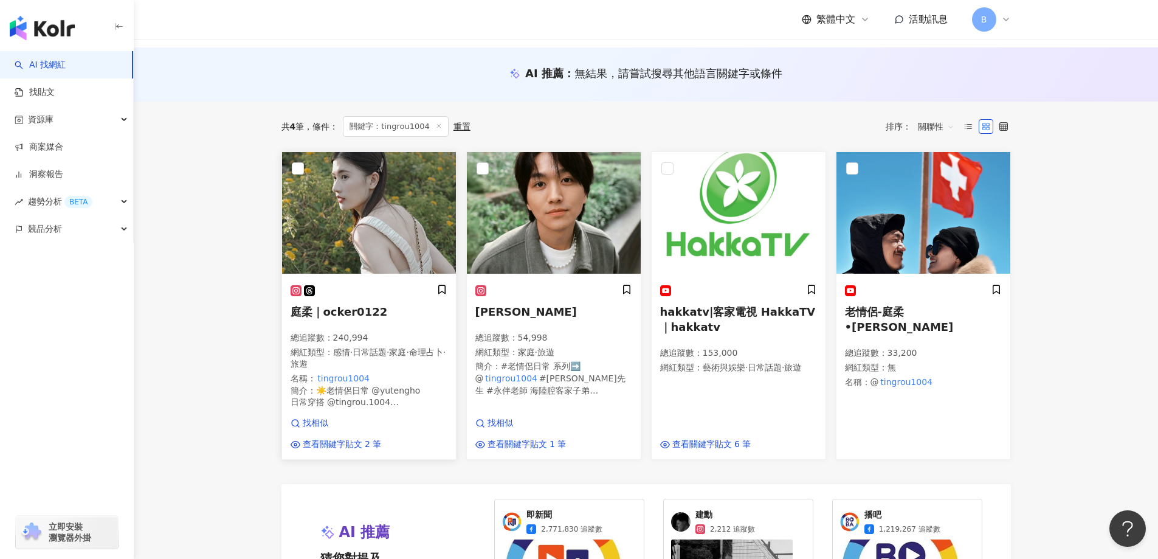
scroll to position [122, 0]
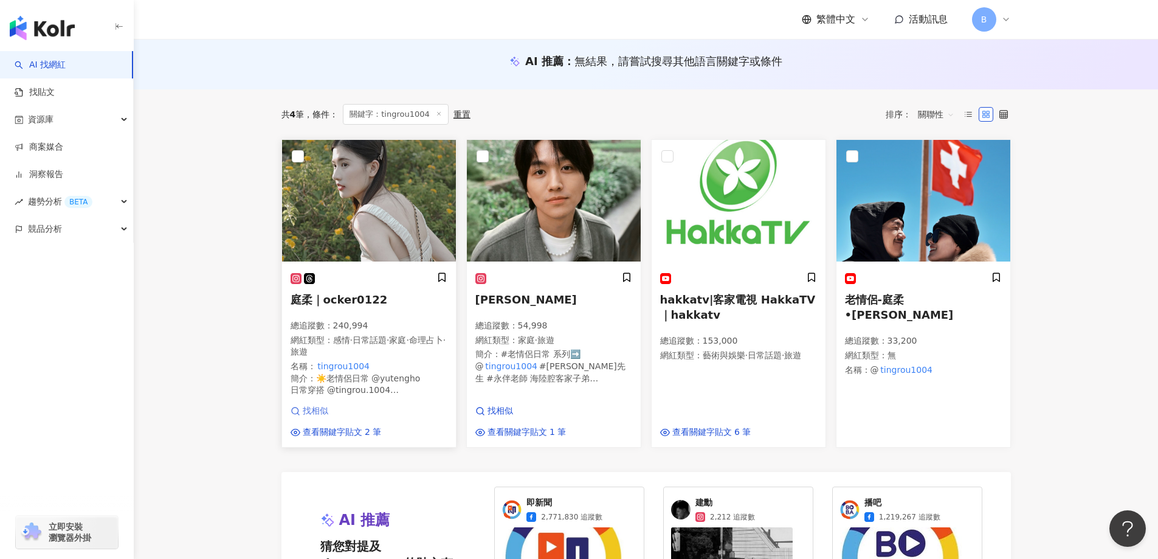
click at [322, 411] on span "找相似" at bounding box center [316, 411] width 26 height 12
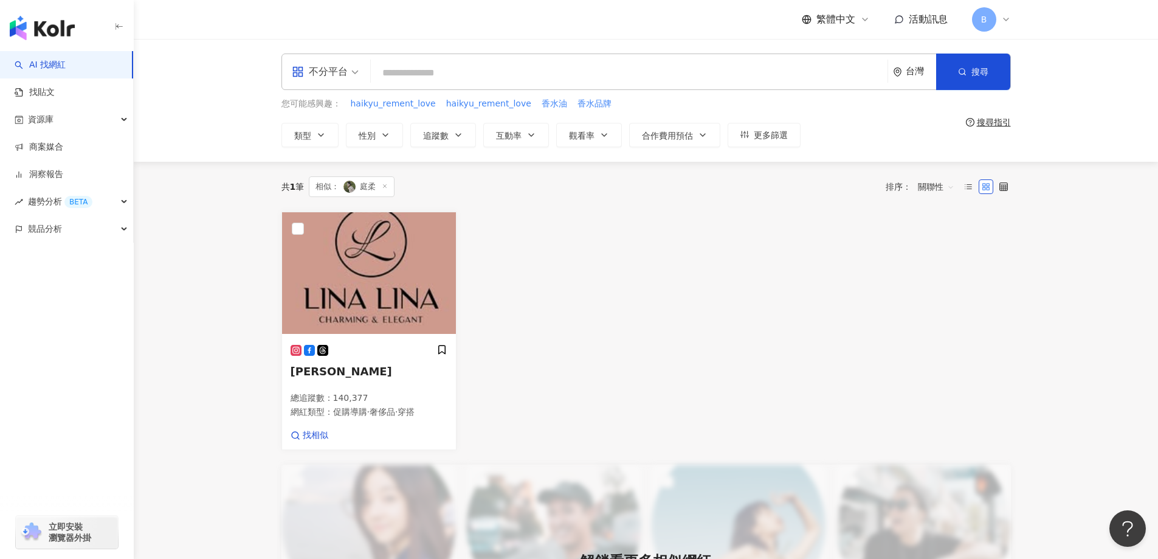
click at [416, 74] on input "search" at bounding box center [629, 72] width 507 height 23
type input "**********"
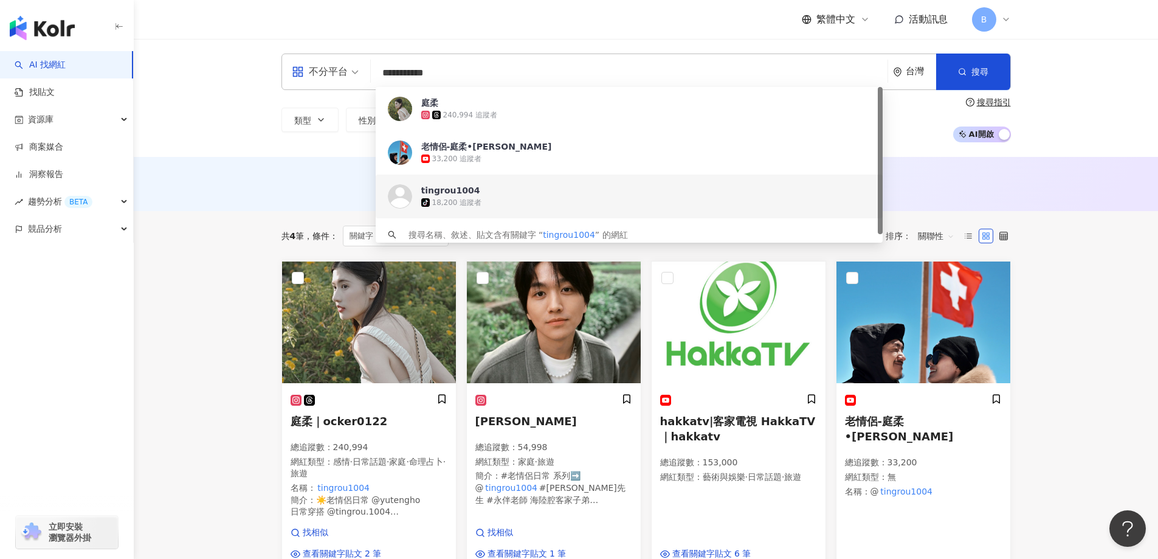
click at [148, 219] on main "**********" at bounding box center [646, 563] width 1024 height 1048
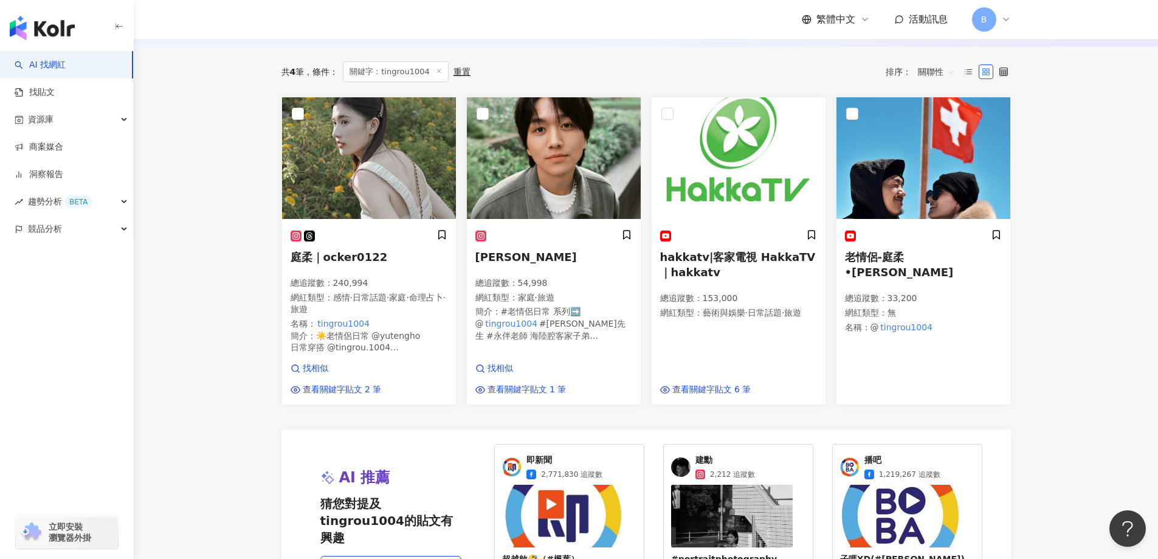
scroll to position [182, 0]
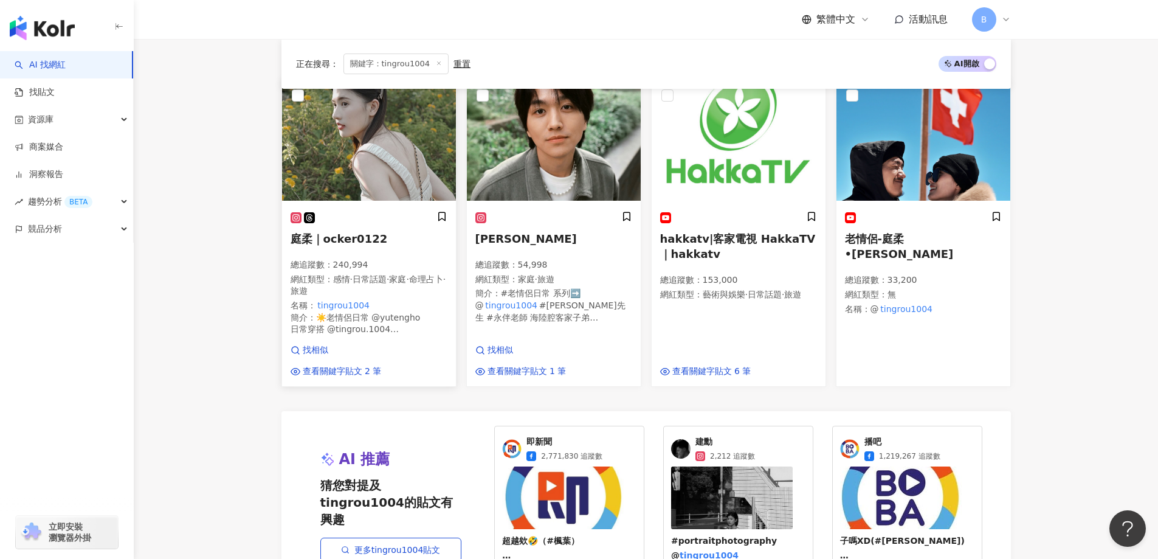
click at [346, 278] on span "感情" at bounding box center [341, 279] width 17 height 10
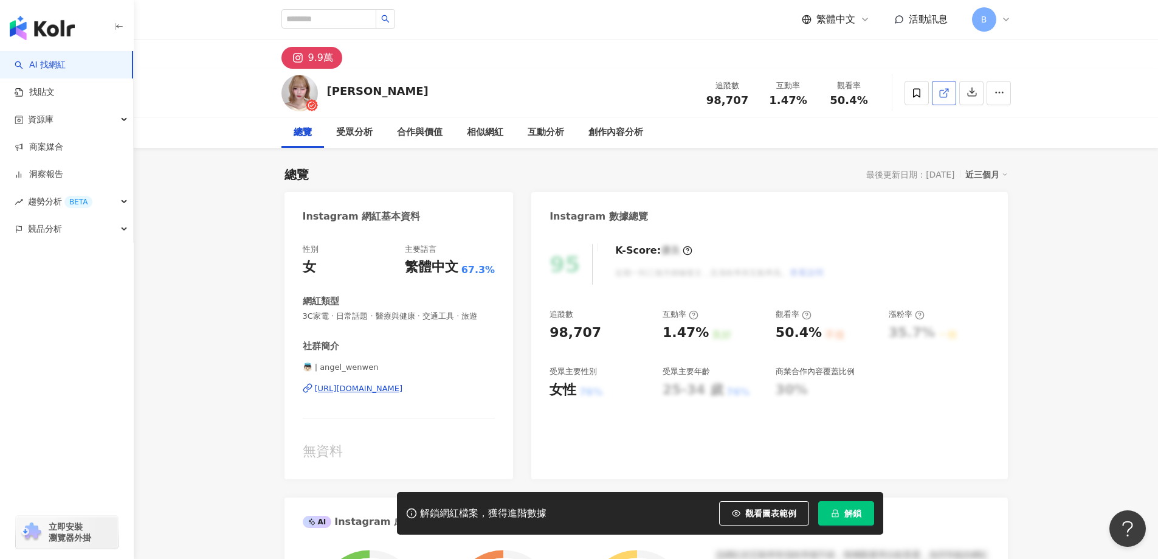
click at [944, 92] on line at bounding box center [945, 91] width 5 height 5
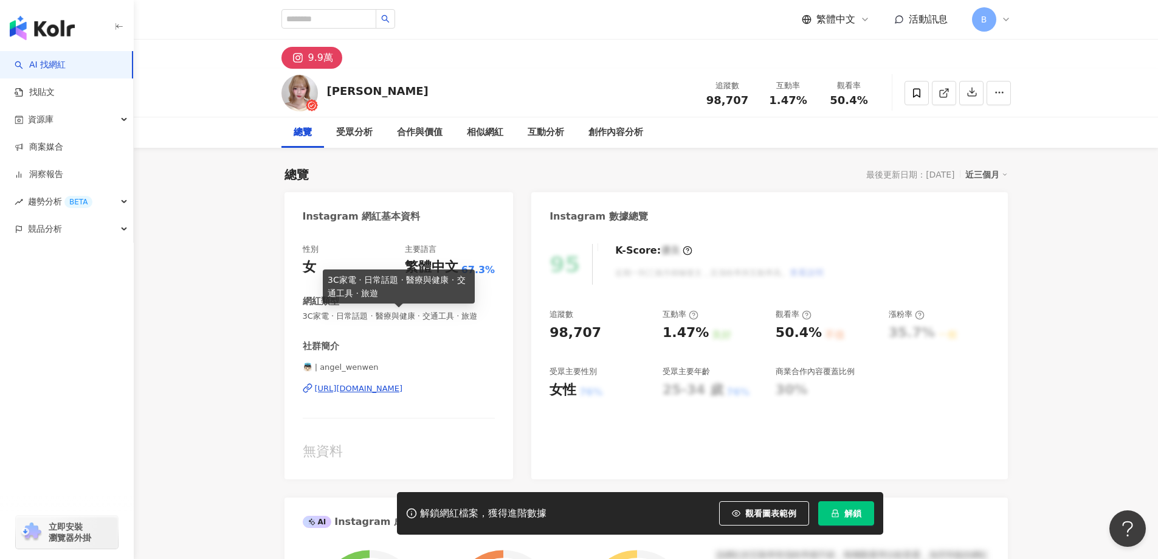
click at [407, 318] on span "3C家電 · 日常話題 · 醫療與健康 · 交通工具 · 旅遊" at bounding box center [399, 316] width 193 height 11
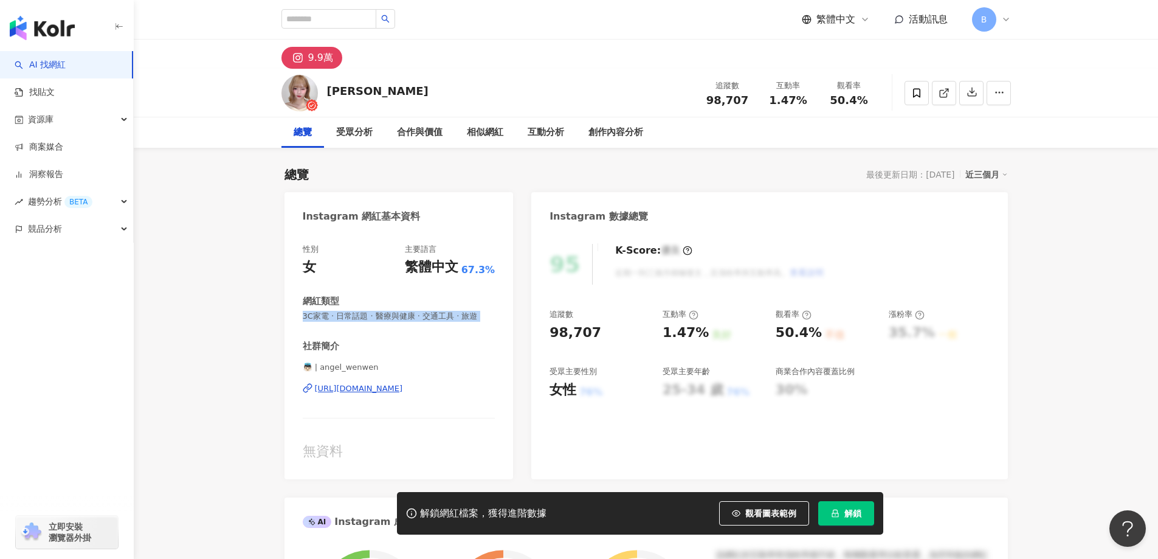
copy span "3C家電 · 日常話題 · 醫療與健康 · 交通工具 · 旅遊"
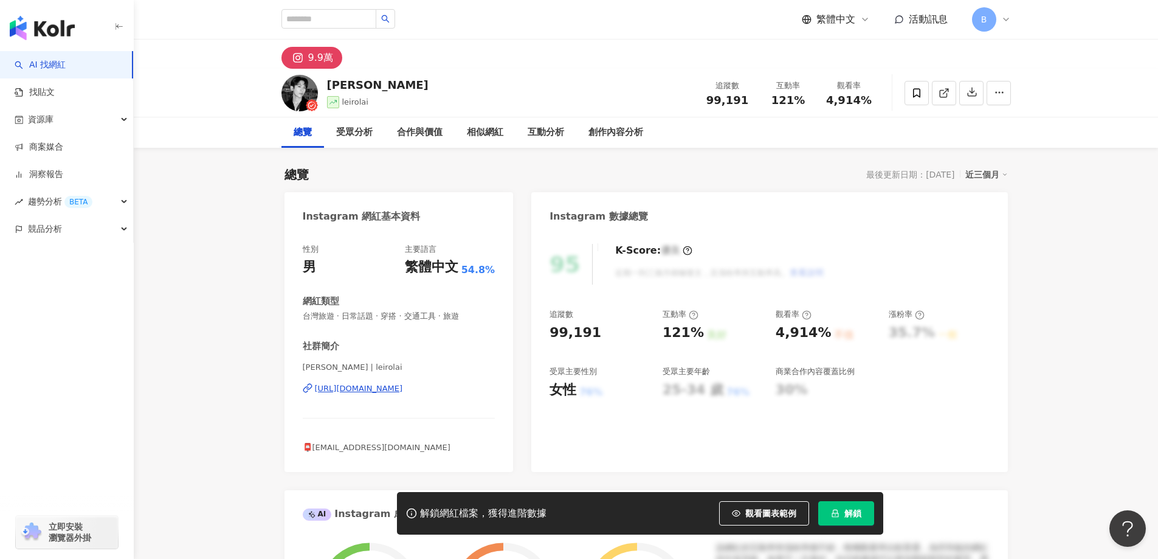
drag, startPoint x: 1085, startPoint y: 218, endPoint x: 1028, endPoint y: 188, distance: 64.1
click at [949, 95] on link at bounding box center [944, 93] width 24 height 24
click at [387, 313] on span "台灣旅遊 · 日常話題 · 穿搭 · 交通工具 · 旅遊" at bounding box center [399, 316] width 193 height 11
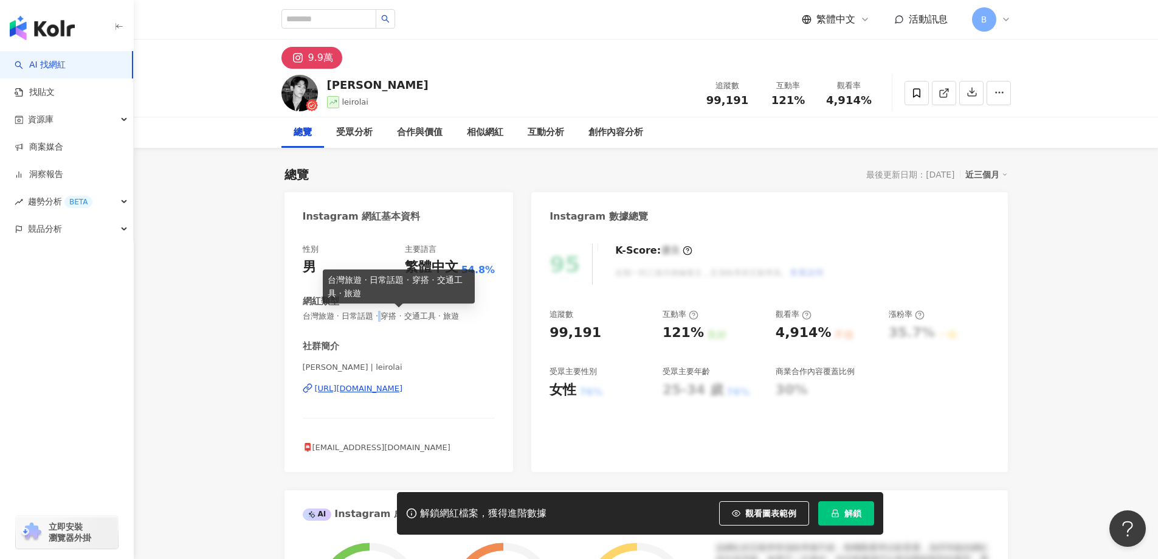
click at [387, 313] on span "台灣旅遊 · 日常話題 · 穿搭 · 交通工具 · 旅遊" at bounding box center [399, 316] width 193 height 11
copy span "台灣旅遊 · 日常話題 · 穿搭 · 交通工具 · 旅遊"
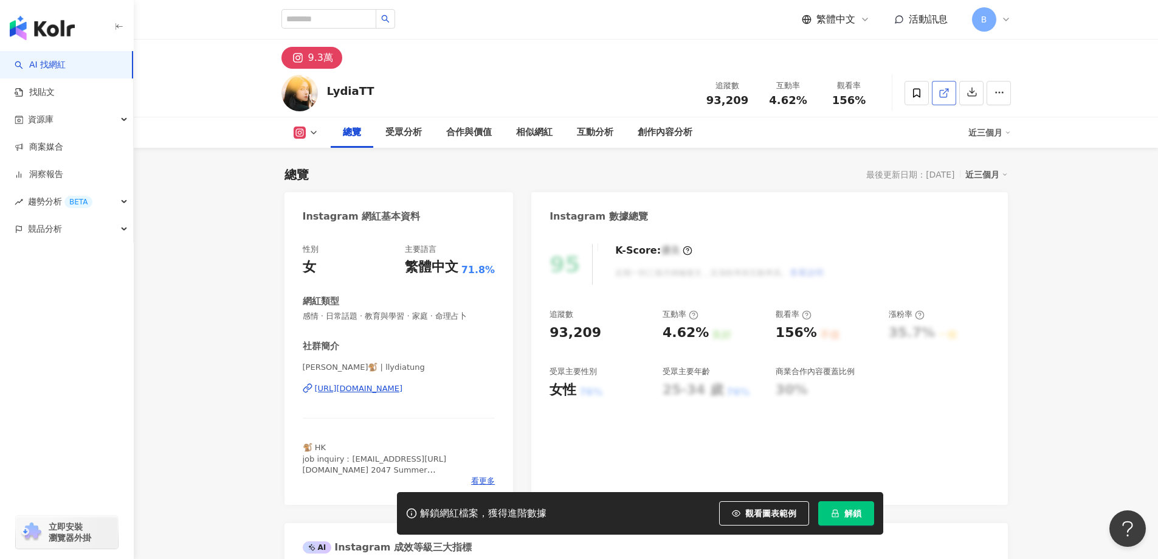
click at [942, 92] on icon at bounding box center [943, 93] width 11 height 11
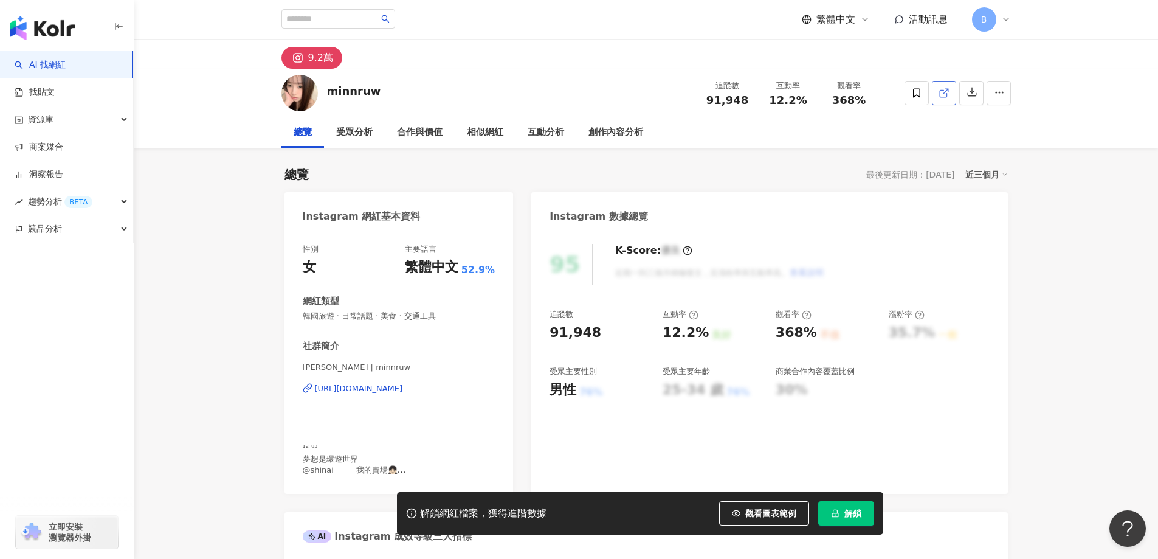
click at [941, 95] on icon at bounding box center [943, 93] width 11 height 11
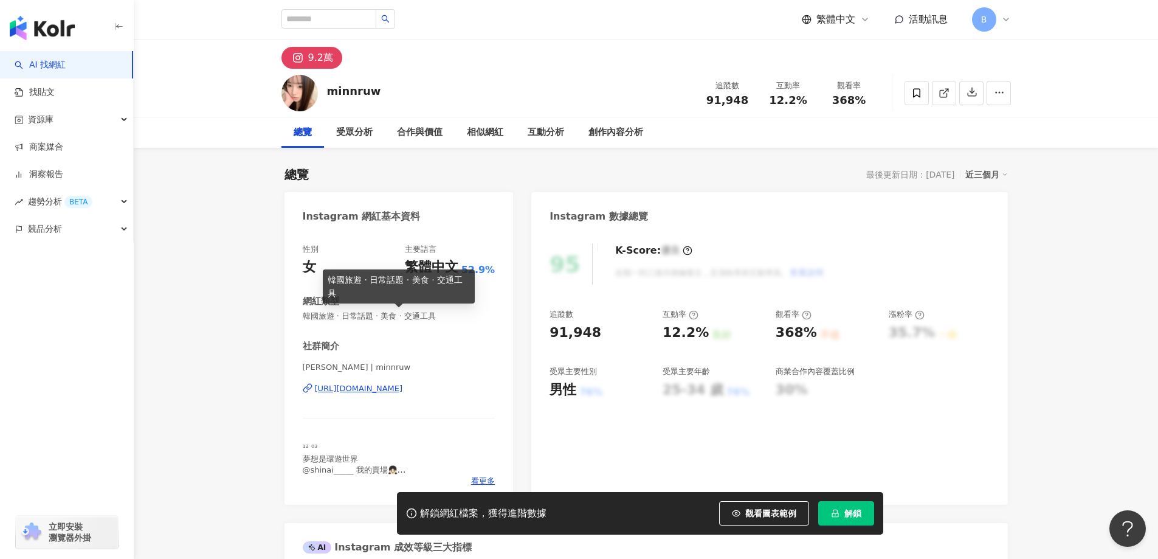
click at [375, 318] on span "韓國旅遊 · 日常話題 · 美食 · 交通工具" at bounding box center [399, 316] width 193 height 11
copy span "韓國旅遊 · 日常話題 · 美食 · 交通工具"
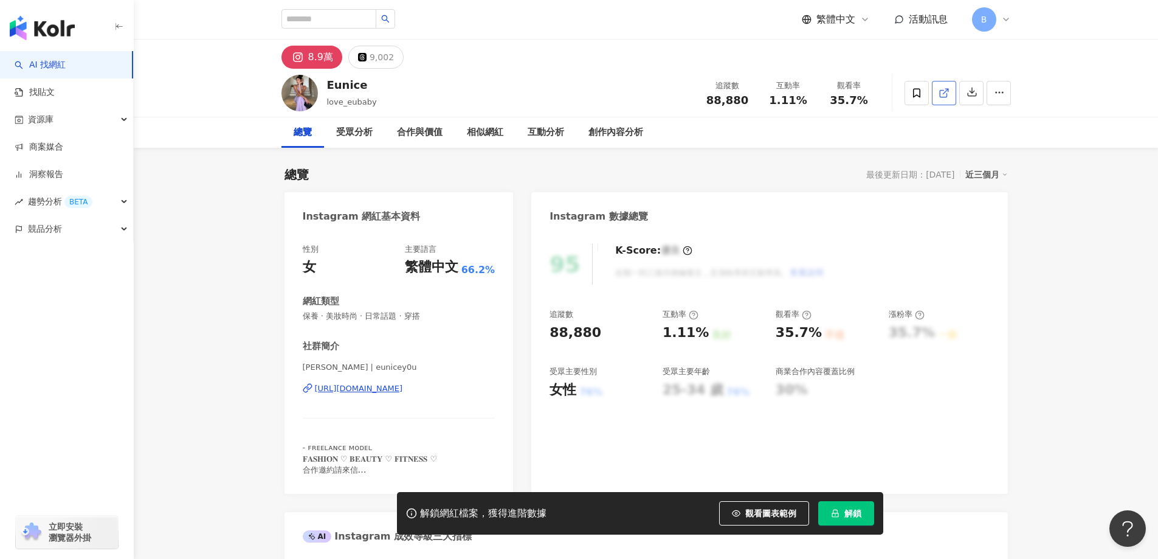
click at [948, 97] on icon at bounding box center [943, 93] width 11 height 11
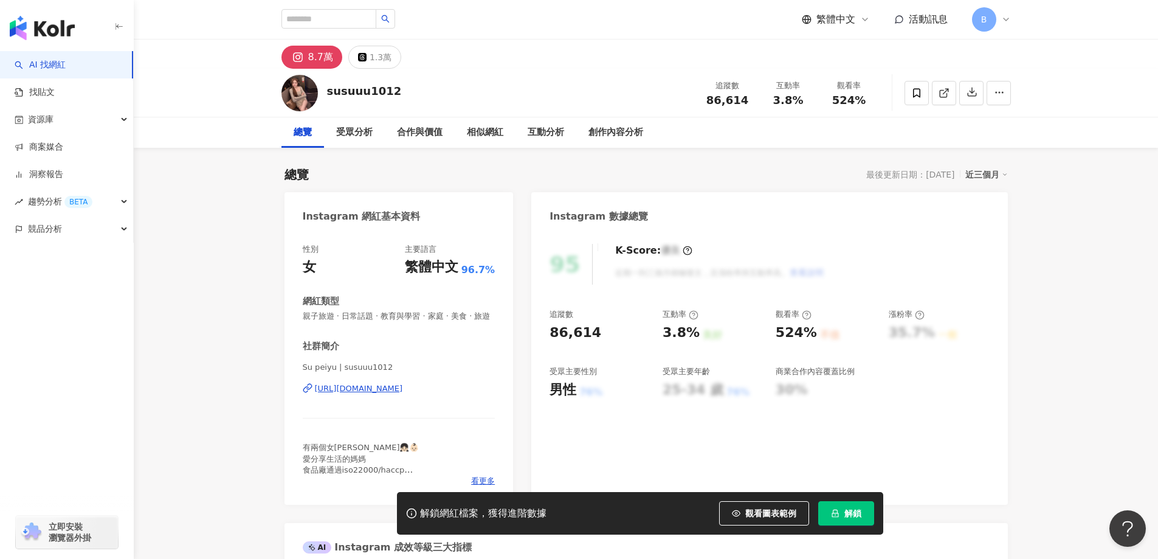
click at [946, 91] on line at bounding box center [945, 91] width 5 height 5
click at [944, 97] on icon at bounding box center [943, 93] width 7 height 7
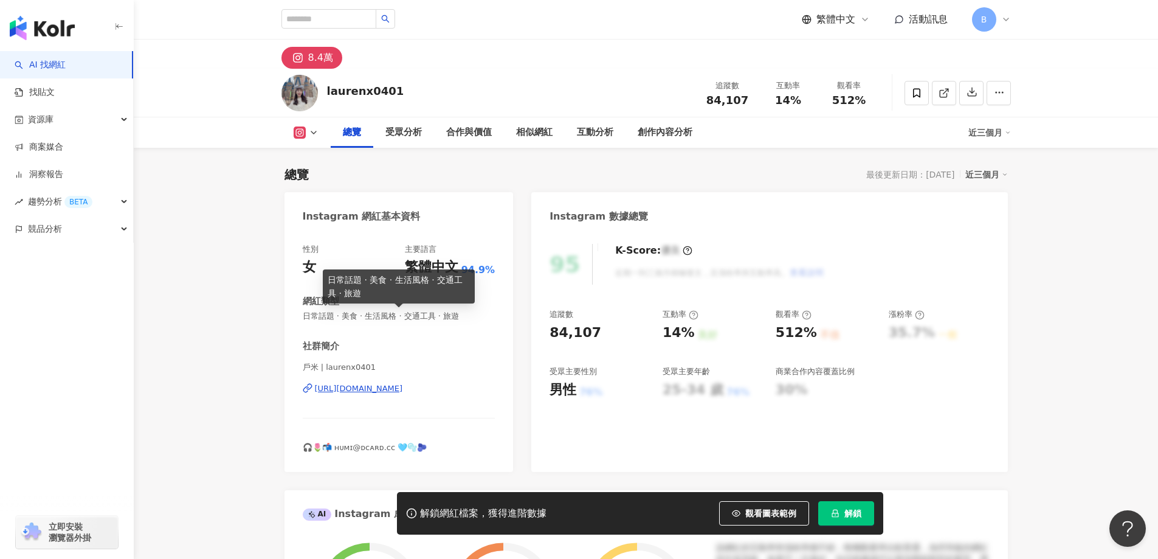
click at [380, 315] on span "日常話題 · 美食 · 生活風格 · 交通工具 · 旅遊" at bounding box center [399, 316] width 193 height 11
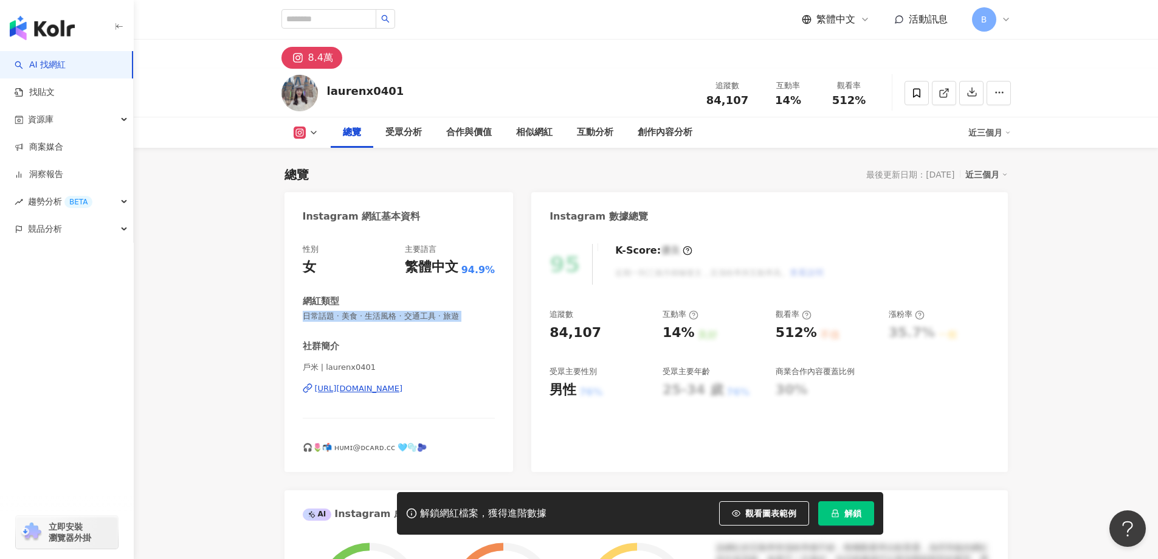
copy span "日常話題 · 美食 · 生活風格 · 交通工具 · 旅遊"
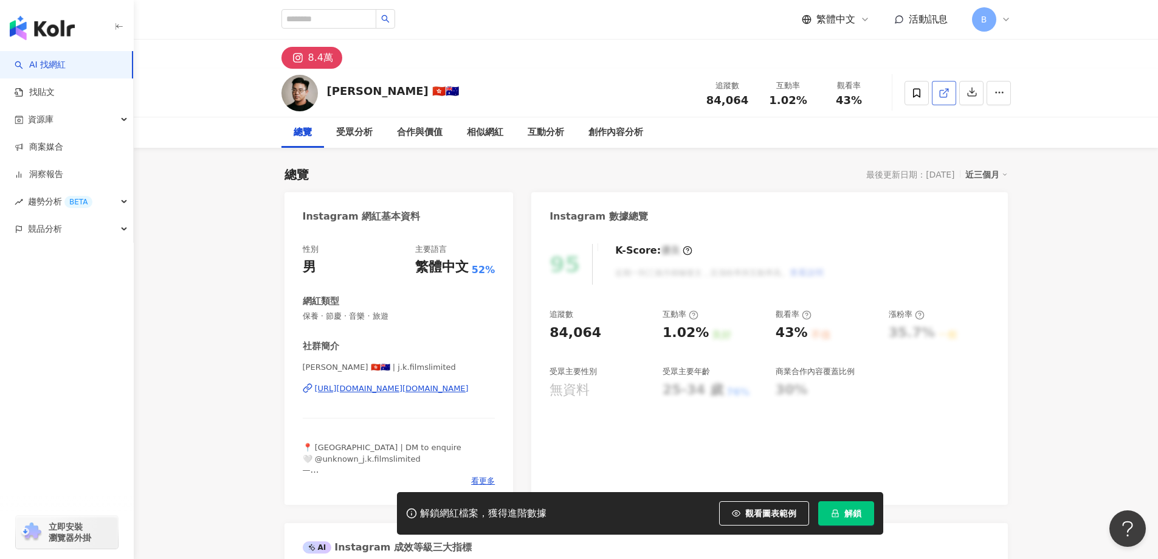
click at [947, 95] on icon at bounding box center [943, 93] width 11 height 11
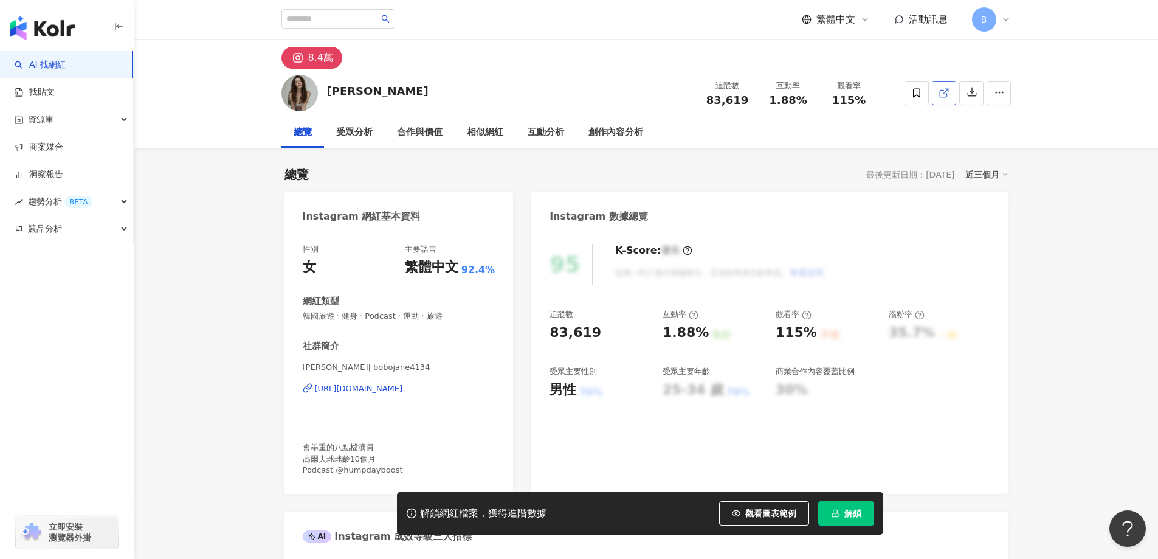
click at [946, 90] on line at bounding box center [945, 91] width 5 height 5
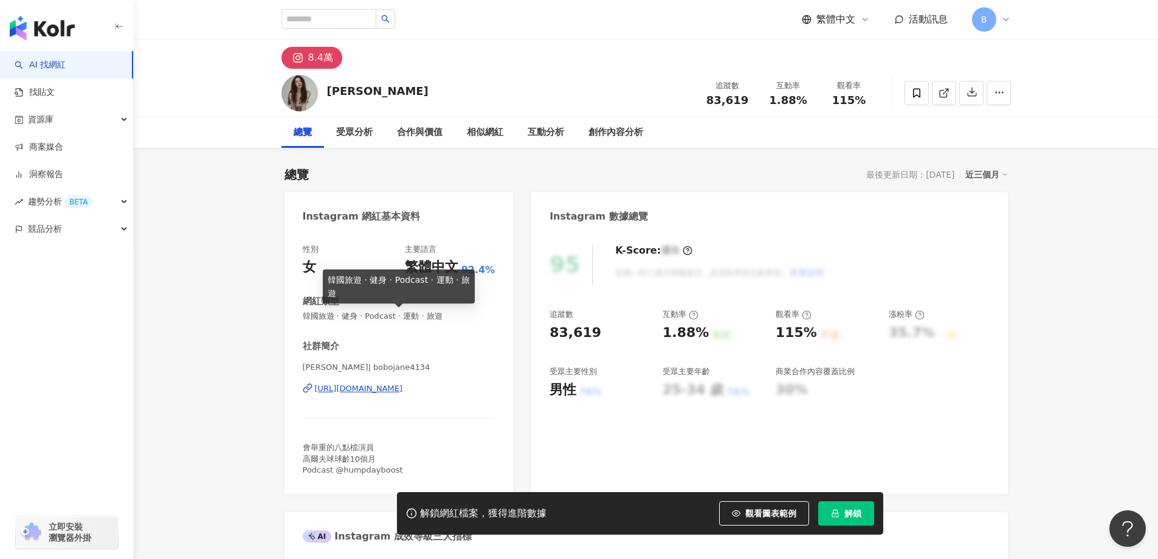
click at [419, 315] on span "韓國旅遊 · 健身 · Podcast · 運動 · 旅遊" at bounding box center [399, 316] width 193 height 11
copy span "韓國旅遊 · 健身 · Podcast · 運動 · 旅遊"
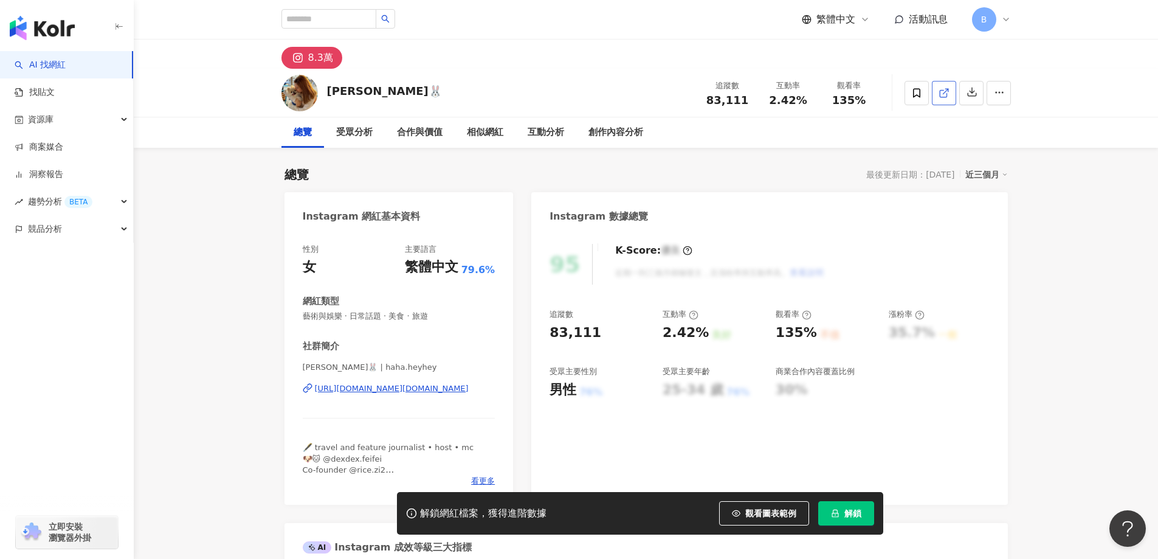
click at [948, 88] on icon at bounding box center [943, 93] width 11 height 11
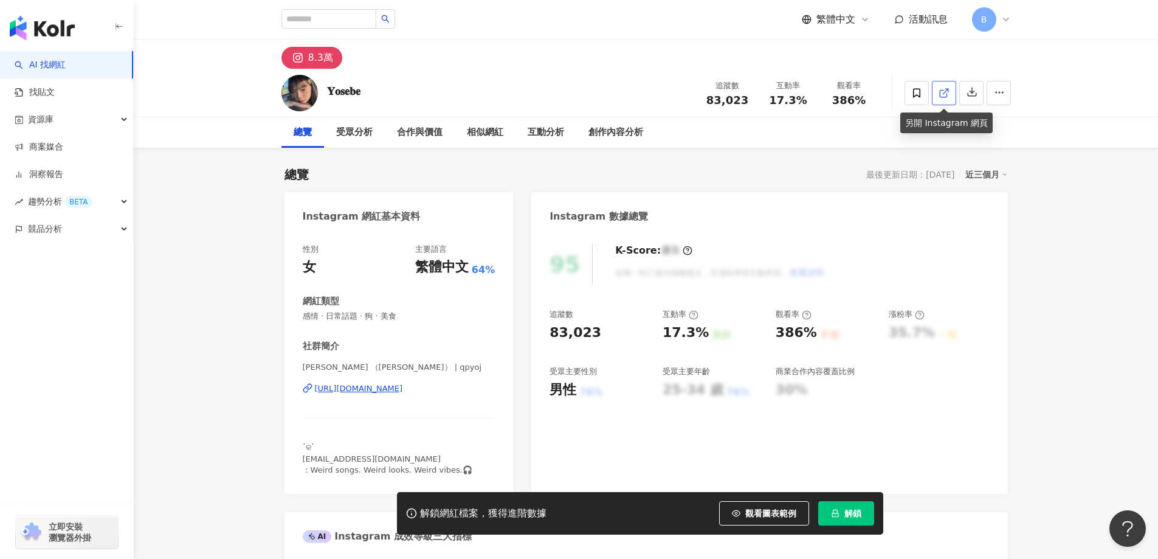
click at [946, 95] on icon at bounding box center [943, 93] width 11 height 11
click at [374, 315] on span "感情 · 日常話題 · 狗 · 美食" at bounding box center [399, 316] width 193 height 11
click at [370, 317] on span "感情 · 日常話題 · 狗 · 美食" at bounding box center [399, 316] width 193 height 11
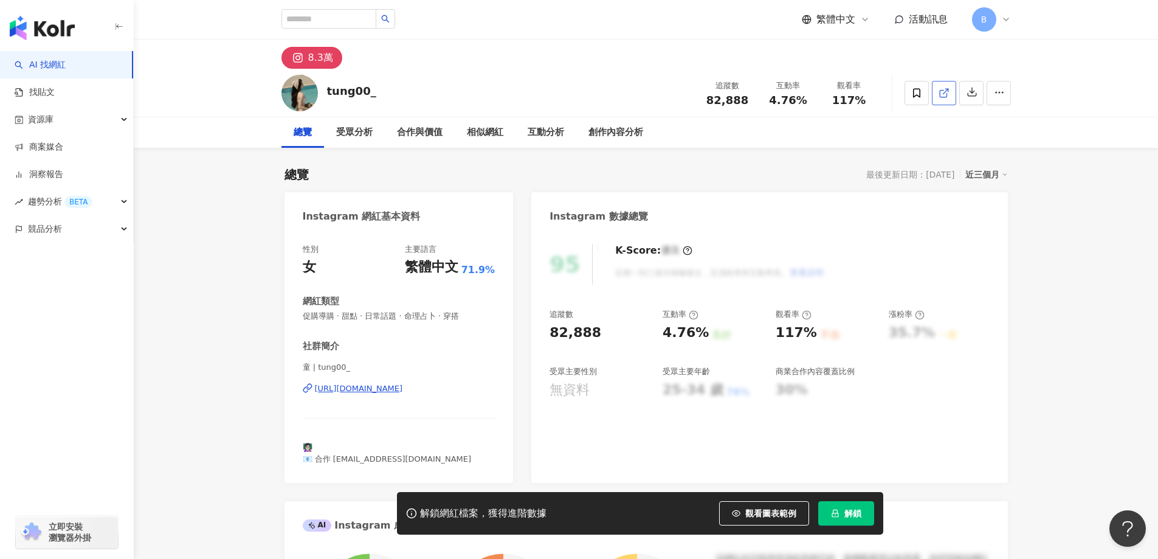
click at [946, 94] on icon at bounding box center [943, 93] width 11 height 11
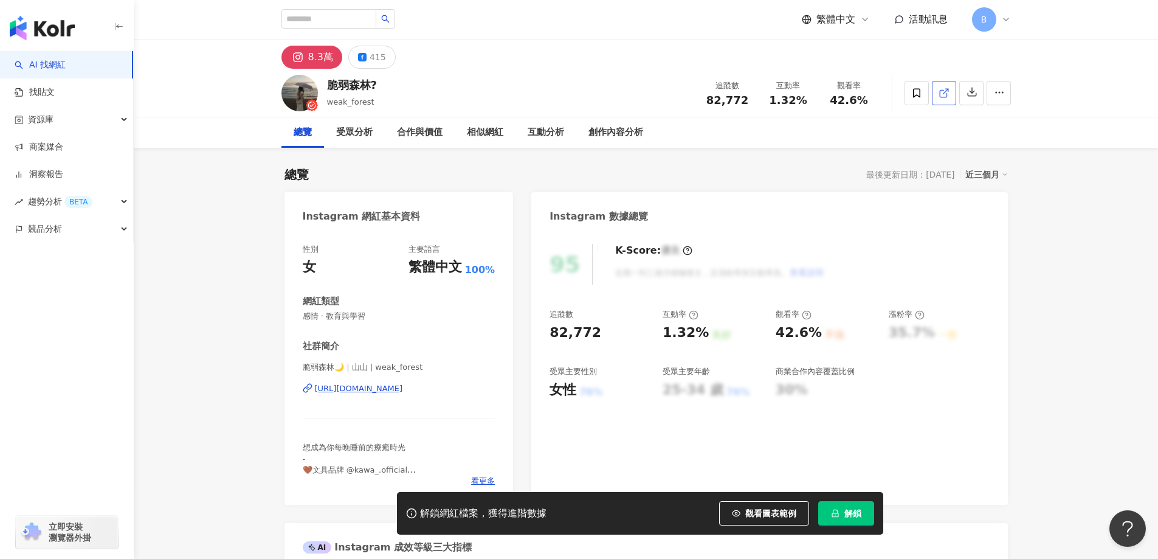
click at [946, 89] on polyline at bounding box center [946, 90] width 3 height 3
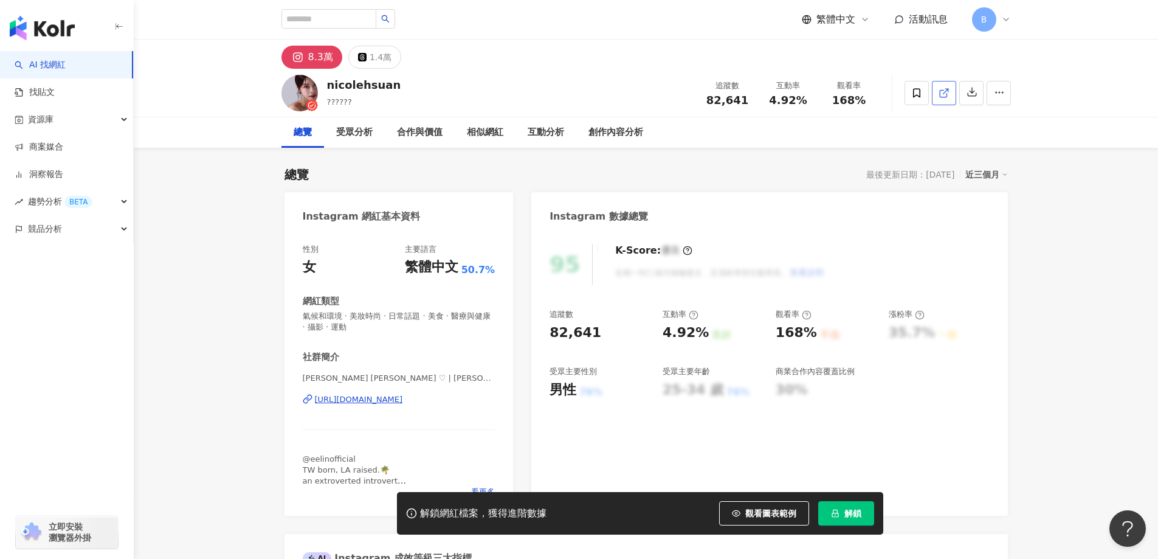
click at [940, 93] on icon at bounding box center [943, 93] width 7 height 7
click at [405, 315] on span "氣候和環境 · 美妝時尚 · 日常話題 · 美食 · 醫療與健康 · 攝影 · 運動" at bounding box center [399, 322] width 193 height 22
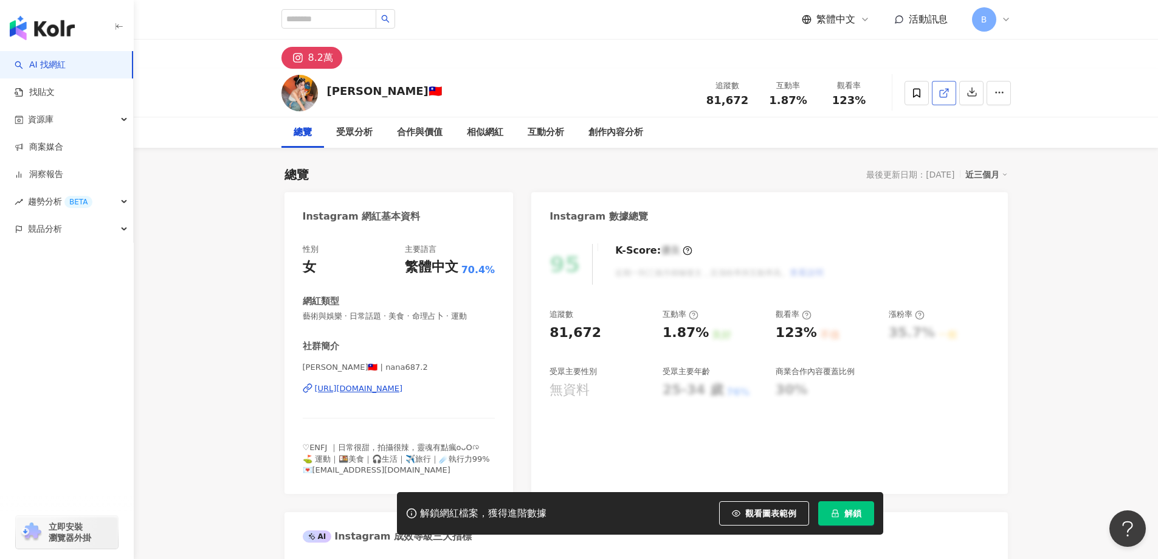
click at [944, 90] on icon at bounding box center [943, 93] width 11 height 11
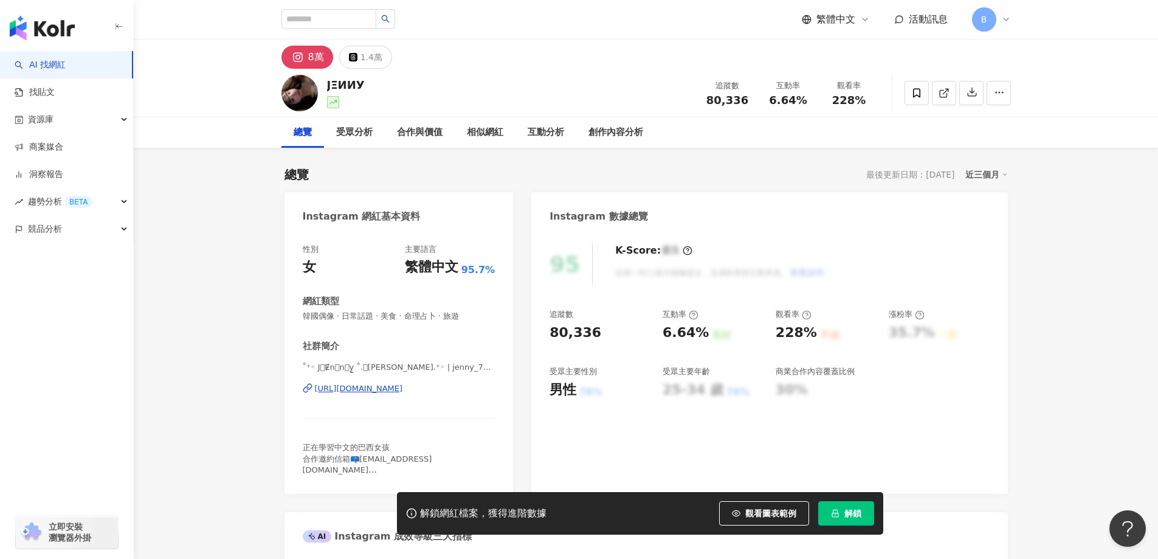
click at [949, 96] on link at bounding box center [944, 93] width 24 height 24
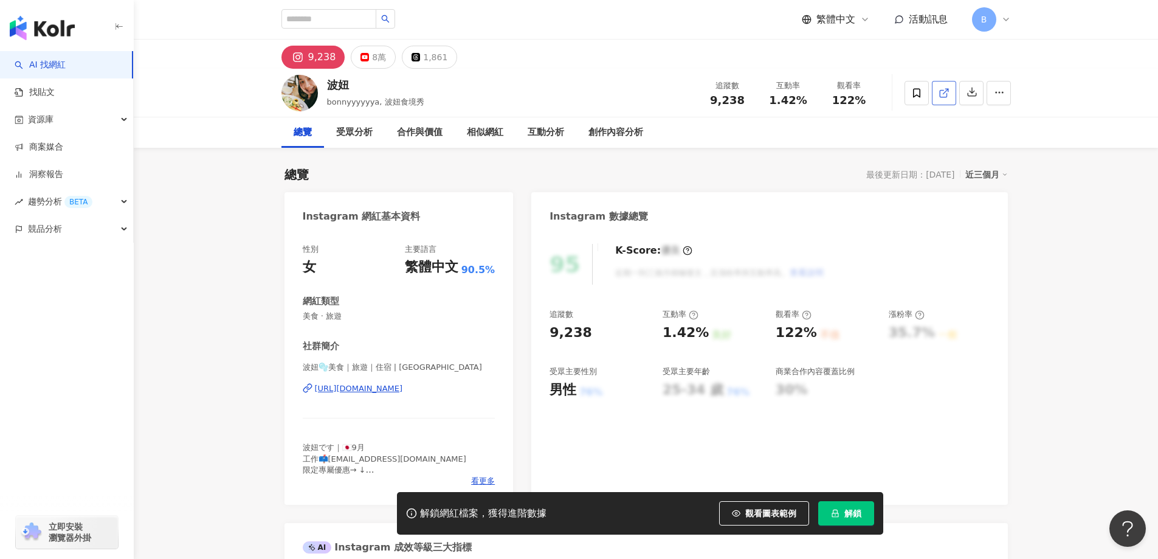
click at [941, 92] on icon at bounding box center [943, 93] width 11 height 11
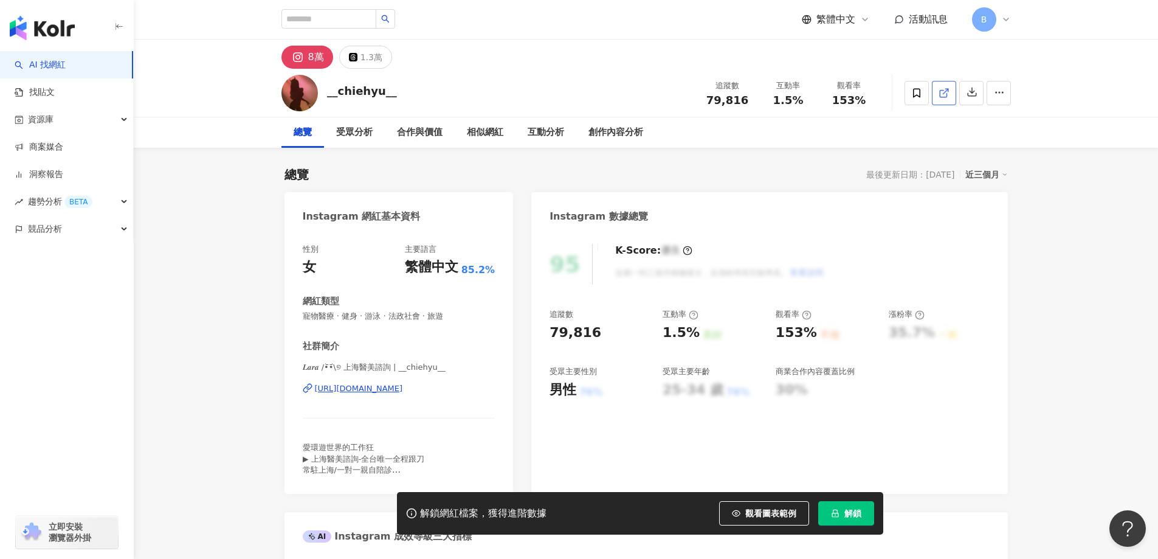
click at [942, 91] on icon at bounding box center [943, 93] width 11 height 11
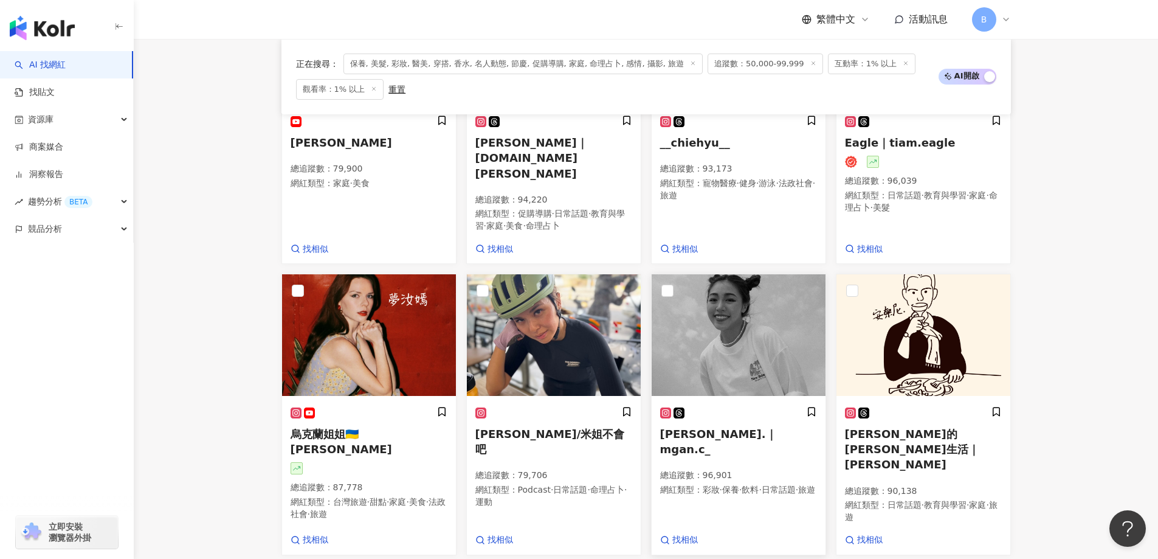
scroll to position [839, 0]
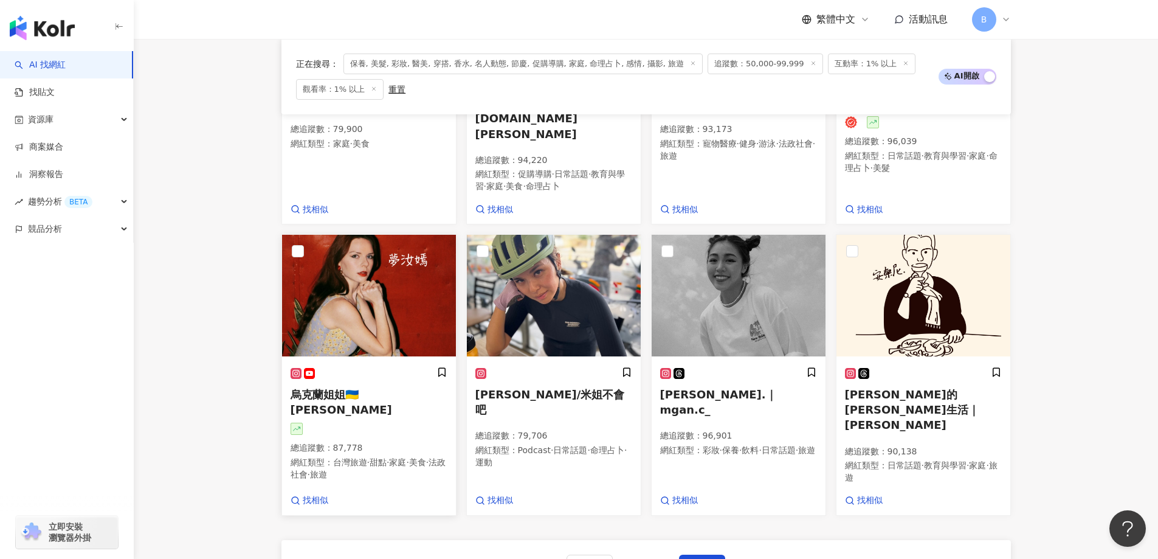
click at [388, 311] on img at bounding box center [369, 296] width 174 height 122
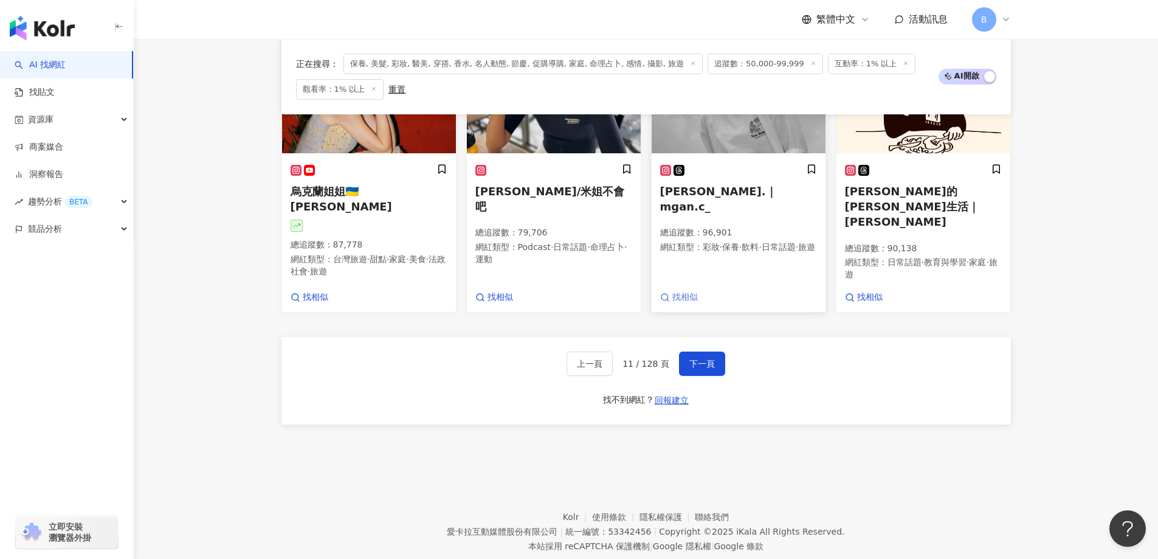
scroll to position [1047, 0]
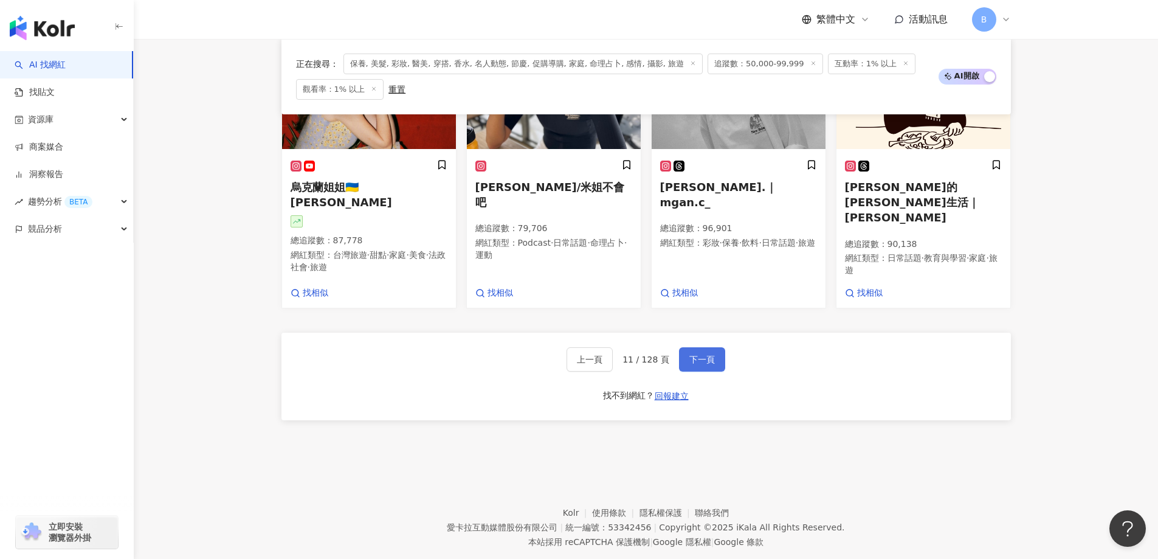
click at [709, 354] on span "下一頁" at bounding box center [702, 359] width 26 height 10
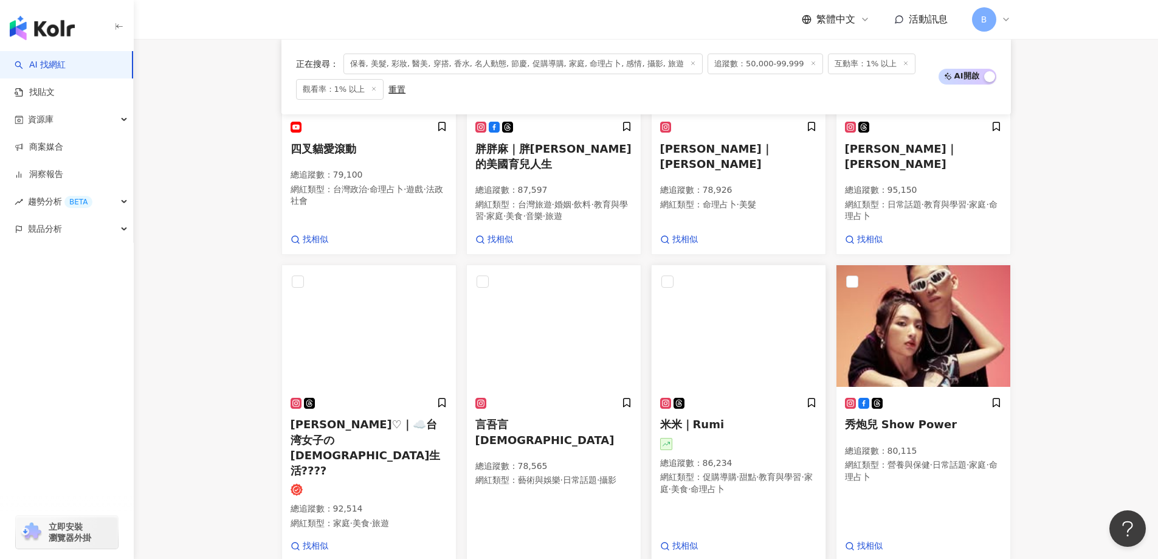
scroll to position [876, 0]
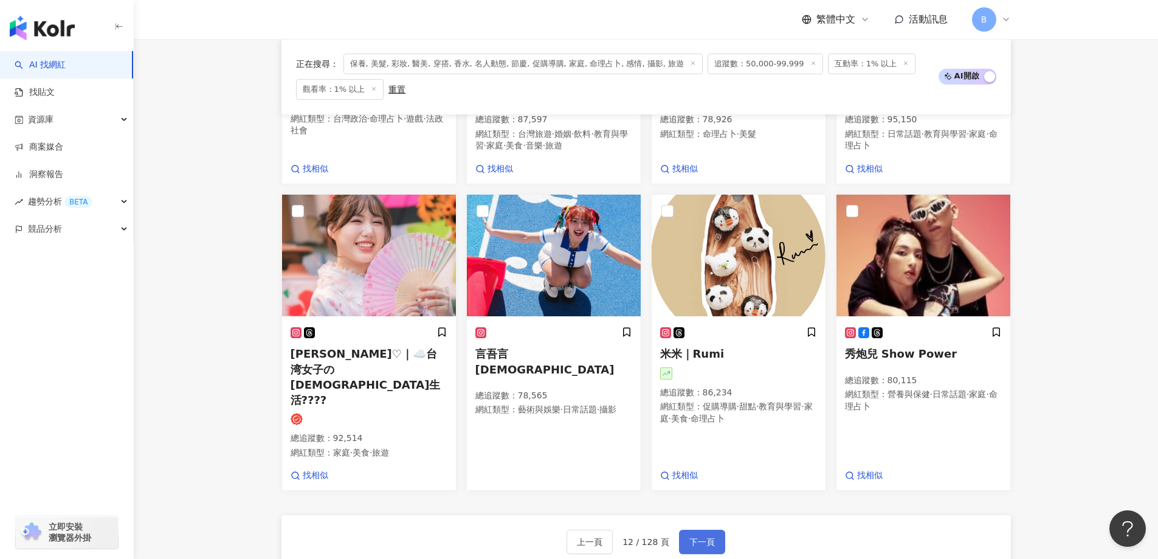
click at [692, 537] on span "下一頁" at bounding box center [702, 542] width 26 height 10
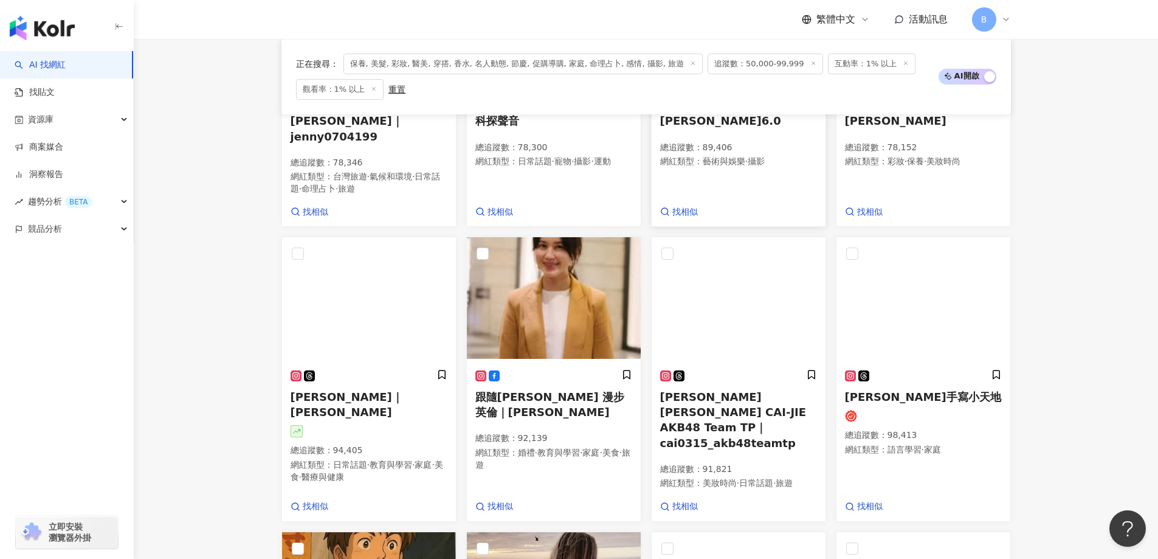
scroll to position [588, 0]
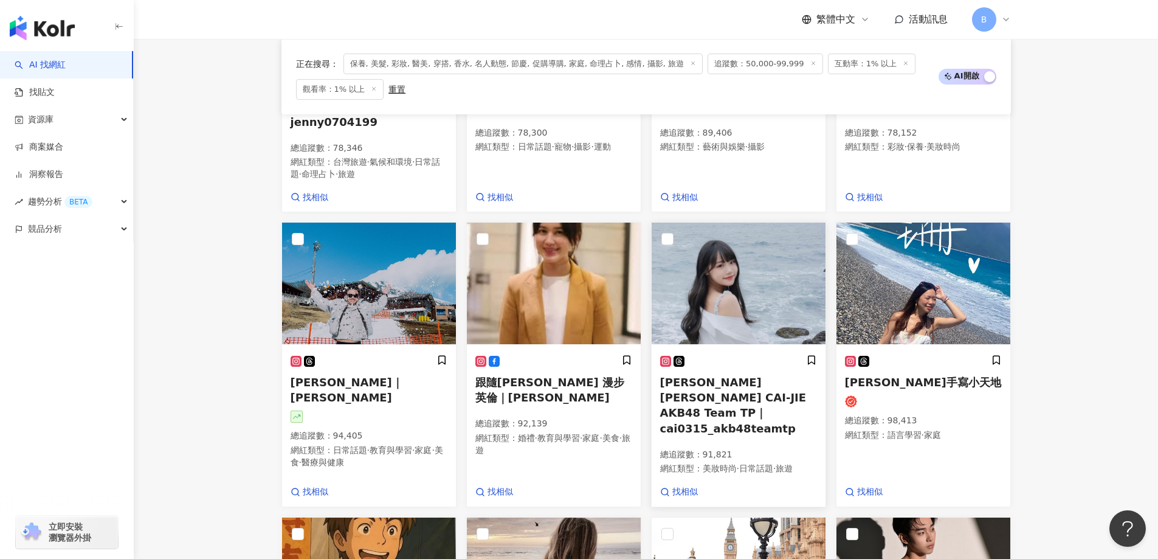
click at [734, 289] on img at bounding box center [739, 283] width 174 height 122
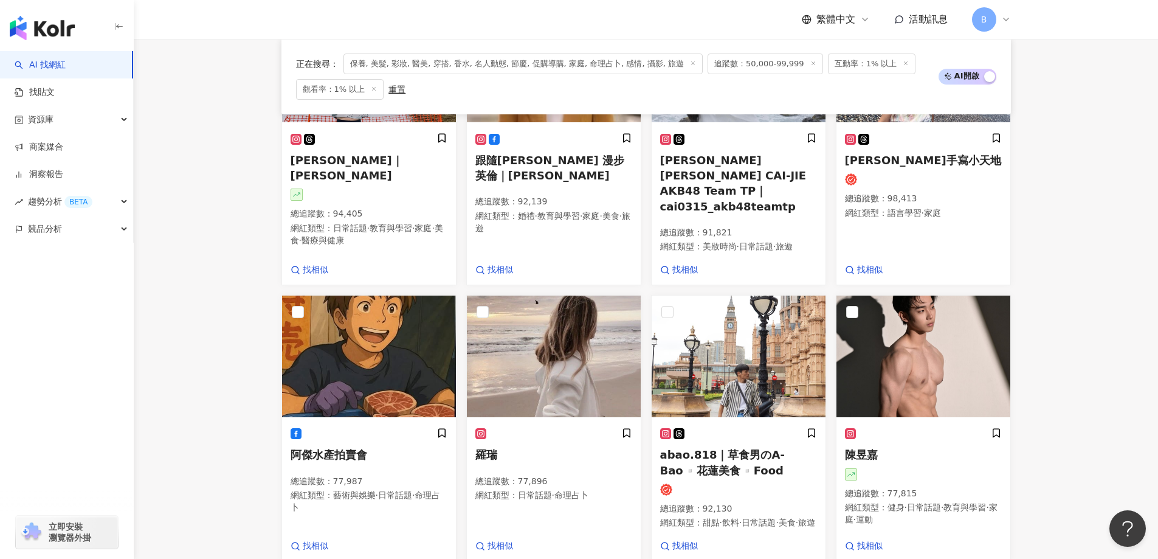
scroll to position [831, 0]
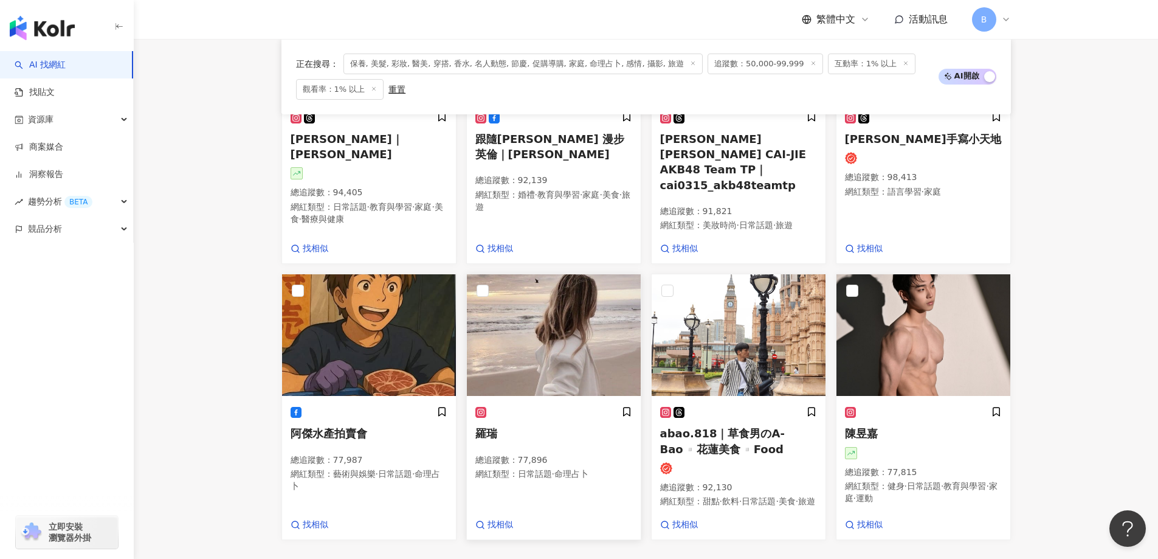
click at [541, 332] on img at bounding box center [554, 335] width 174 height 122
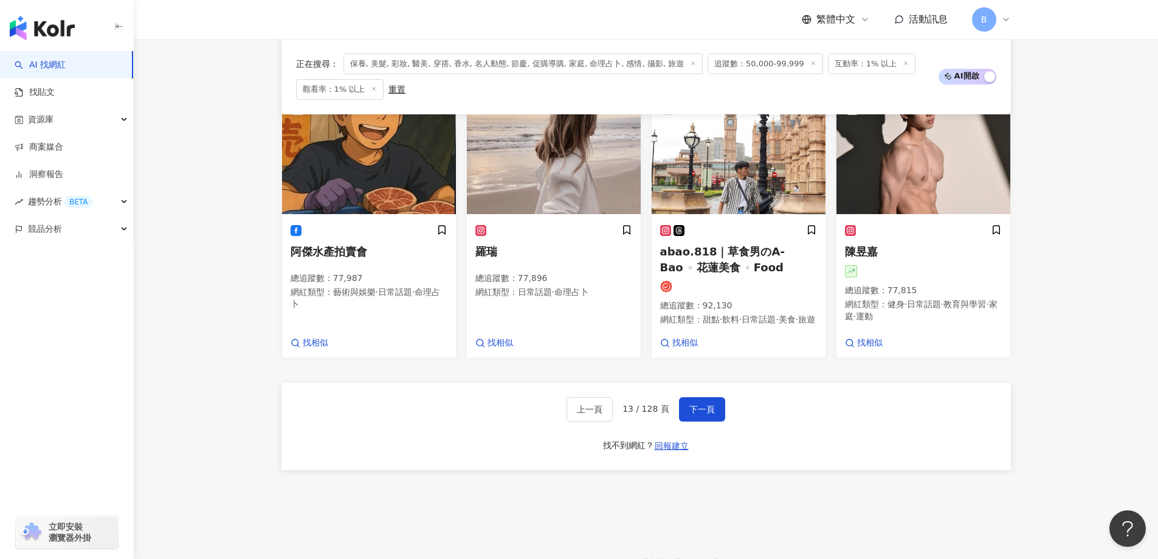
scroll to position [1013, 0]
click at [711, 404] on span "下一頁" at bounding box center [702, 409] width 26 height 10
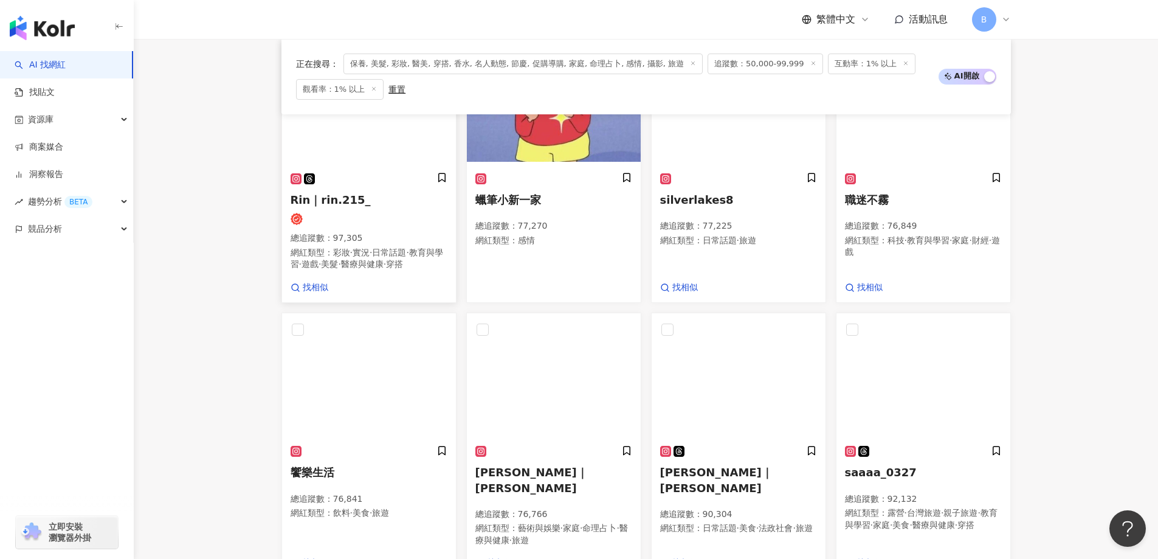
scroll to position [775, 0]
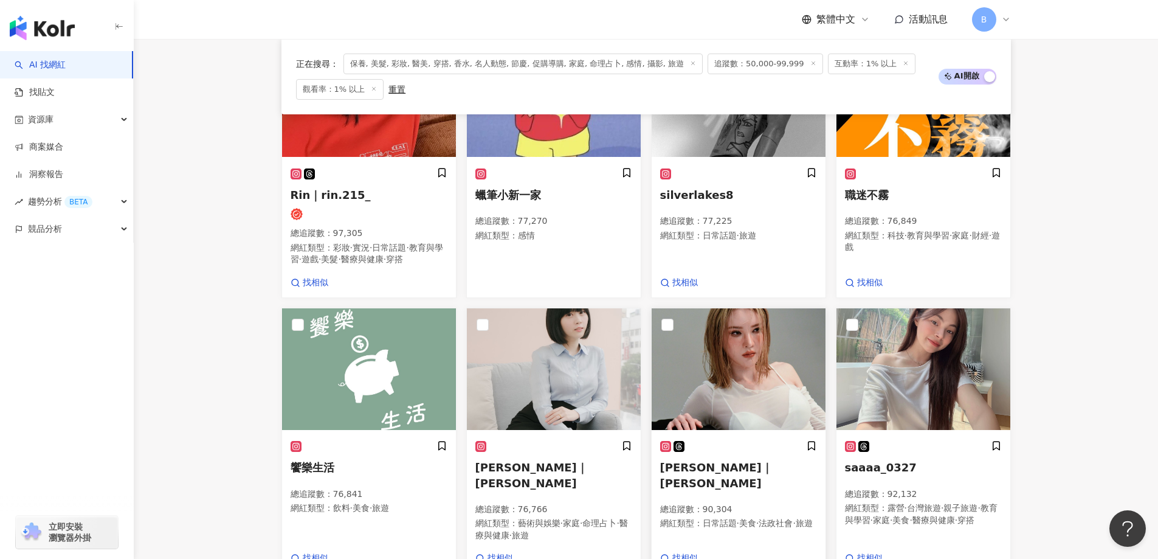
click at [706, 355] on img at bounding box center [739, 369] width 174 height 122
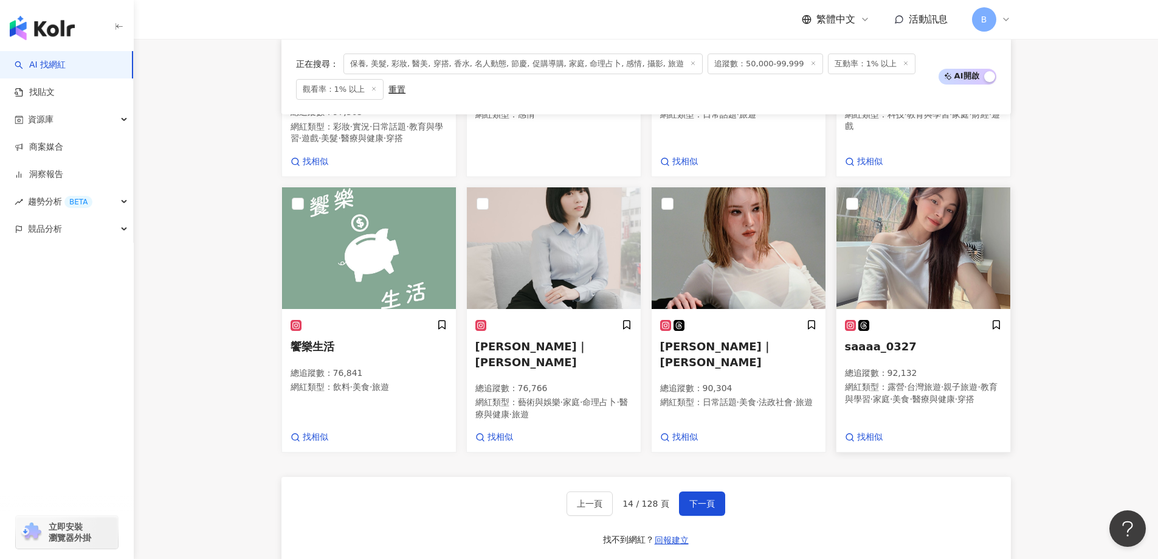
scroll to position [896, 0]
click at [893, 236] on img at bounding box center [923, 248] width 174 height 122
click at [951, 267] on img at bounding box center [923, 248] width 174 height 122
click at [710, 507] on span "下一頁" at bounding box center [702, 503] width 26 height 10
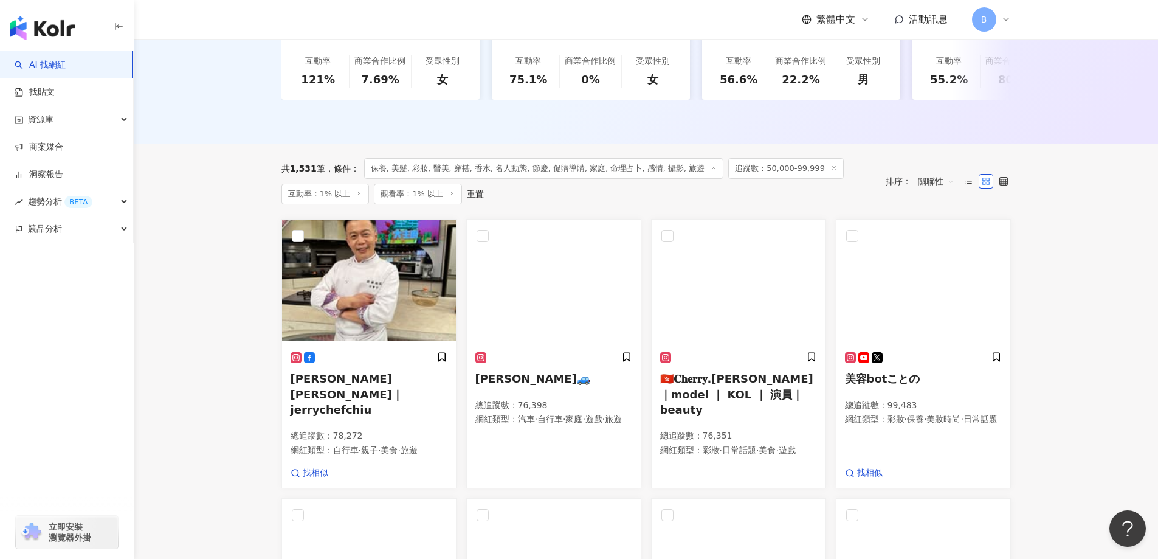
scroll to position [498, 0]
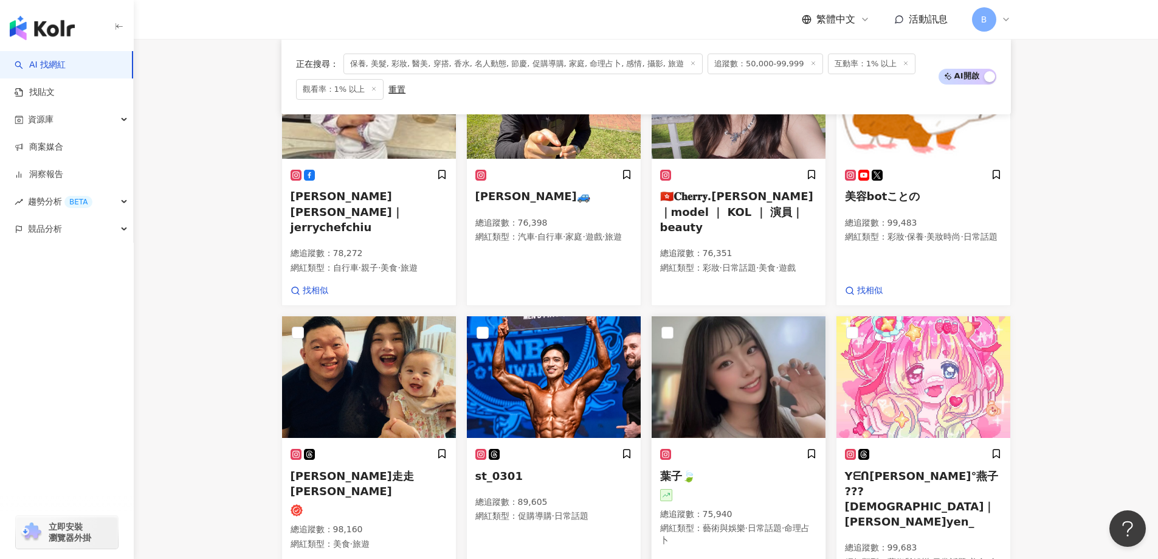
click at [742, 352] on img at bounding box center [739, 377] width 174 height 122
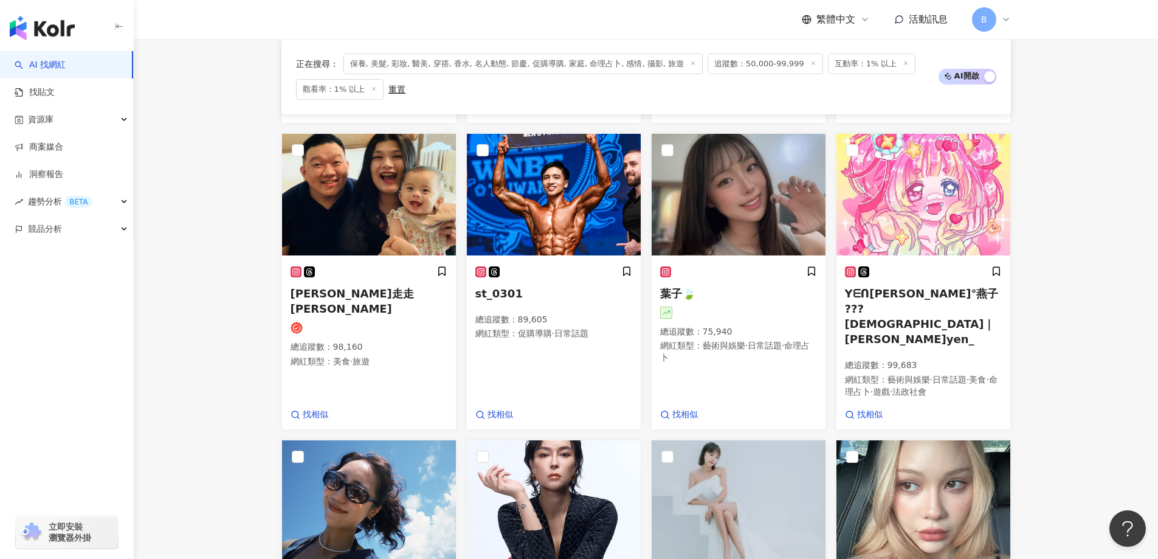
click at [1092, 179] on main "不分平台 台灣 搜尋 您可能感興趣： haikyu_rement_love haikyu_rement_love 香水油 香水品牌 類型 性別 追蹤數 互動率…" at bounding box center [646, 103] width 1024 height 1488
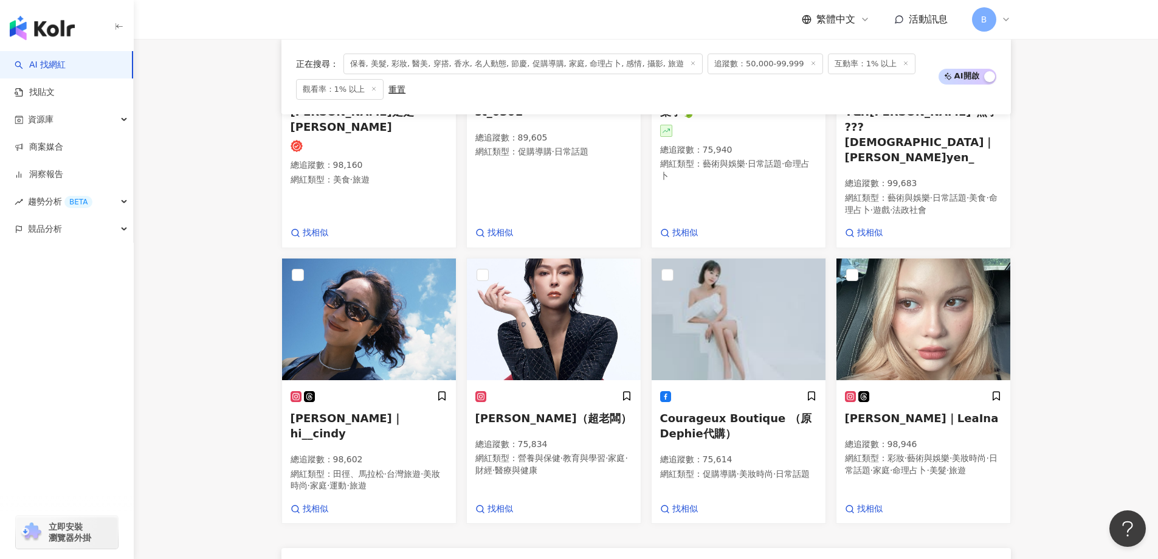
scroll to position [862, 0]
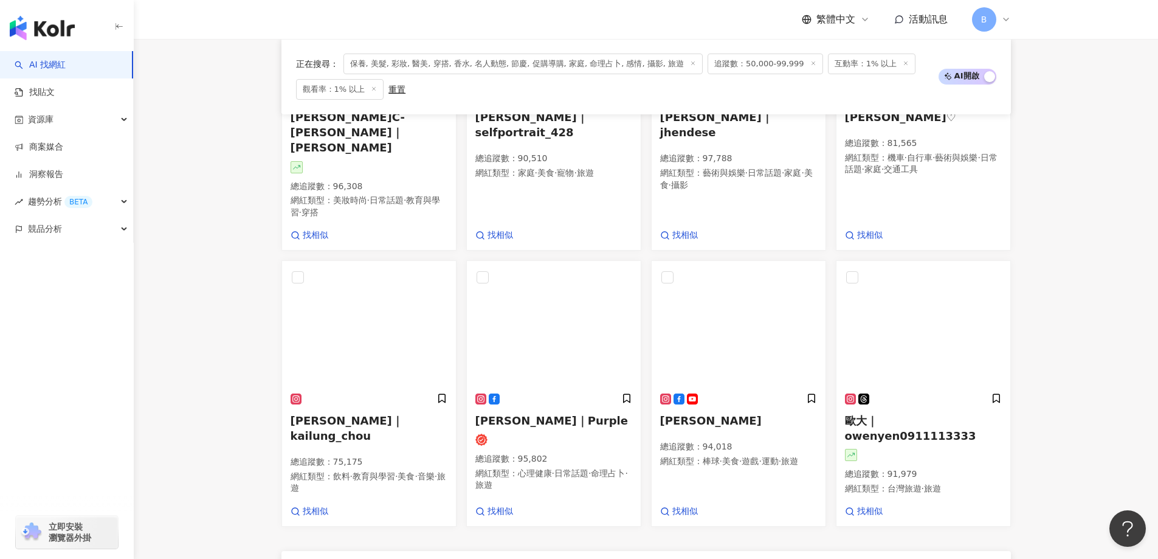
scroll to position [1068, 0]
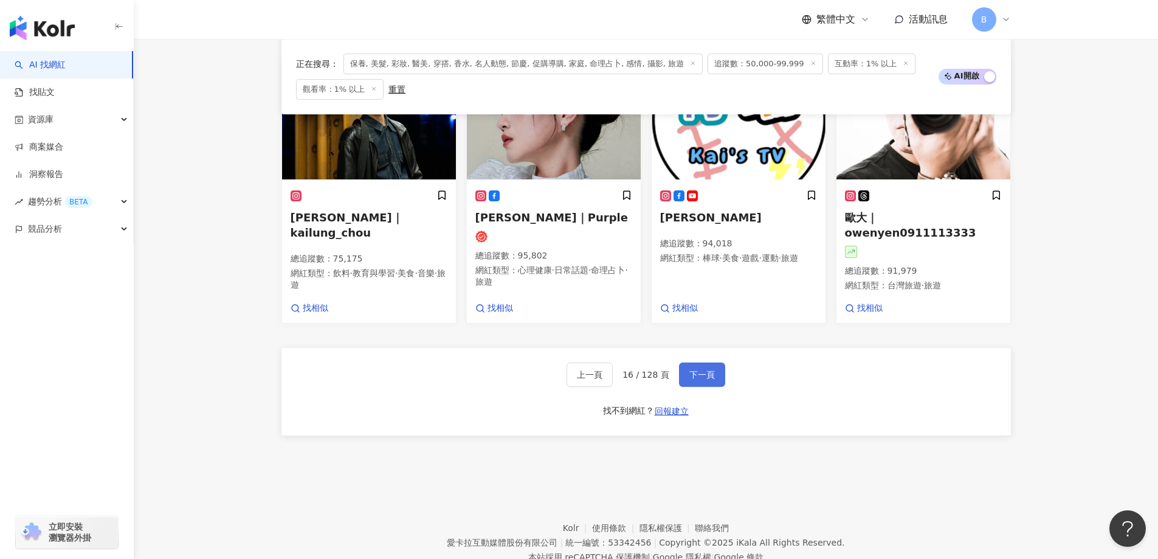
click at [689, 370] on span "下一頁" at bounding box center [702, 375] width 26 height 10
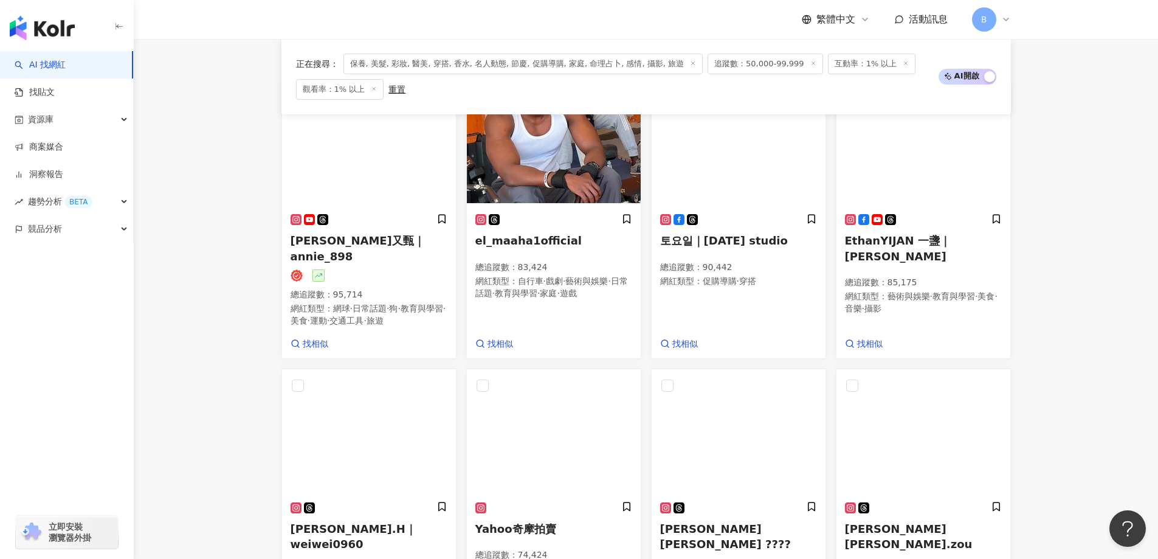
scroll to position [387, 0]
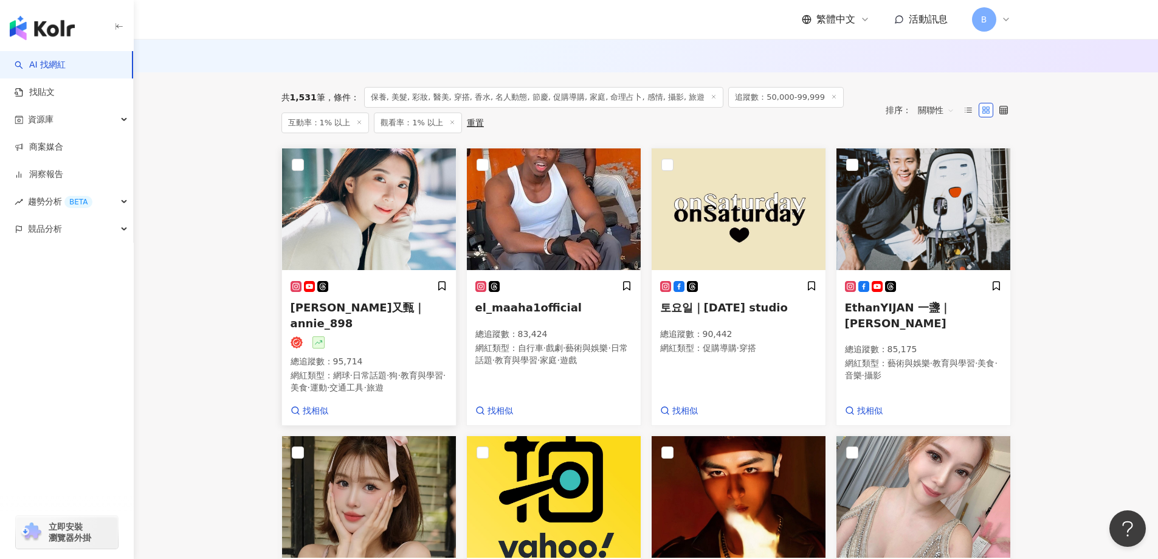
click at [350, 256] on img at bounding box center [369, 209] width 174 height 122
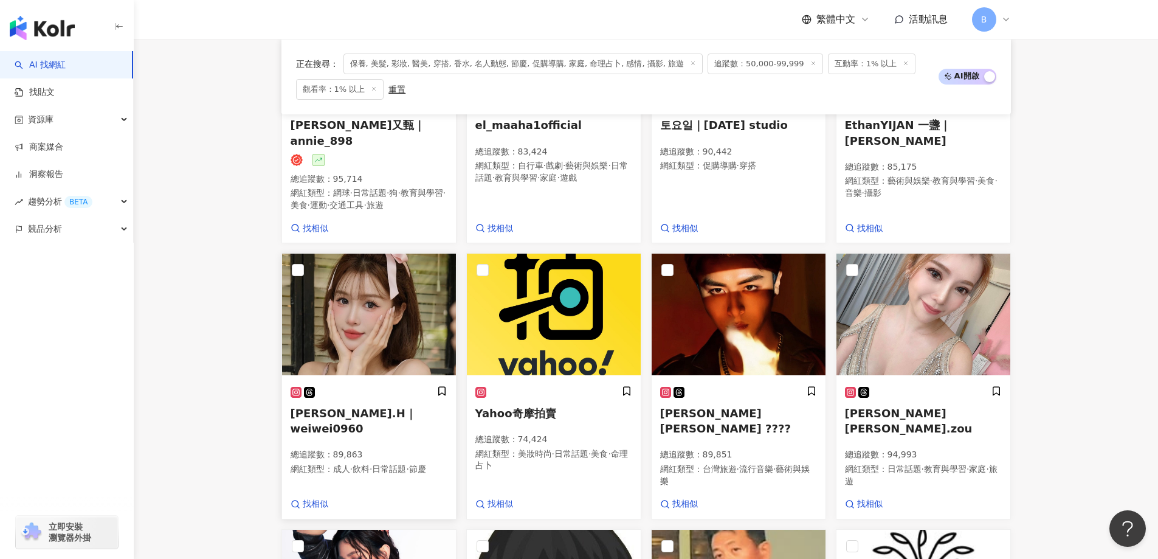
click at [363, 358] on img at bounding box center [369, 314] width 174 height 122
click at [354, 277] on img at bounding box center [369, 314] width 174 height 122
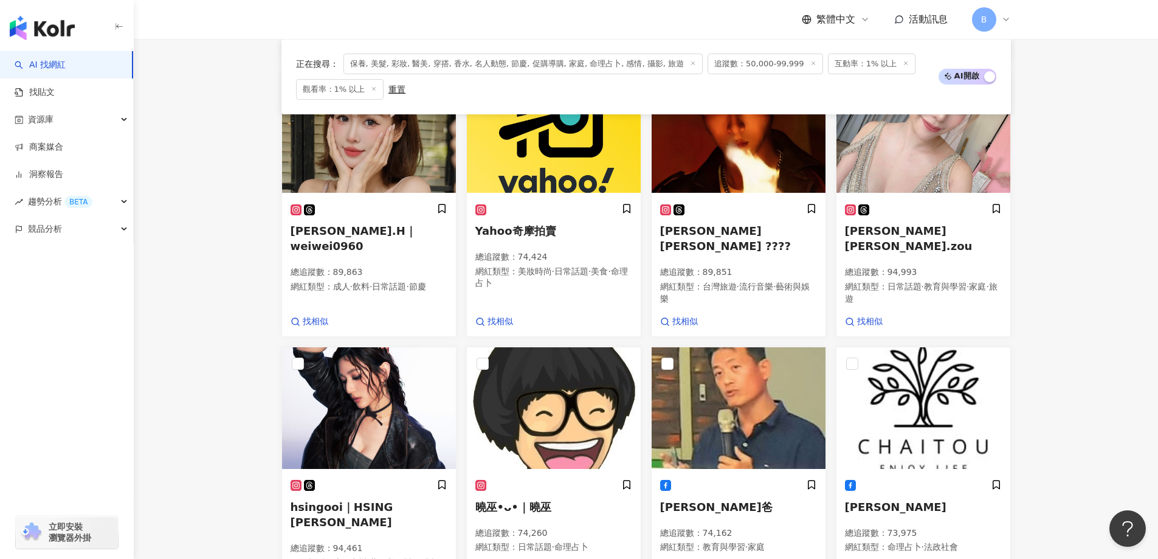
scroll to position [1055, 0]
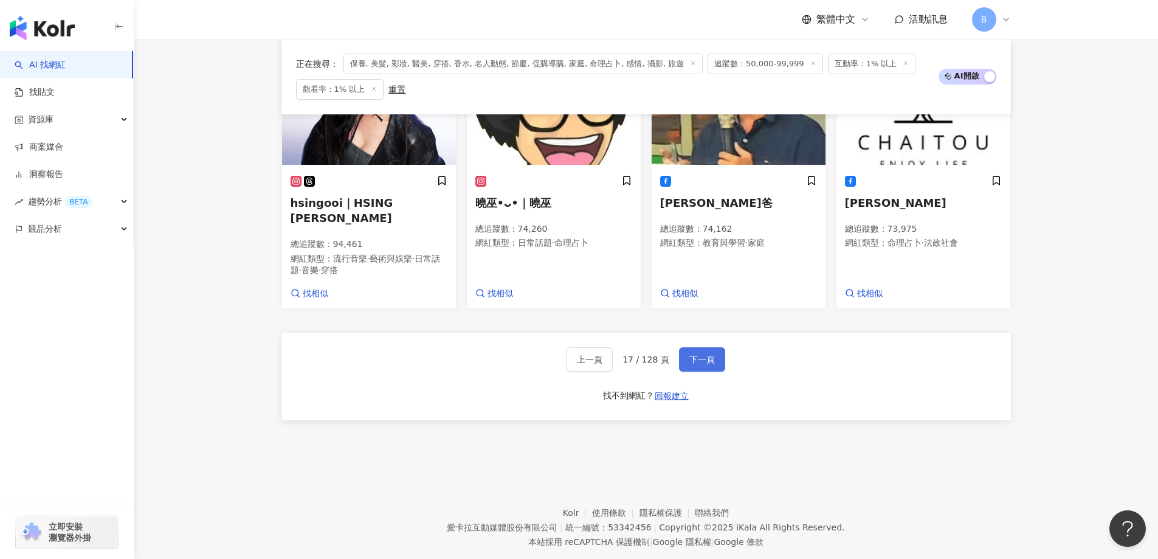
click at [689, 354] on span "下一頁" at bounding box center [702, 359] width 26 height 10
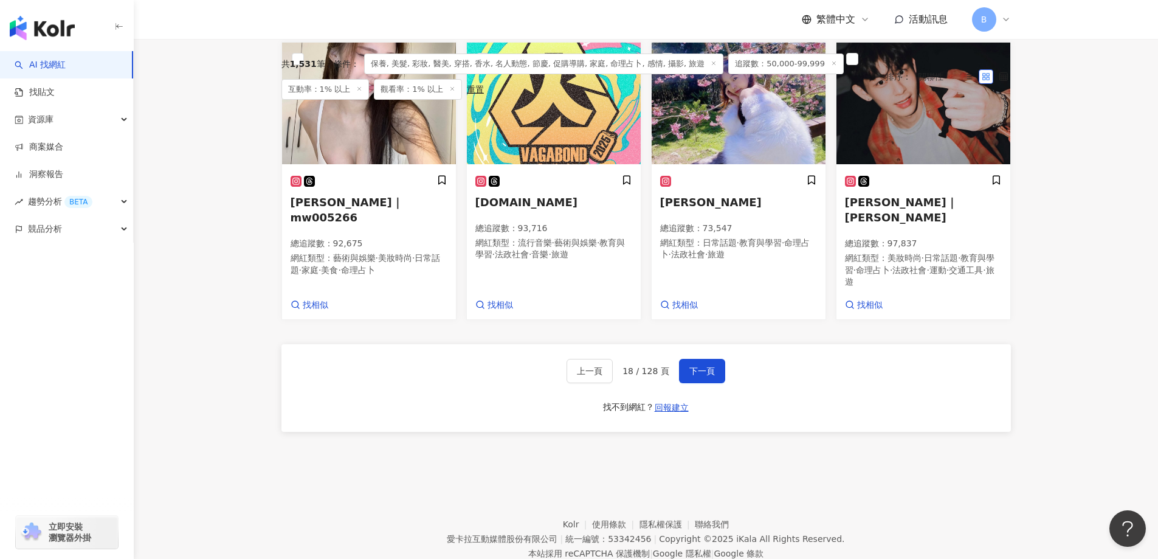
scroll to position [326, 0]
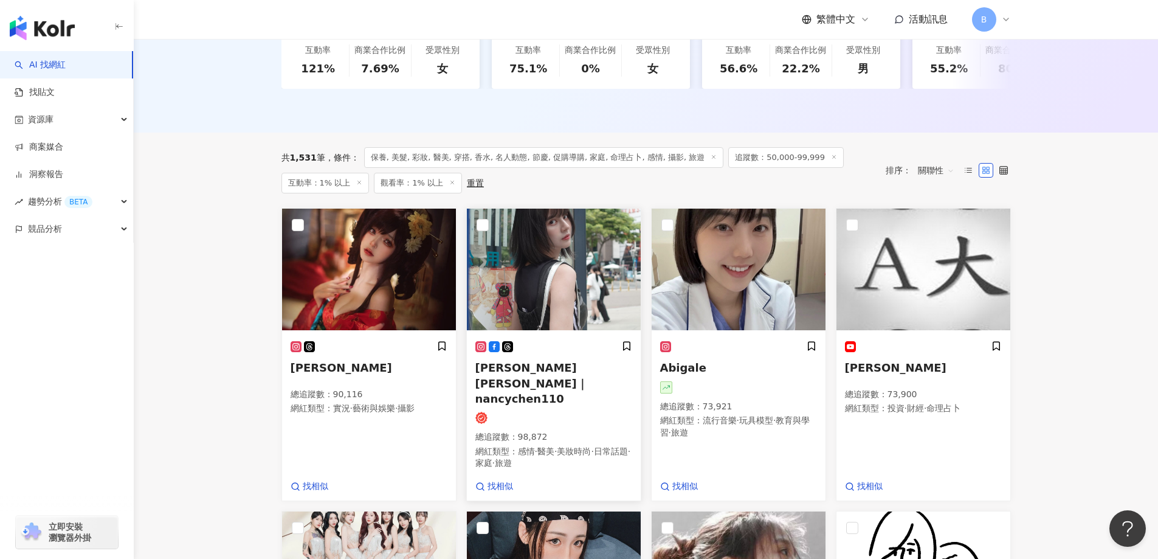
click at [542, 272] on img at bounding box center [554, 269] width 174 height 122
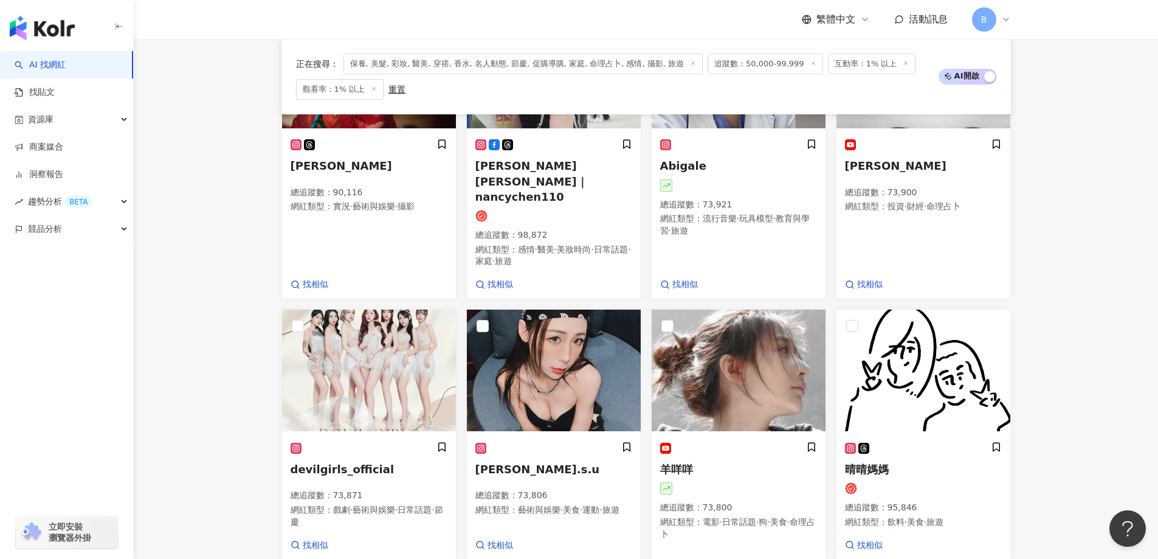
scroll to position [569, 0]
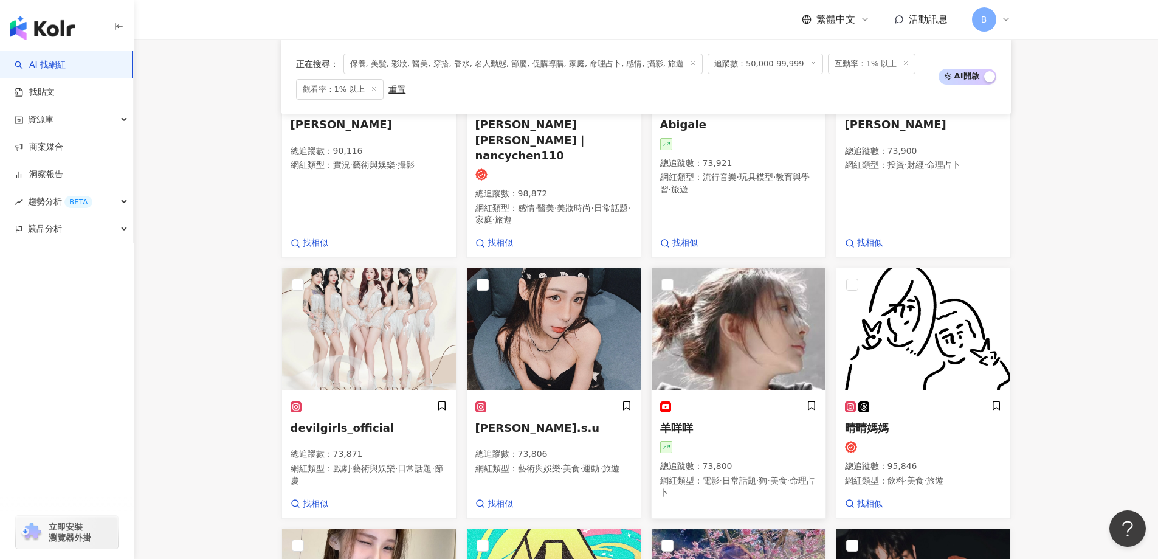
click at [700, 333] on img at bounding box center [739, 329] width 174 height 122
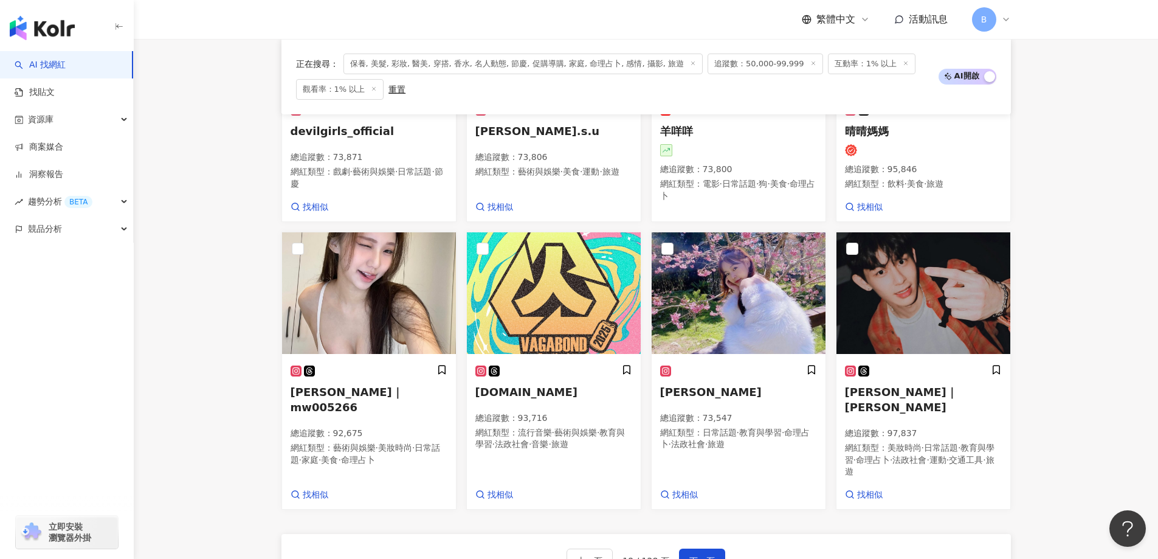
scroll to position [873, 0]
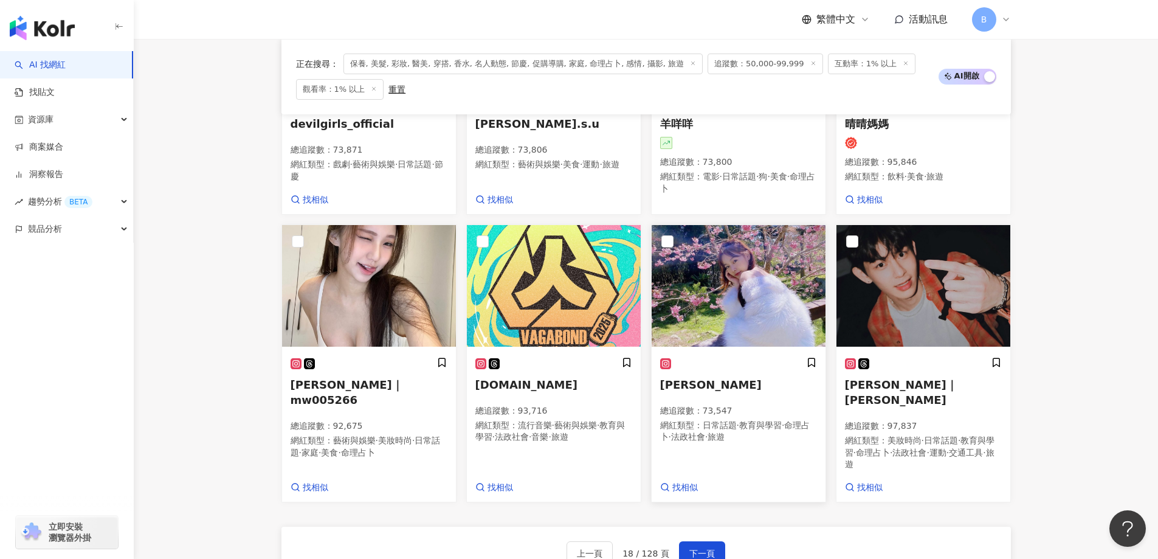
click at [767, 246] on img at bounding box center [739, 286] width 174 height 122
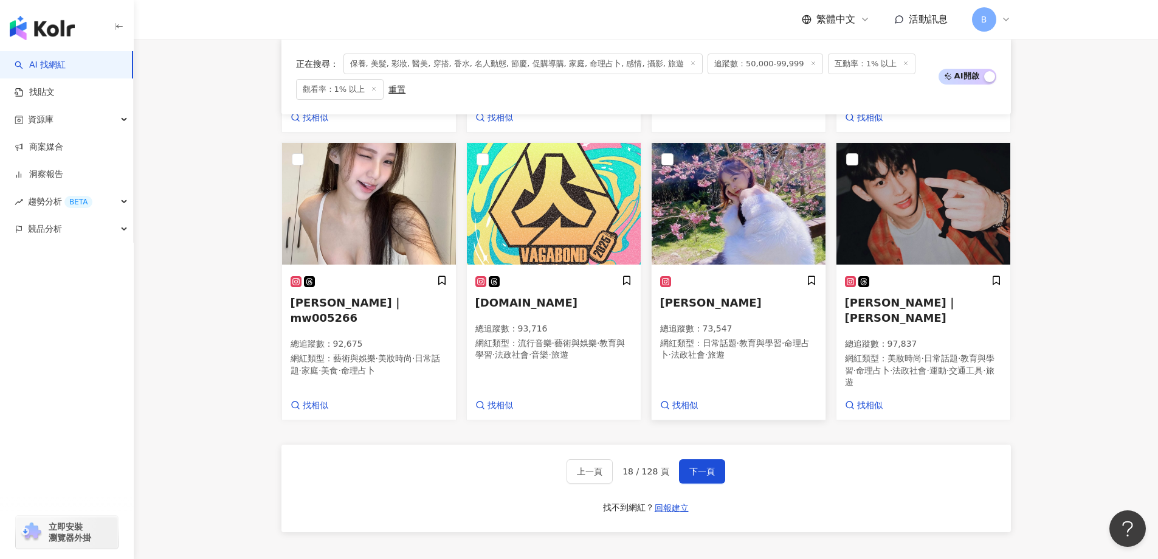
scroll to position [934, 0]
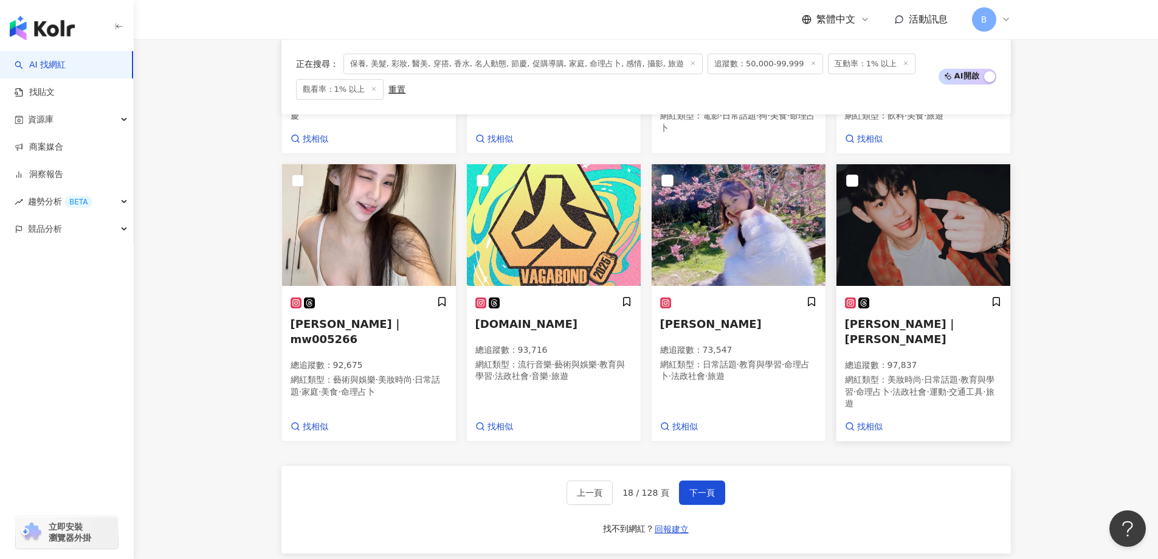
click at [887, 206] on img at bounding box center [923, 225] width 174 height 122
click at [705, 487] on span "下一頁" at bounding box center [702, 492] width 26 height 10
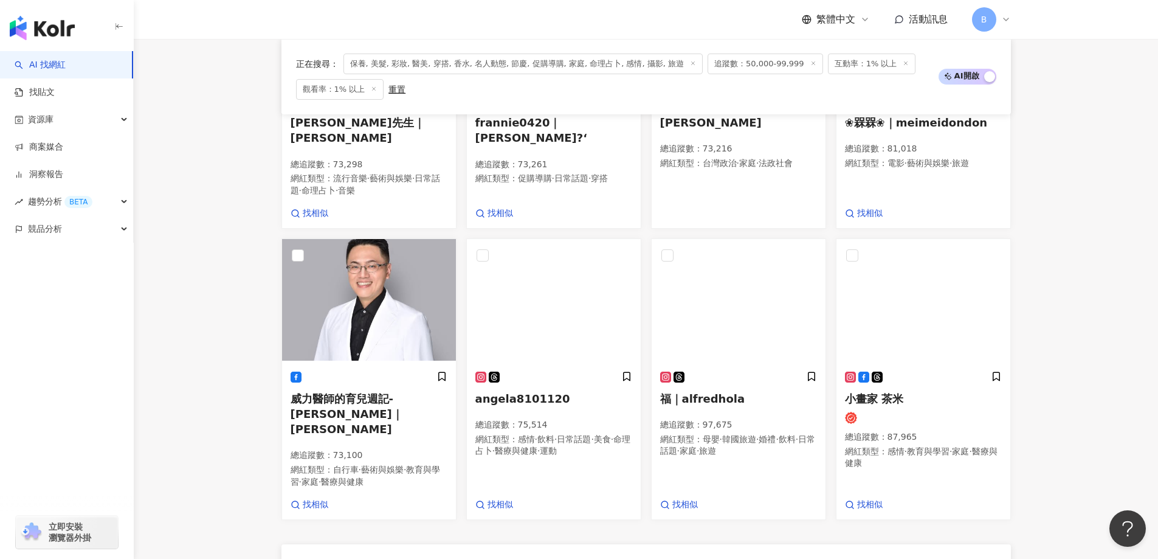
scroll to position [952, 0]
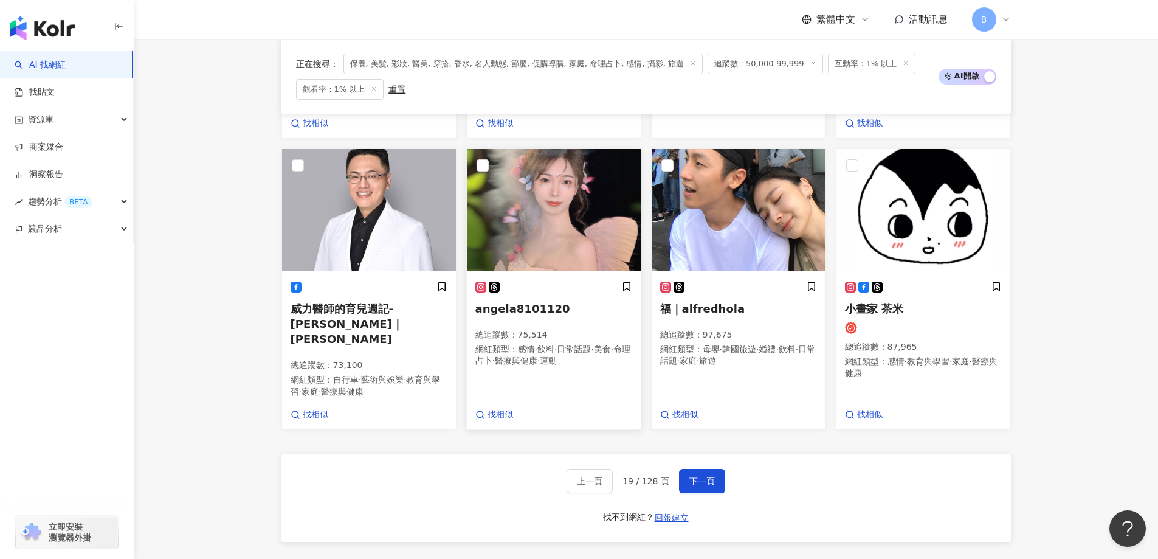
click at [532, 176] on img at bounding box center [554, 210] width 174 height 122
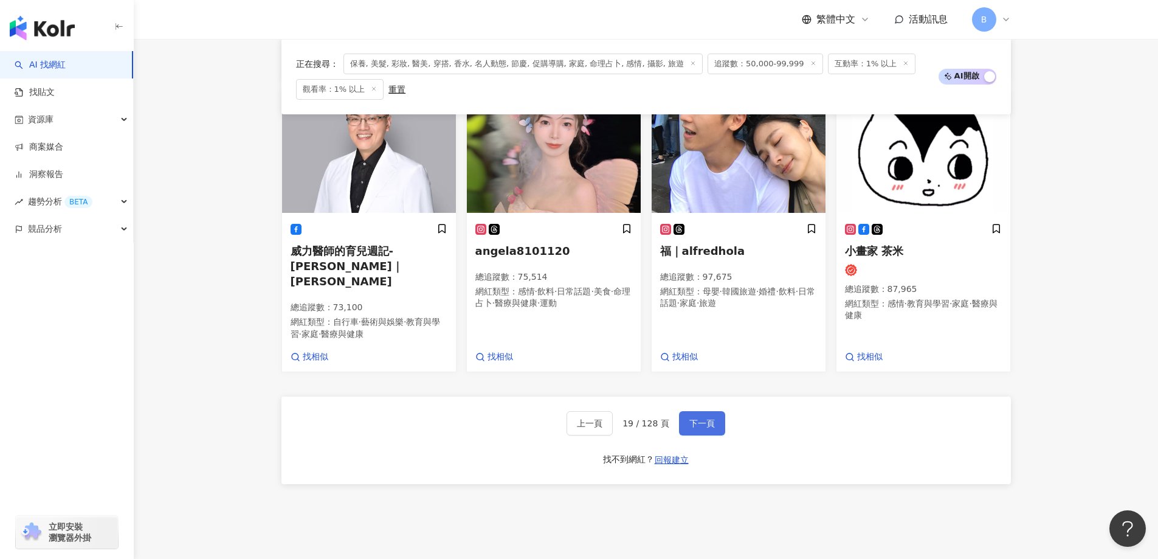
scroll to position [1013, 0]
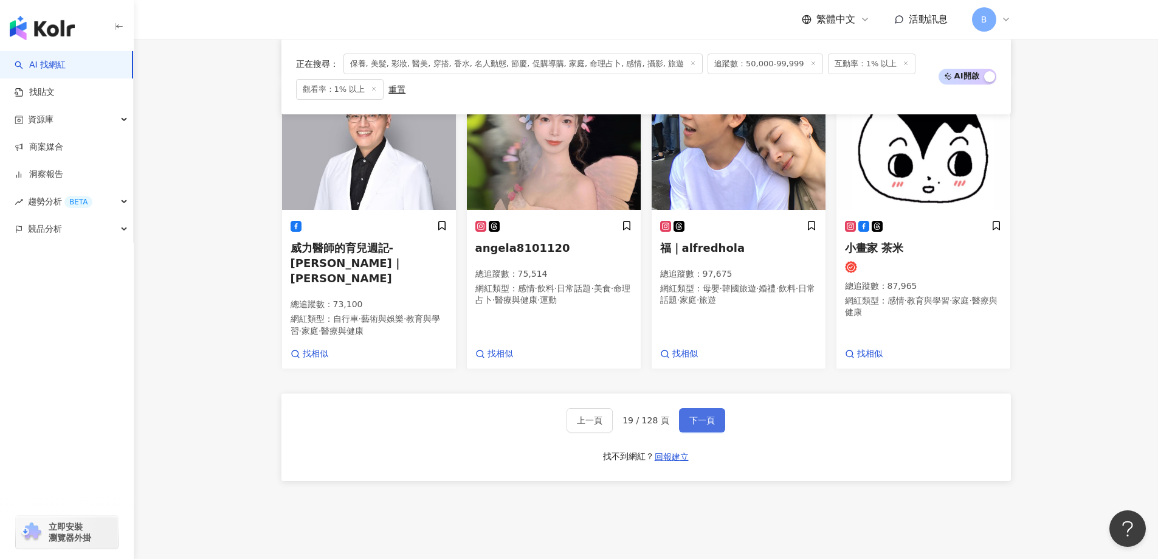
click at [707, 408] on button "下一頁" at bounding box center [702, 420] width 46 height 24
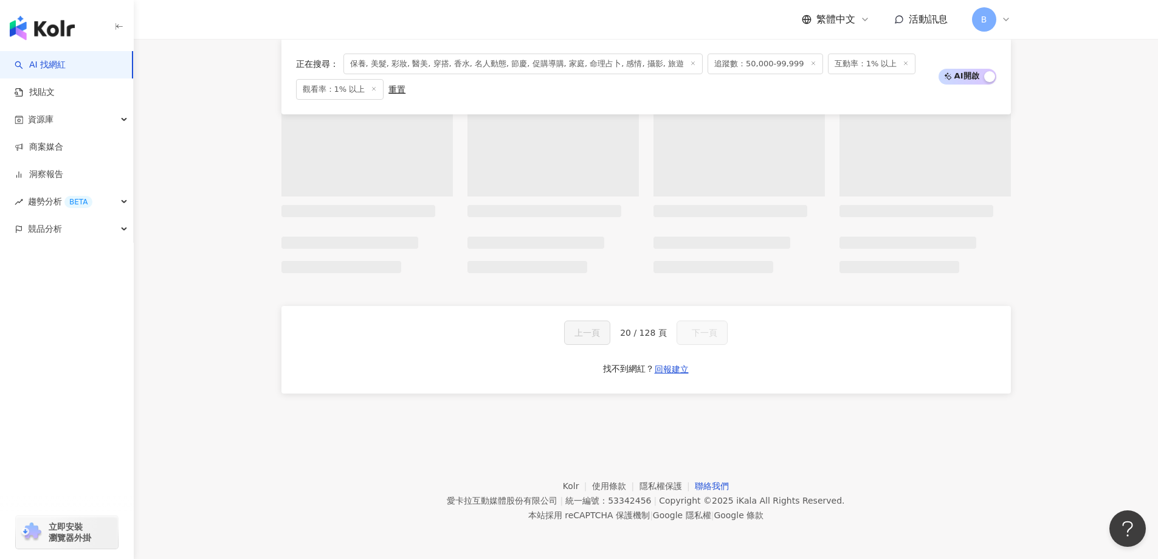
scroll to position [923, 0]
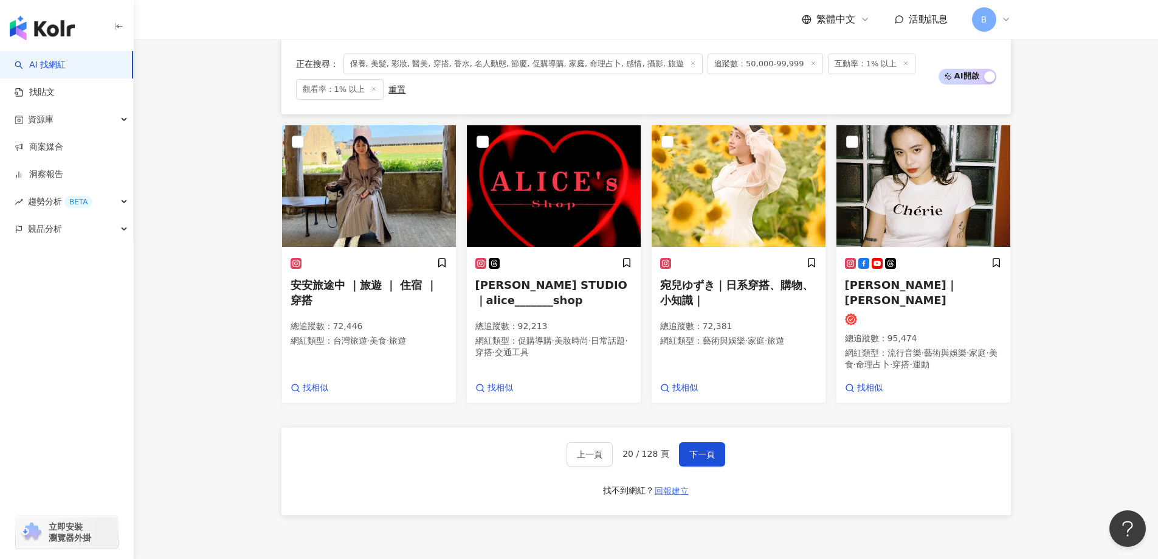
scroll to position [1016, 0]
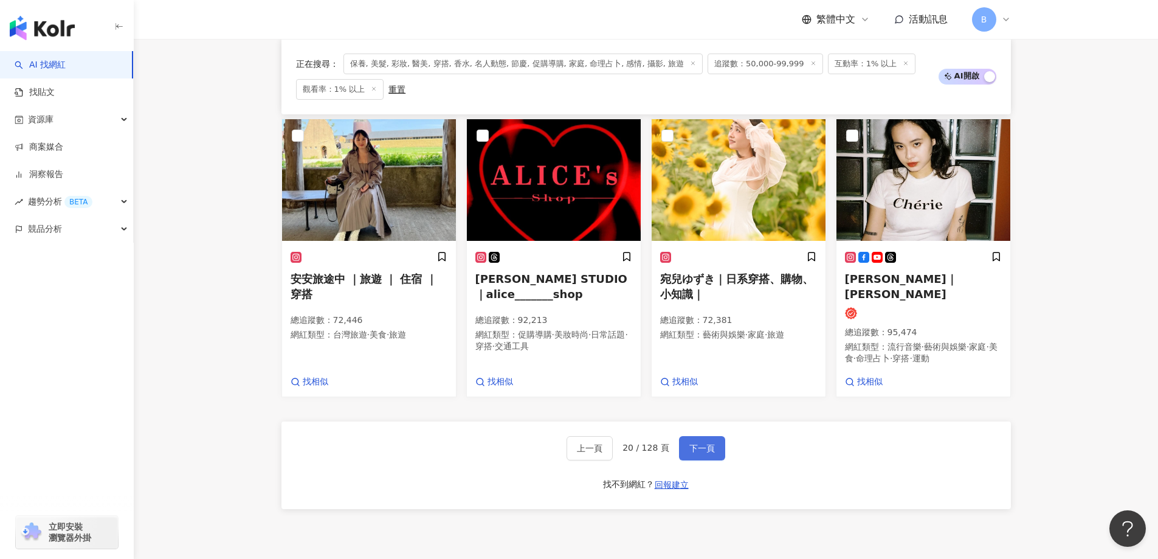
click at [695, 443] on span "下一頁" at bounding box center [702, 448] width 26 height 10
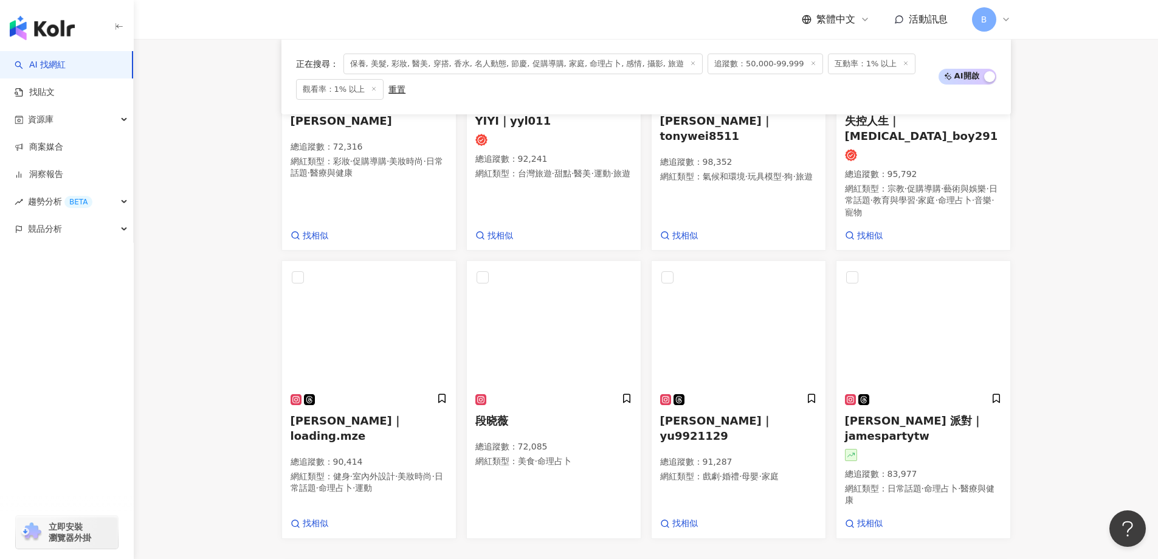
scroll to position [897, 0]
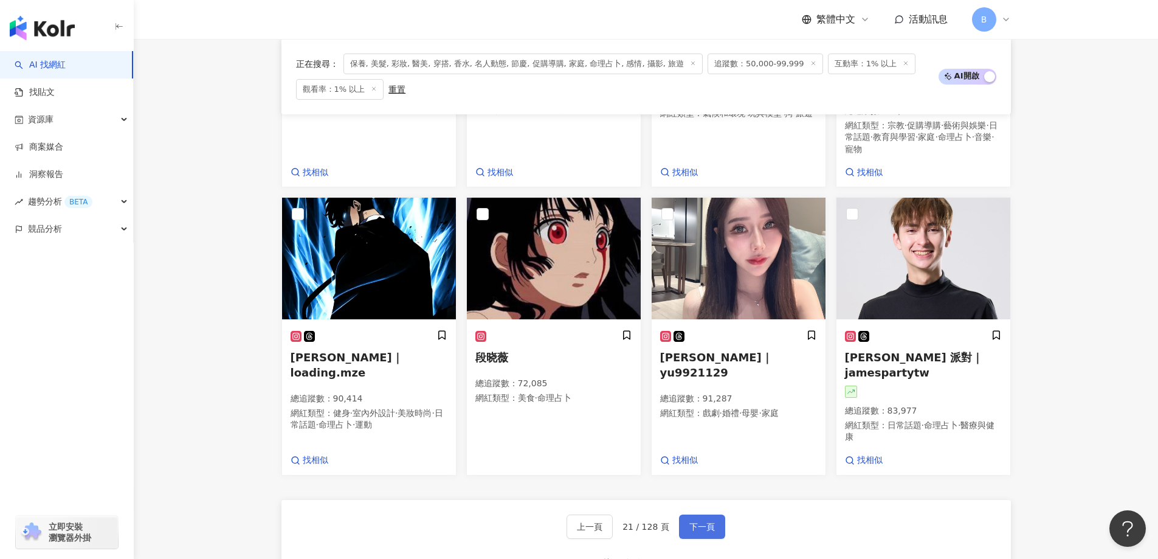
click at [705, 521] on span "下一頁" at bounding box center [702, 526] width 26 height 10
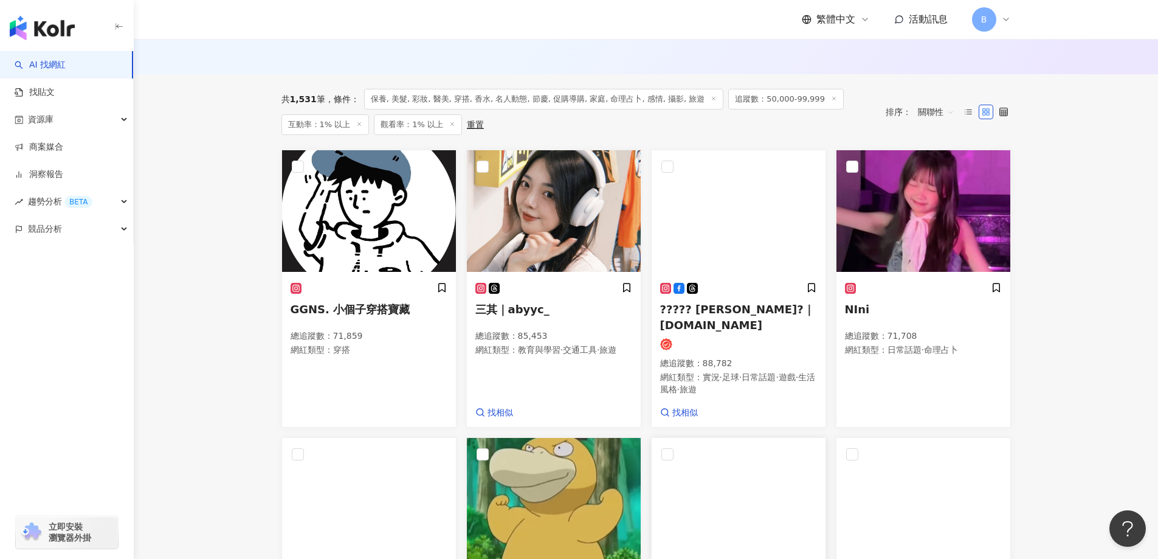
scroll to position [280, 0]
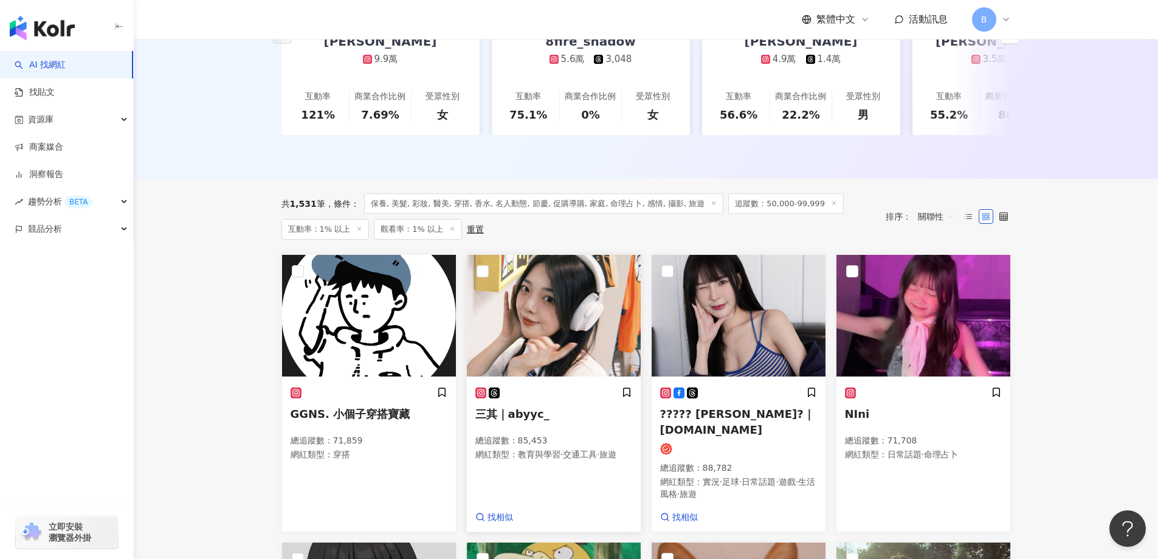
click at [571, 327] on img at bounding box center [554, 316] width 174 height 122
click at [686, 315] on img at bounding box center [739, 316] width 174 height 122
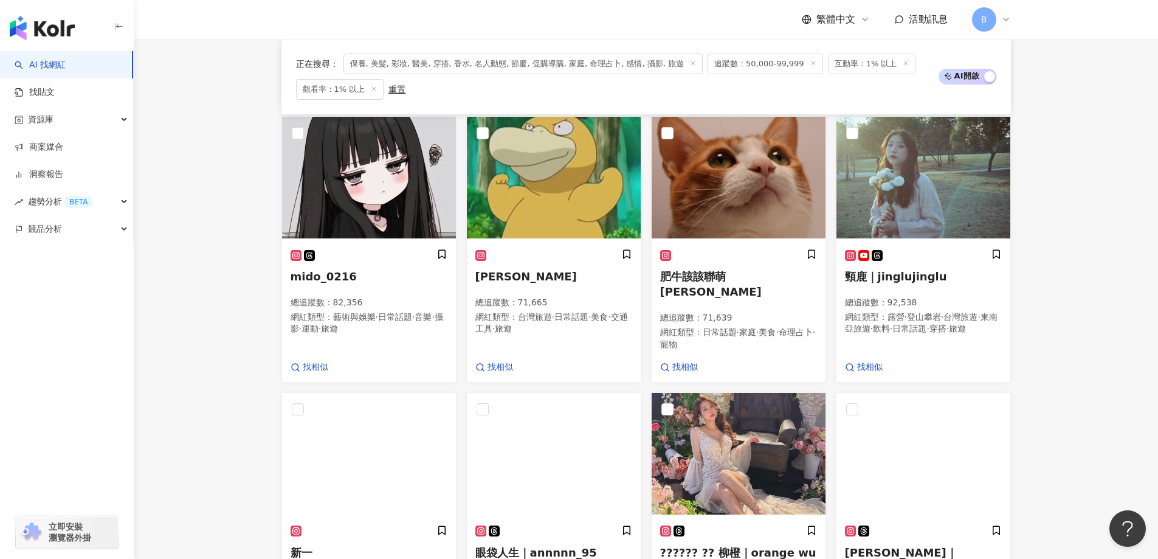
scroll to position [888, 0]
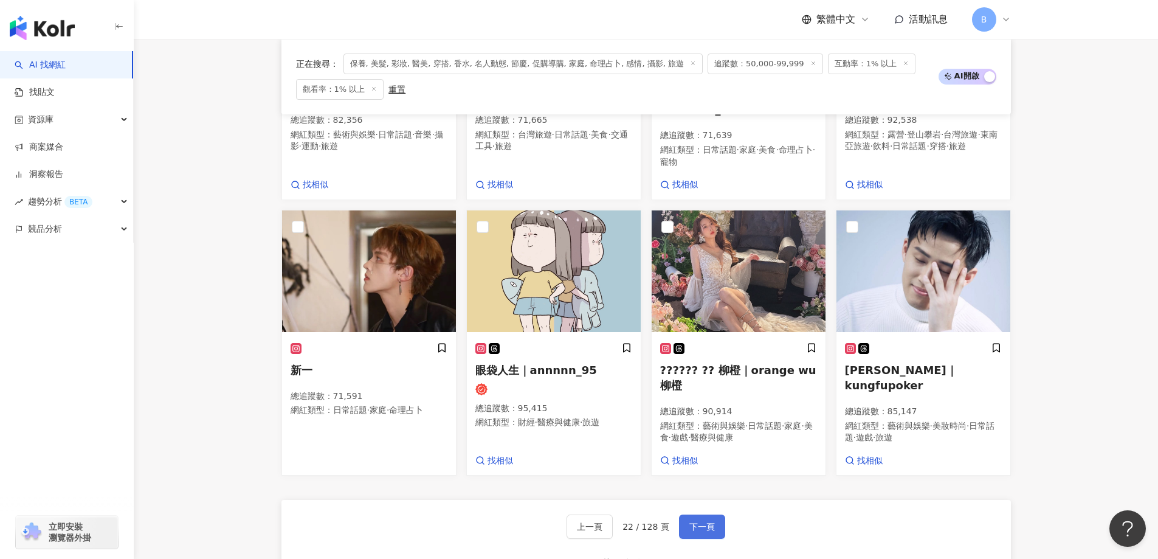
click at [712, 521] on button "下一頁" at bounding box center [702, 526] width 46 height 24
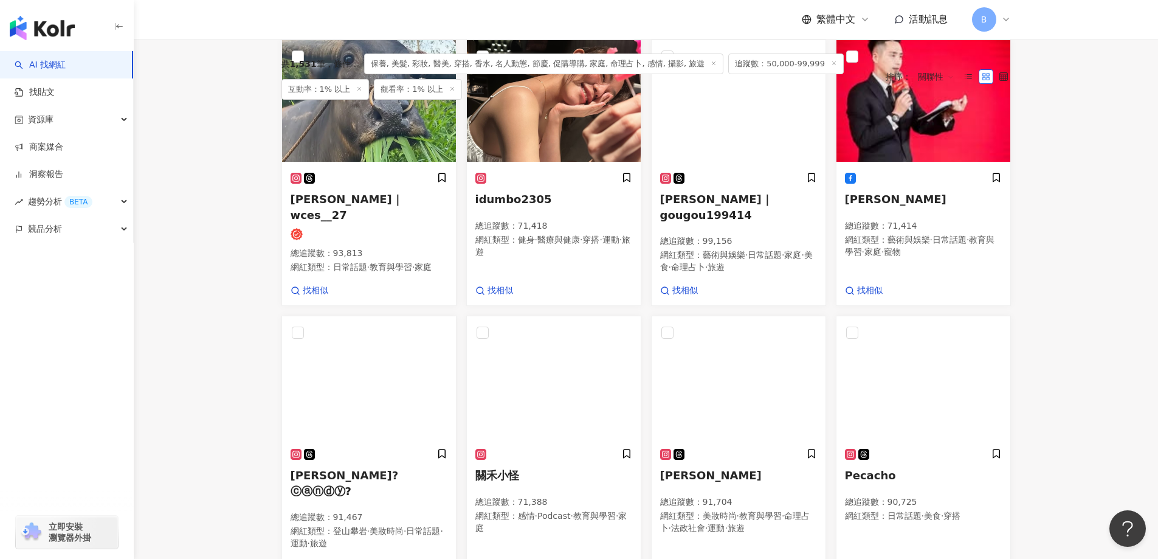
scroll to position [390, 0]
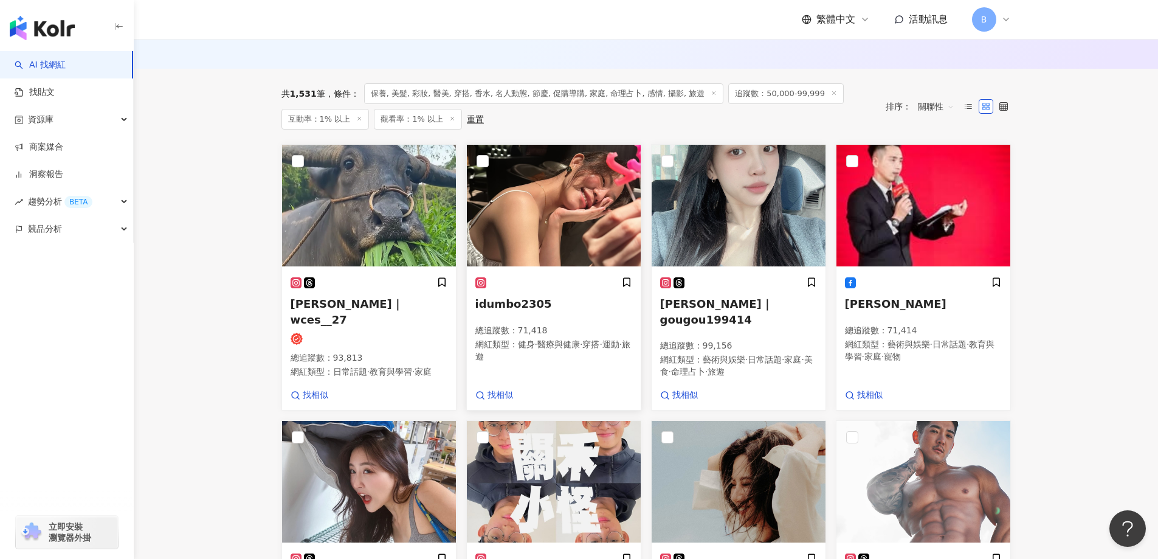
click at [559, 243] on img at bounding box center [554, 206] width 174 height 122
click at [771, 218] on img at bounding box center [739, 206] width 174 height 122
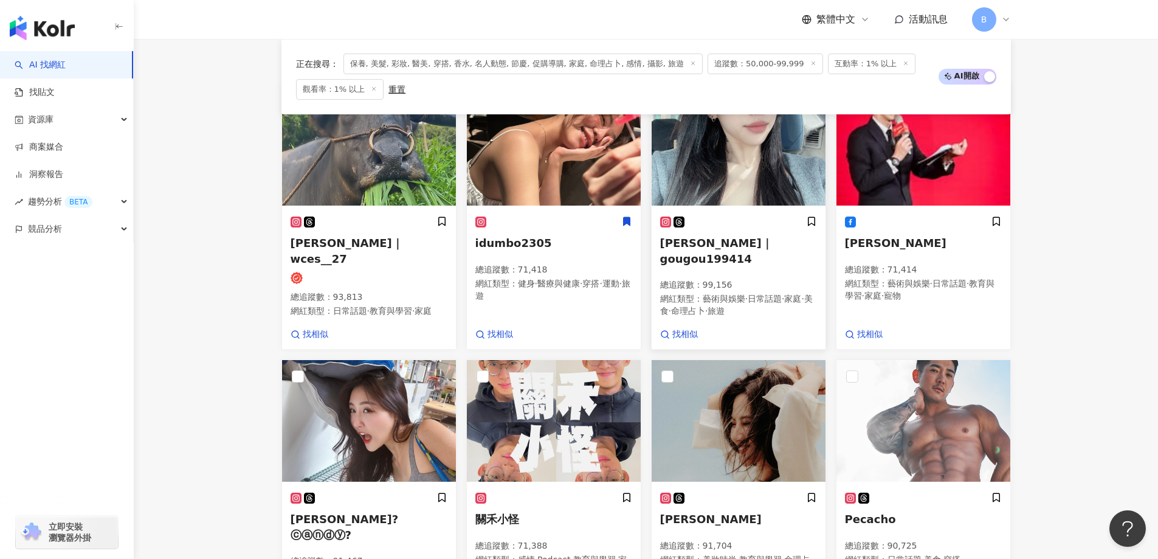
scroll to position [573, 0]
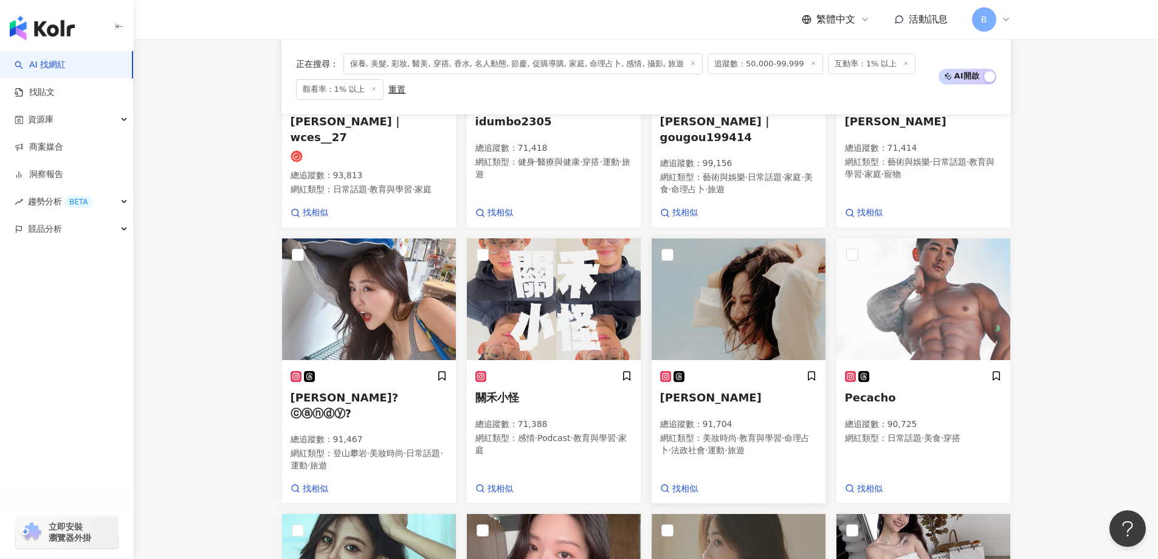
click at [703, 317] on img at bounding box center [739, 299] width 174 height 122
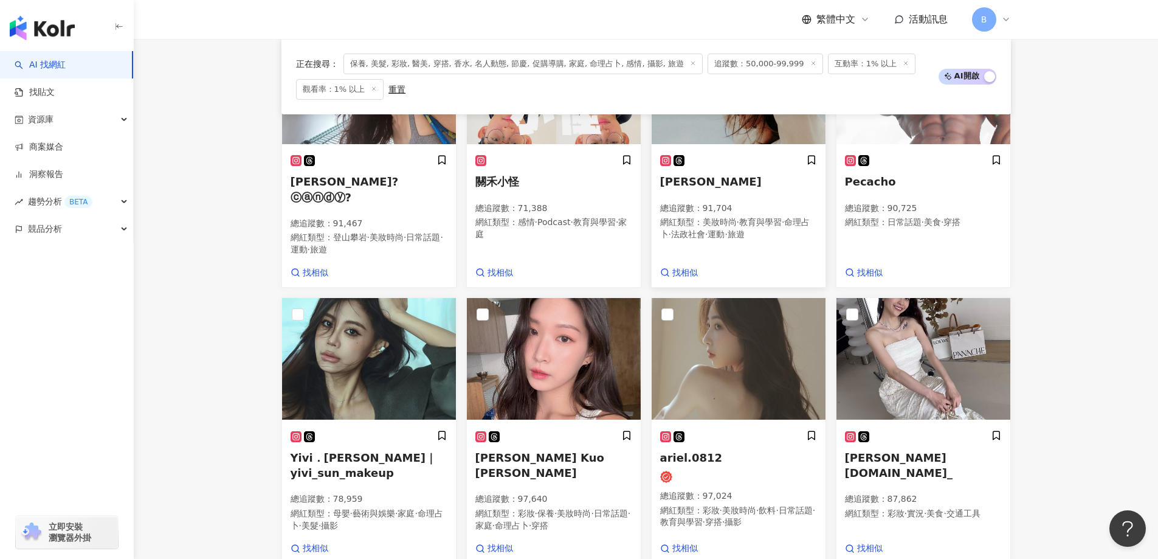
scroll to position [816, 0]
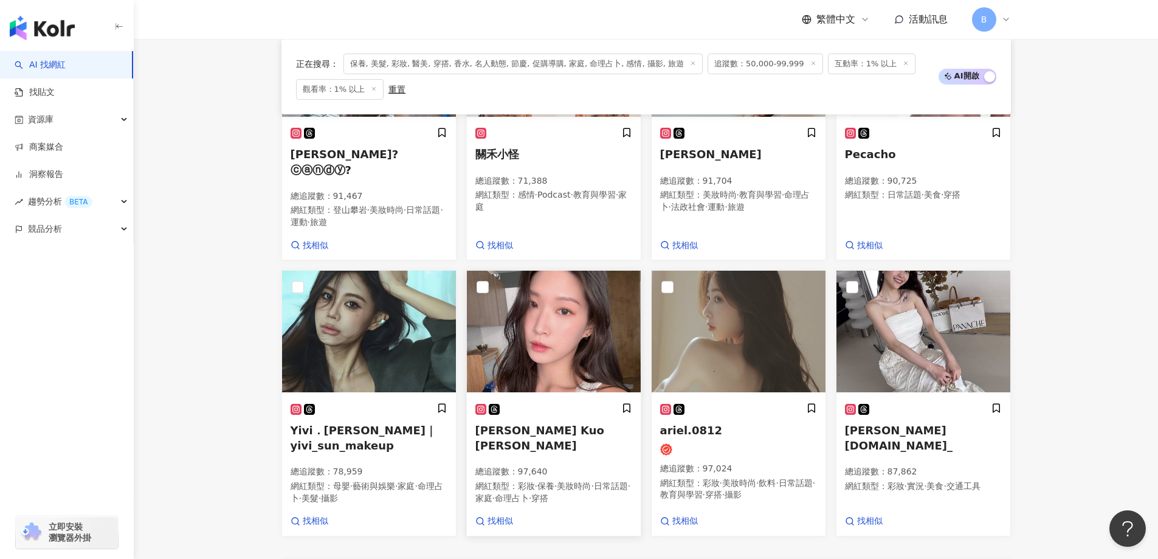
click at [583, 311] on img at bounding box center [554, 331] width 174 height 122
click at [741, 309] on img at bounding box center [739, 331] width 174 height 122
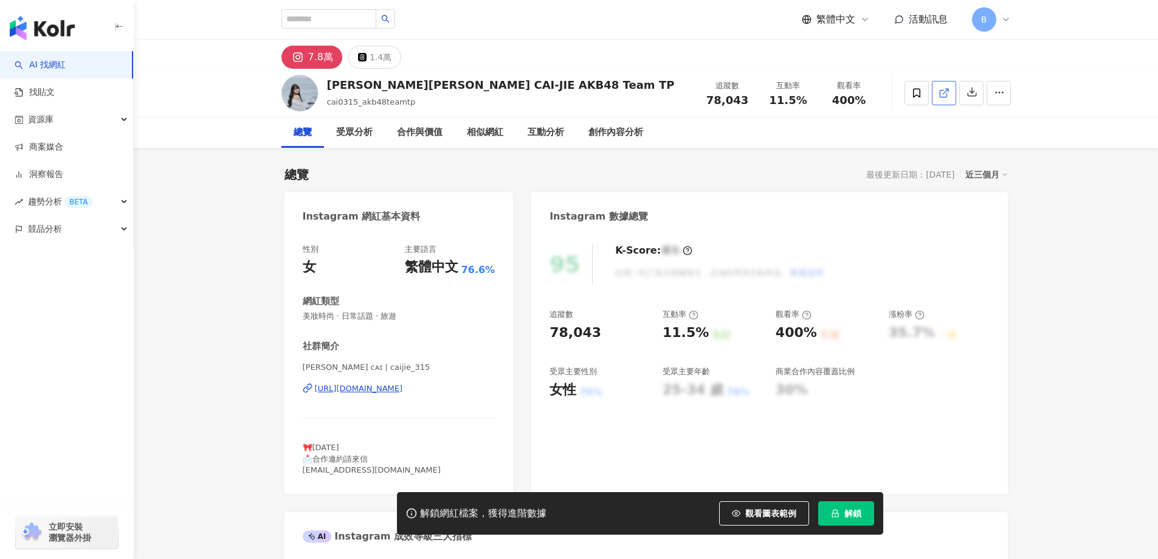
click at [946, 95] on icon at bounding box center [943, 93] width 11 height 11
click at [388, 315] on span "美妝時尚 · 日常話題 · 旅遊" at bounding box center [399, 316] width 193 height 11
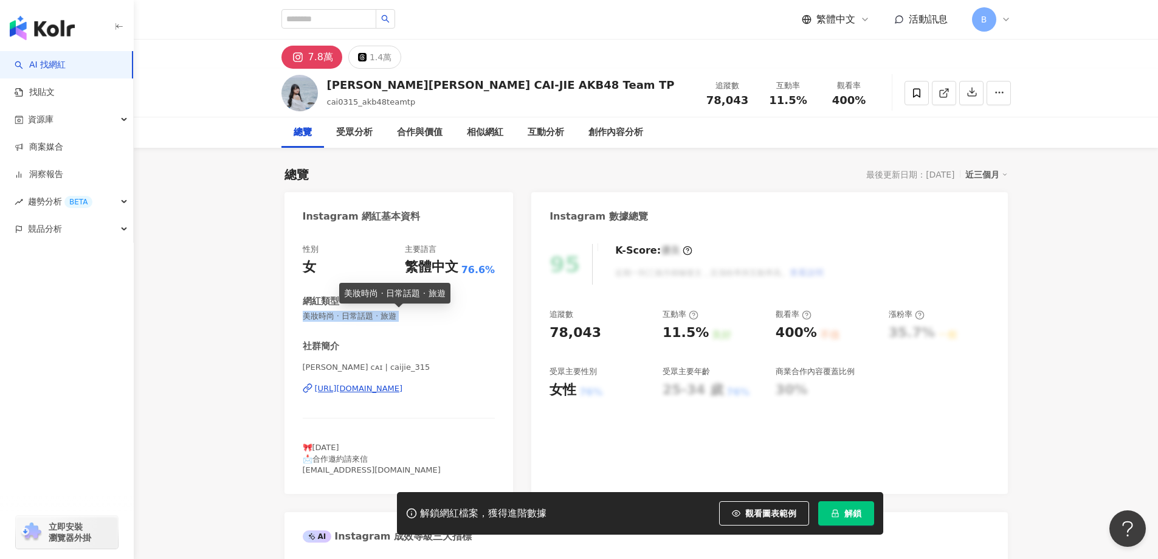
click at [388, 315] on span "美妝時尚 · 日常話題 · 旅遊" at bounding box center [399, 316] width 193 height 11
copy span "美妝時尚 · 日常話題 · 旅遊"
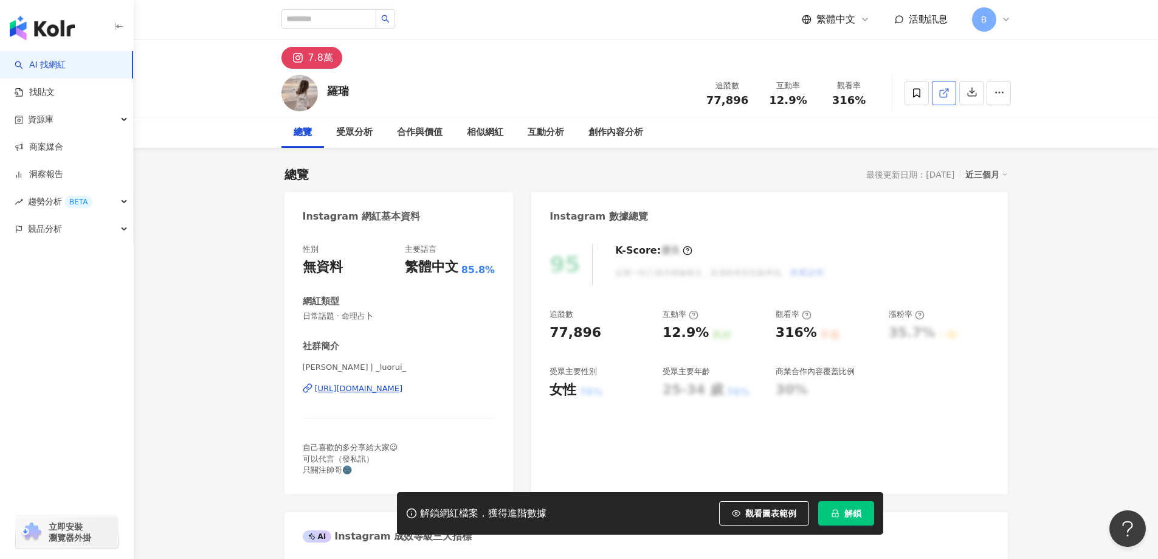
click at [947, 97] on icon at bounding box center [943, 93] width 11 height 11
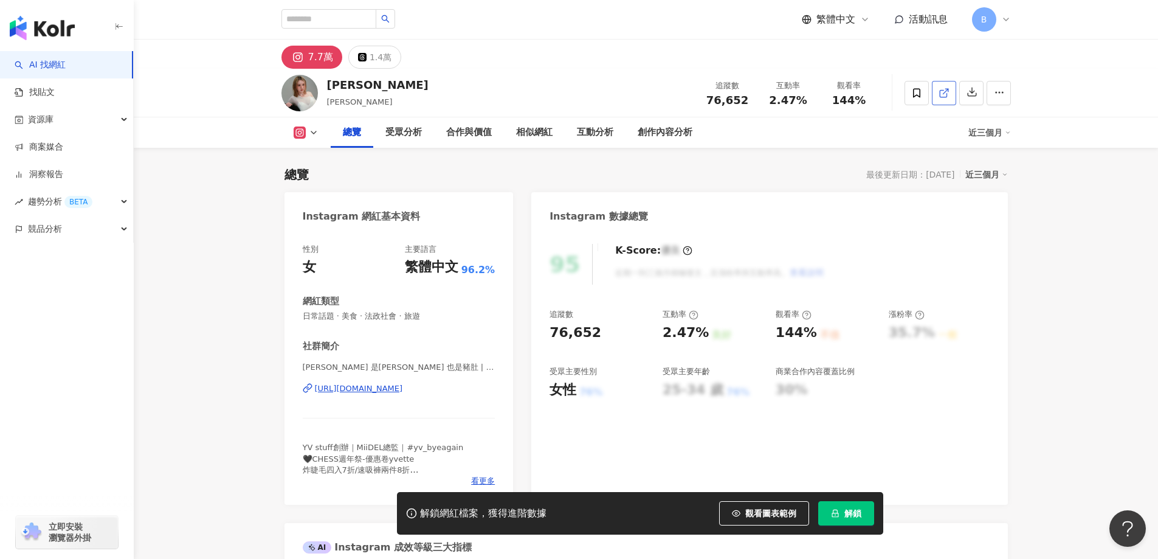
click at [944, 94] on icon at bounding box center [943, 93] width 11 height 11
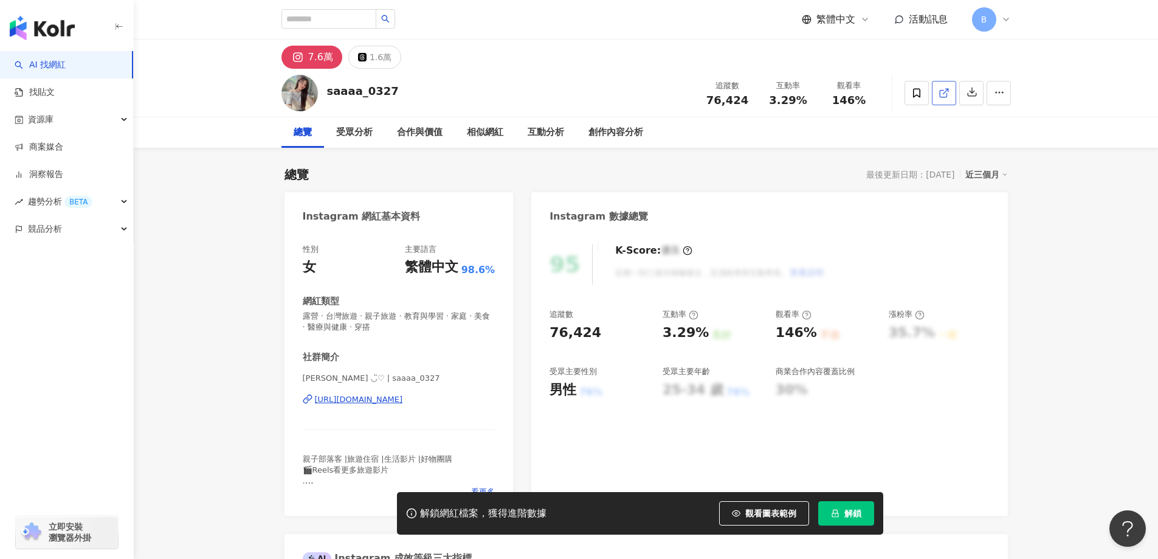
drag, startPoint x: 1081, startPoint y: 337, endPoint x: 940, endPoint y: 91, distance: 282.8
click at [941, 92] on icon at bounding box center [943, 93] width 11 height 11
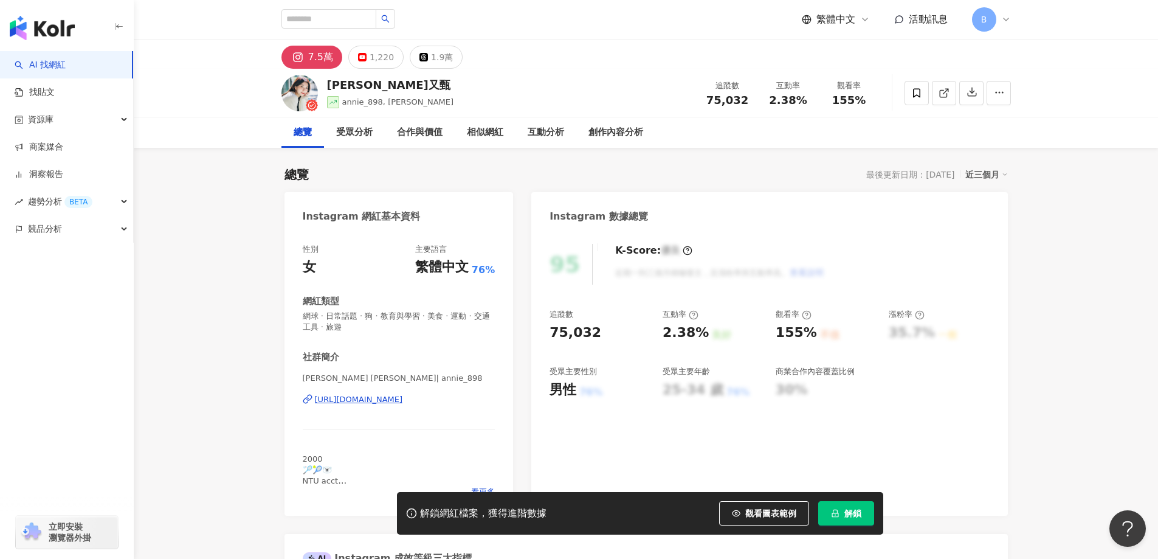
click at [946, 93] on icon at bounding box center [943, 93] width 7 height 7
click at [393, 315] on span "網球 · 日常話題 · 狗 · 教育與學習 · 美食 · 運動 · 交通工具 · 旅遊" at bounding box center [399, 322] width 193 height 22
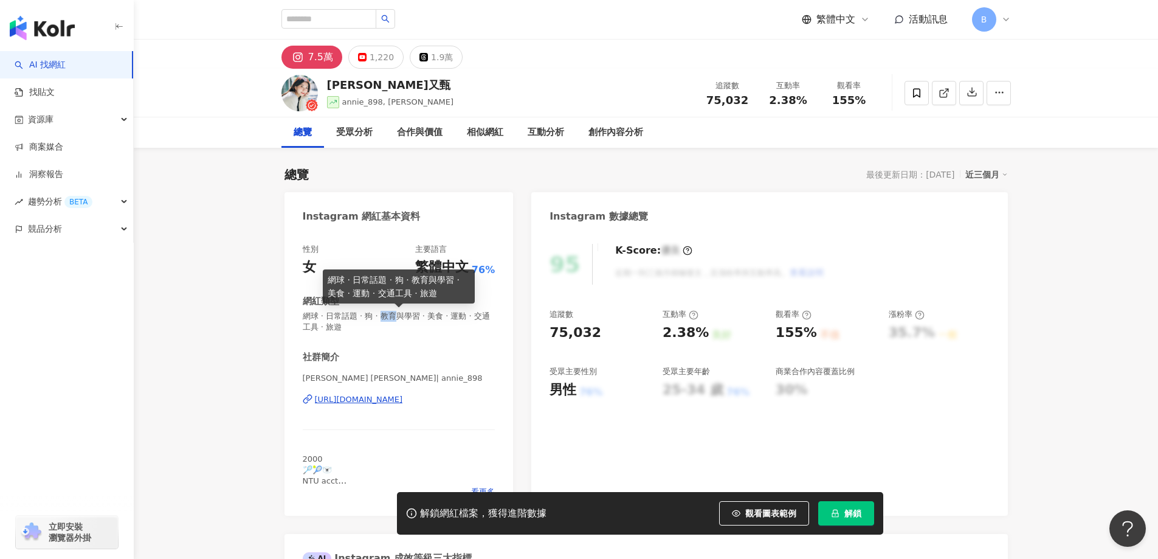
click at [393, 315] on span "網球 · 日常話題 · 狗 · 教育與學習 · 美食 · 運動 · 交通工具 · 旅遊" at bounding box center [399, 322] width 193 height 22
copy span "網球 · 日常話題 · 狗 · 教育與學習 · 美食 · 運動 · 交通工具 · 旅遊"
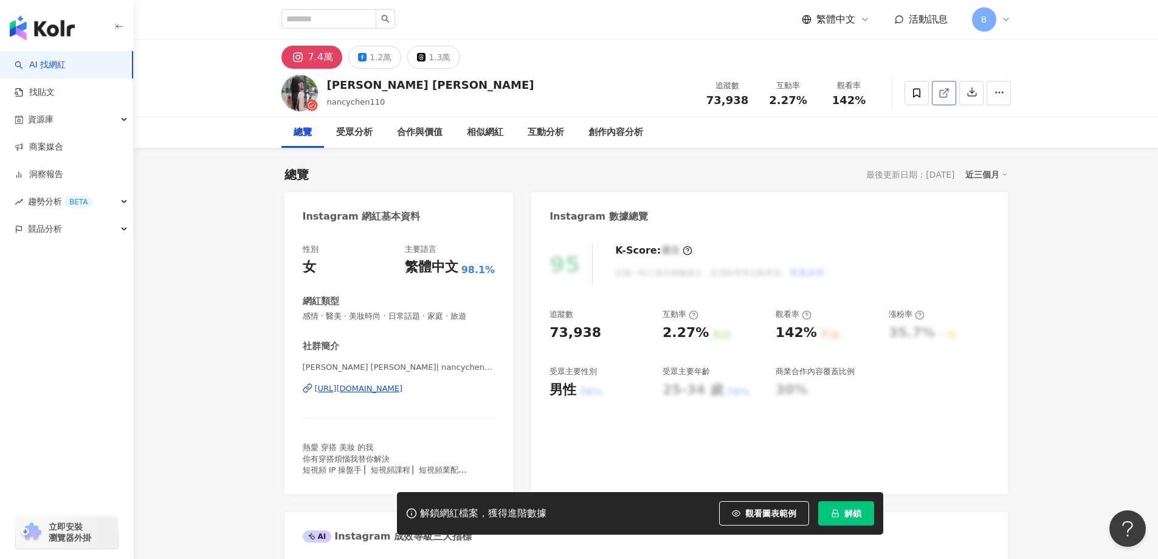
click at [941, 97] on icon at bounding box center [943, 93] width 7 height 7
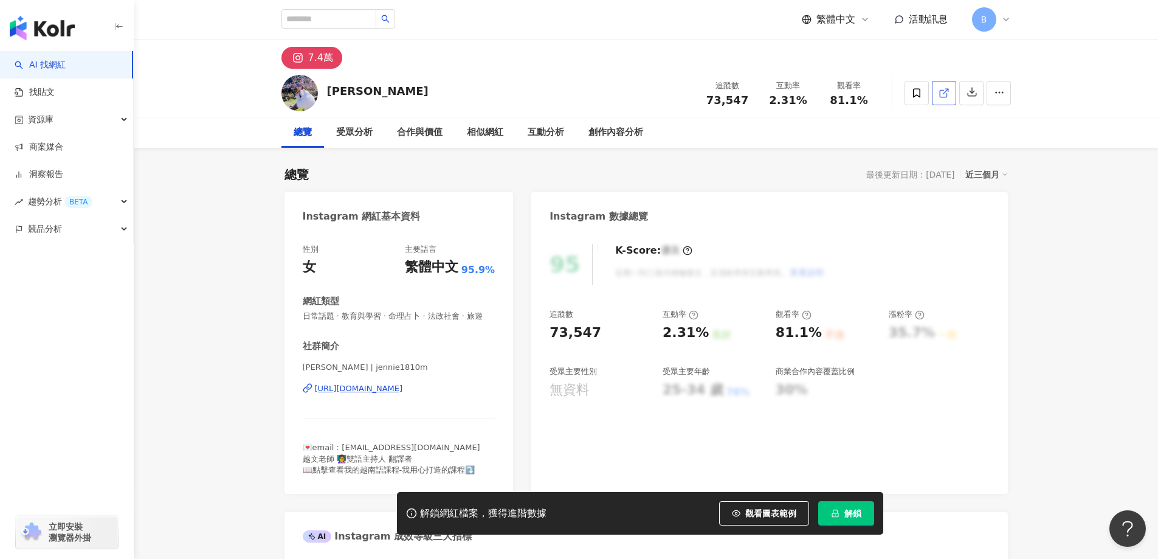
click at [941, 91] on icon at bounding box center [943, 93] width 11 height 11
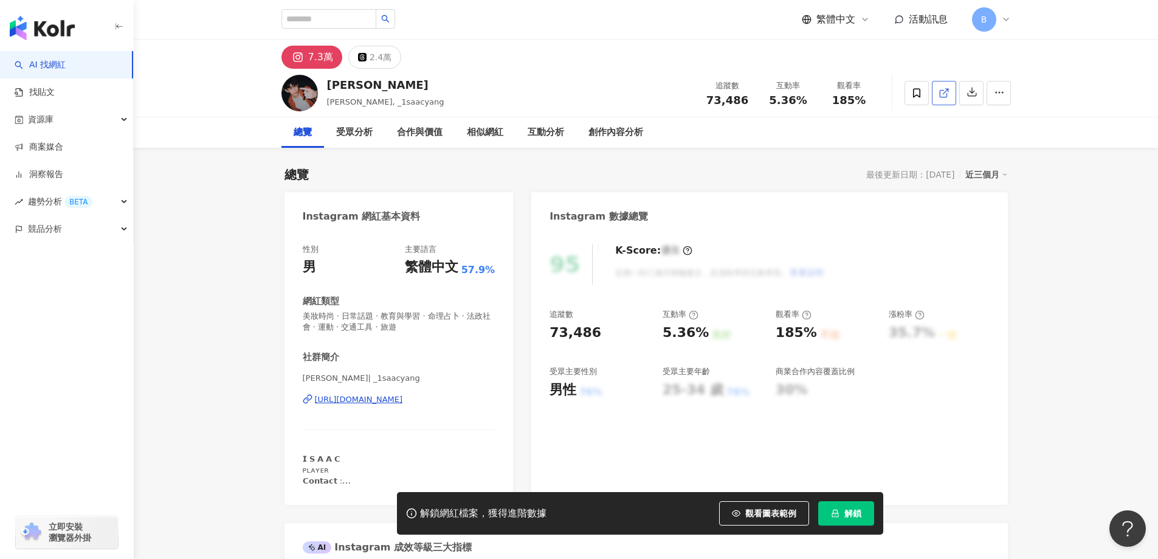
click at [941, 93] on icon at bounding box center [943, 93] width 11 height 11
click at [435, 316] on span "美妝時尚 · 日常話題 · 教育與學習 · 命理占卜 · 法政社會 · 運動 · 交通工具 · 旅遊" at bounding box center [399, 322] width 193 height 22
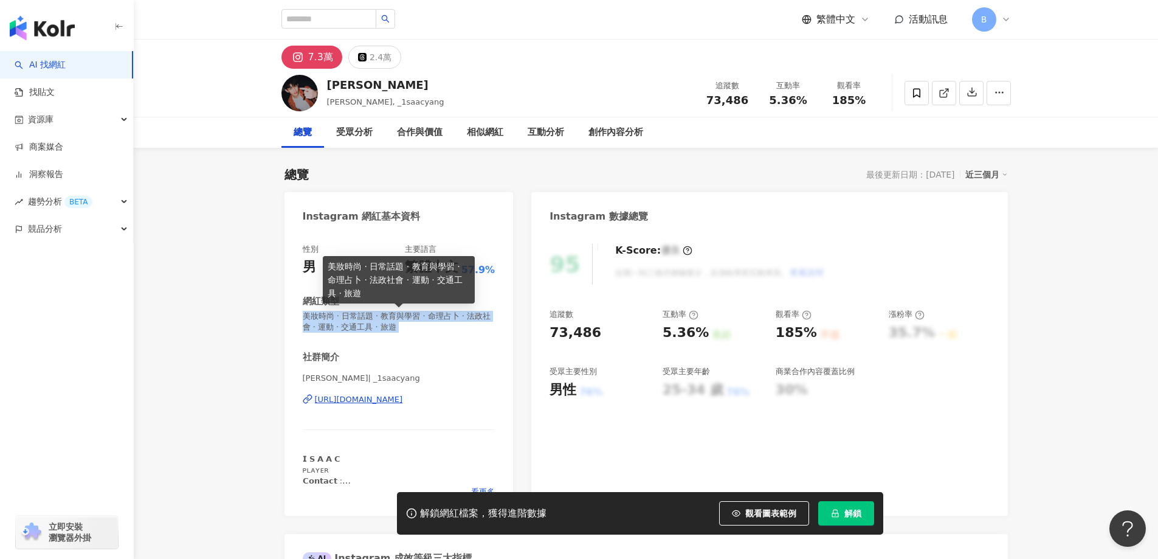
click at [435, 316] on span "美妝時尚 · 日常話題 · 教育與學習 · 命理占卜 · 法政社會 · 運動 · 交通工具 · 旅遊" at bounding box center [399, 322] width 193 height 22
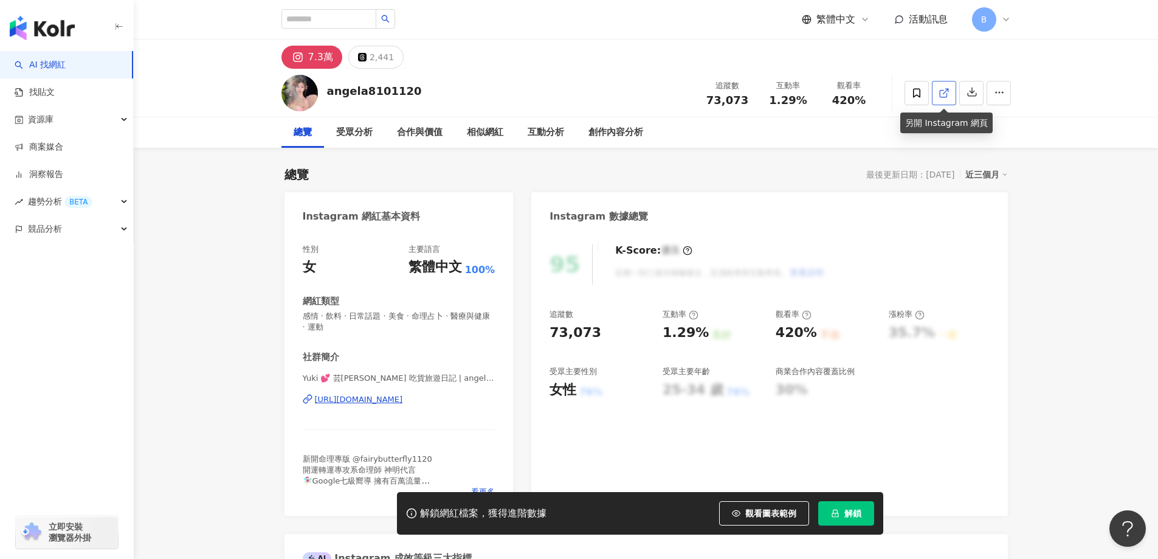
click at [941, 94] on icon at bounding box center [943, 93] width 11 height 11
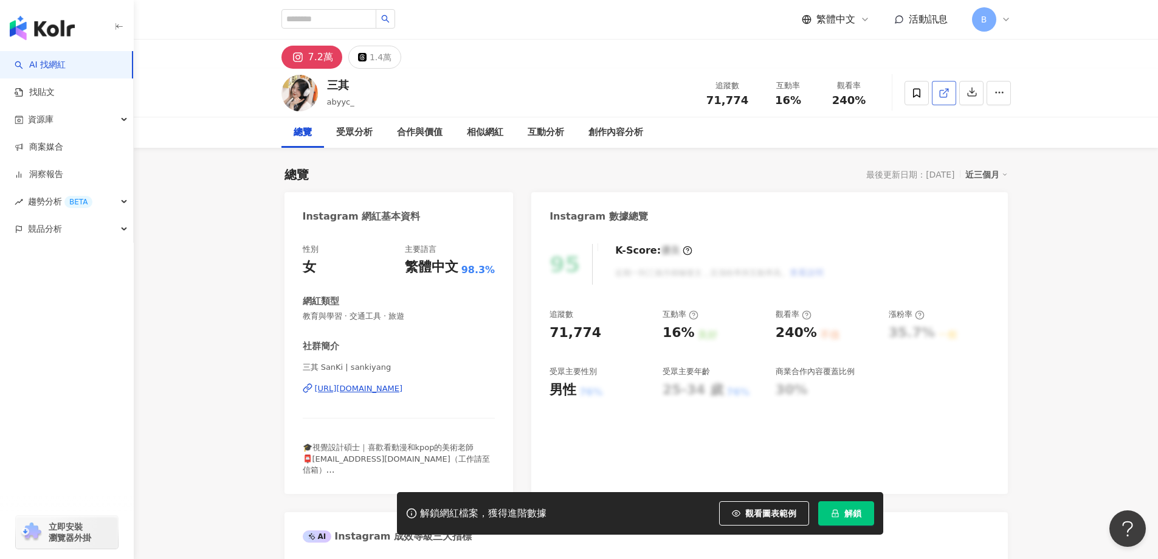
click at [940, 92] on icon at bounding box center [943, 93] width 7 height 7
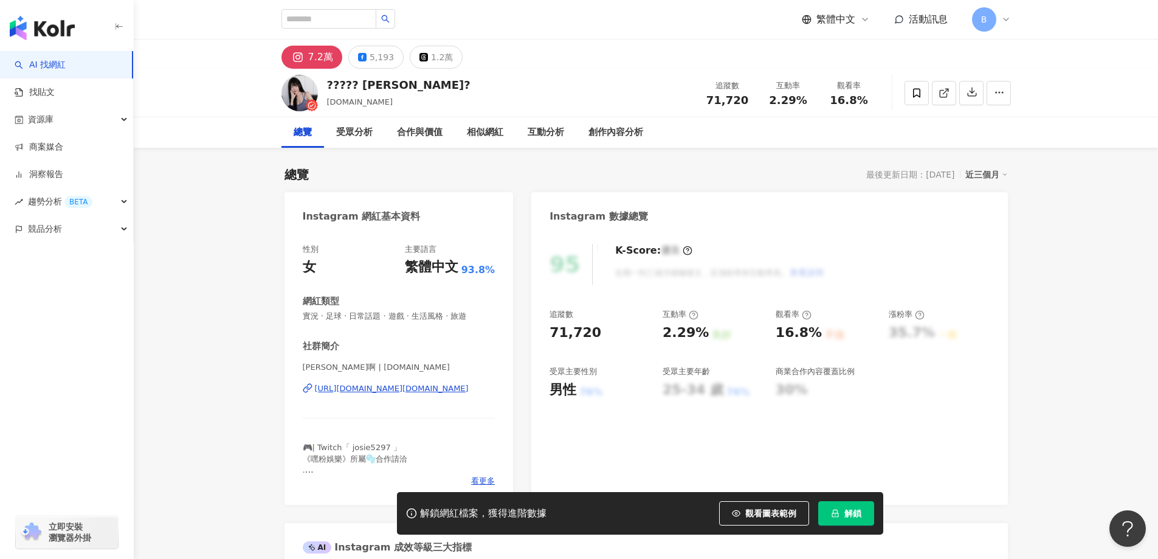
click at [946, 91] on line at bounding box center [945, 91] width 5 height 5
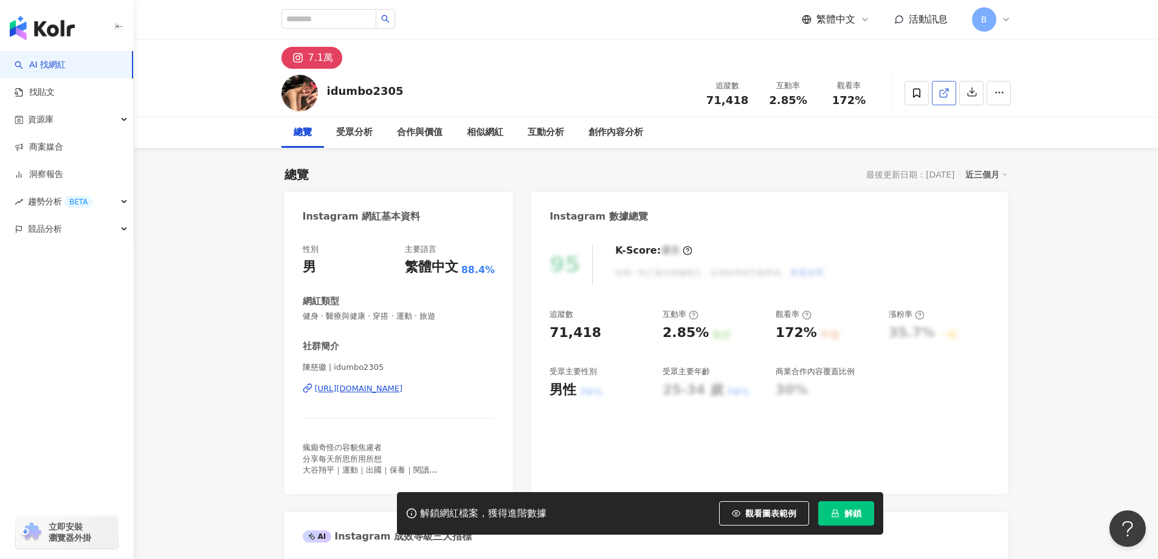
click at [943, 97] on icon at bounding box center [943, 93] width 7 height 7
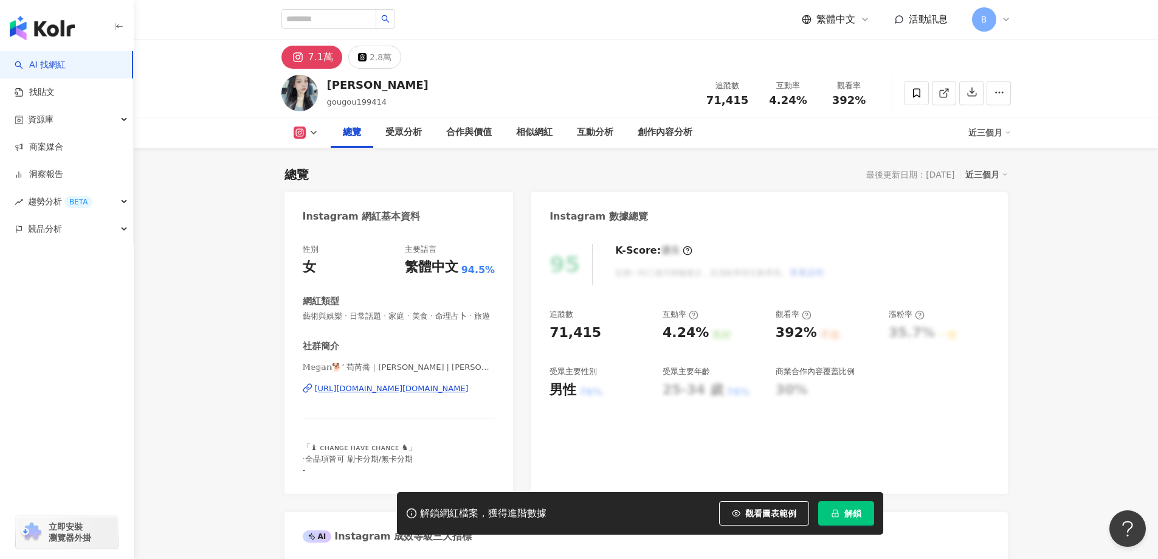
click at [944, 97] on icon at bounding box center [943, 93] width 7 height 7
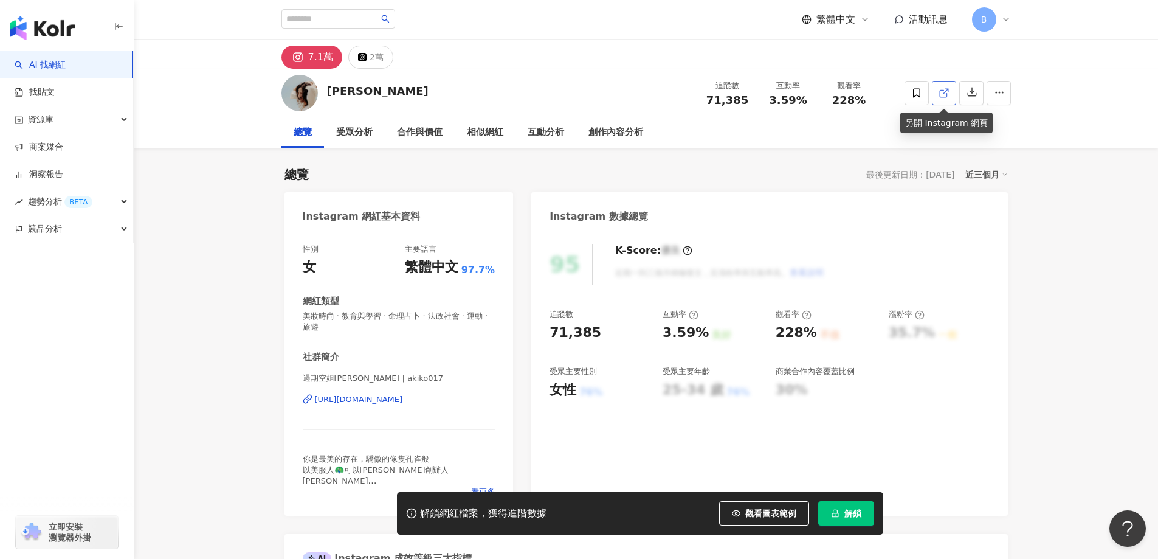
click at [949, 88] on icon at bounding box center [943, 93] width 11 height 11
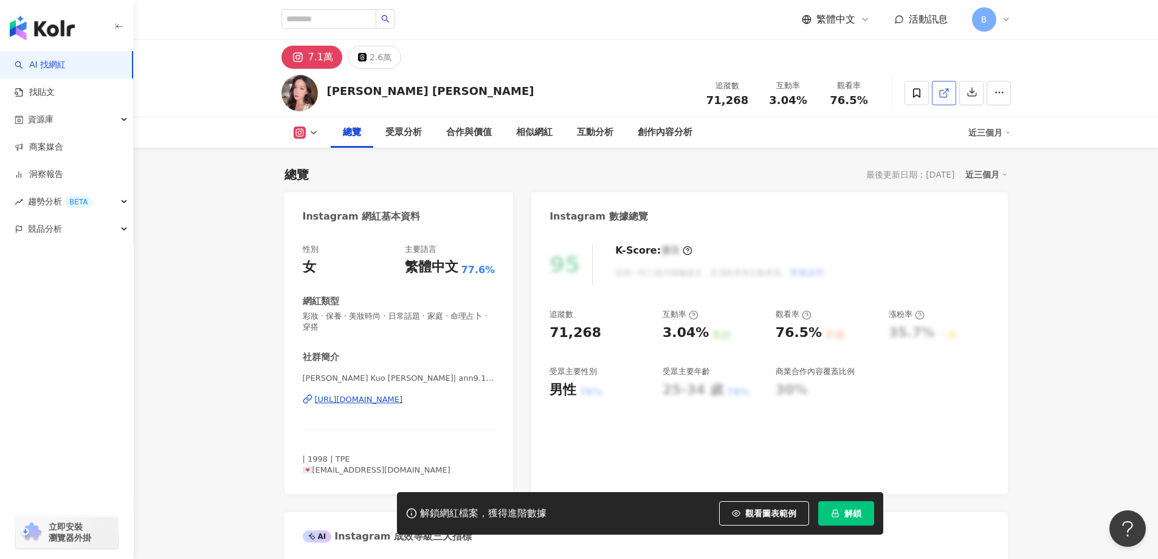
click at [948, 91] on polyline at bounding box center [946, 90] width 3 height 3
